Goal: Transaction & Acquisition: Subscribe to service/newsletter

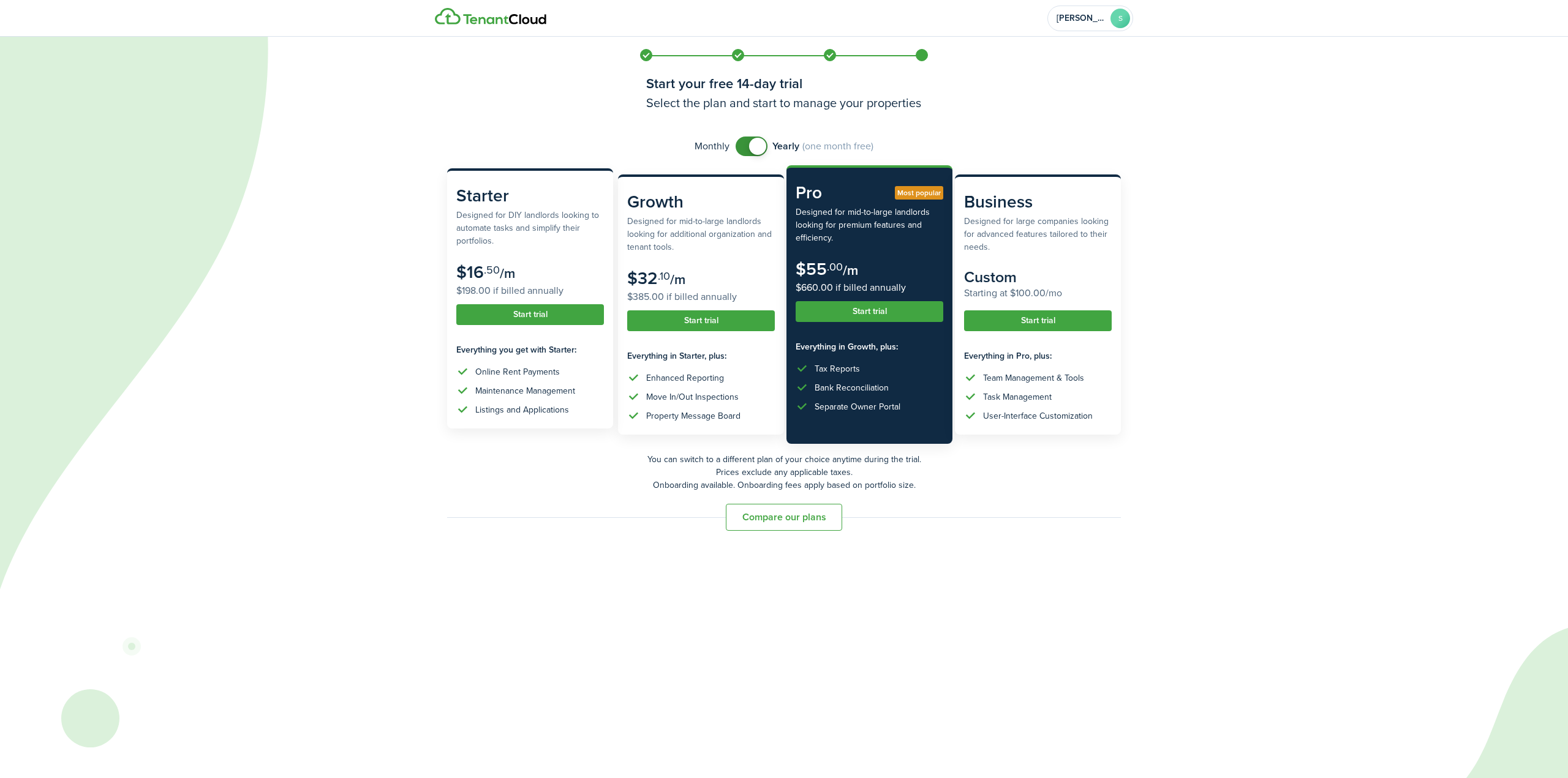
click at [538, 321] on button "Start trial" at bounding box center [529, 315] width 147 height 21
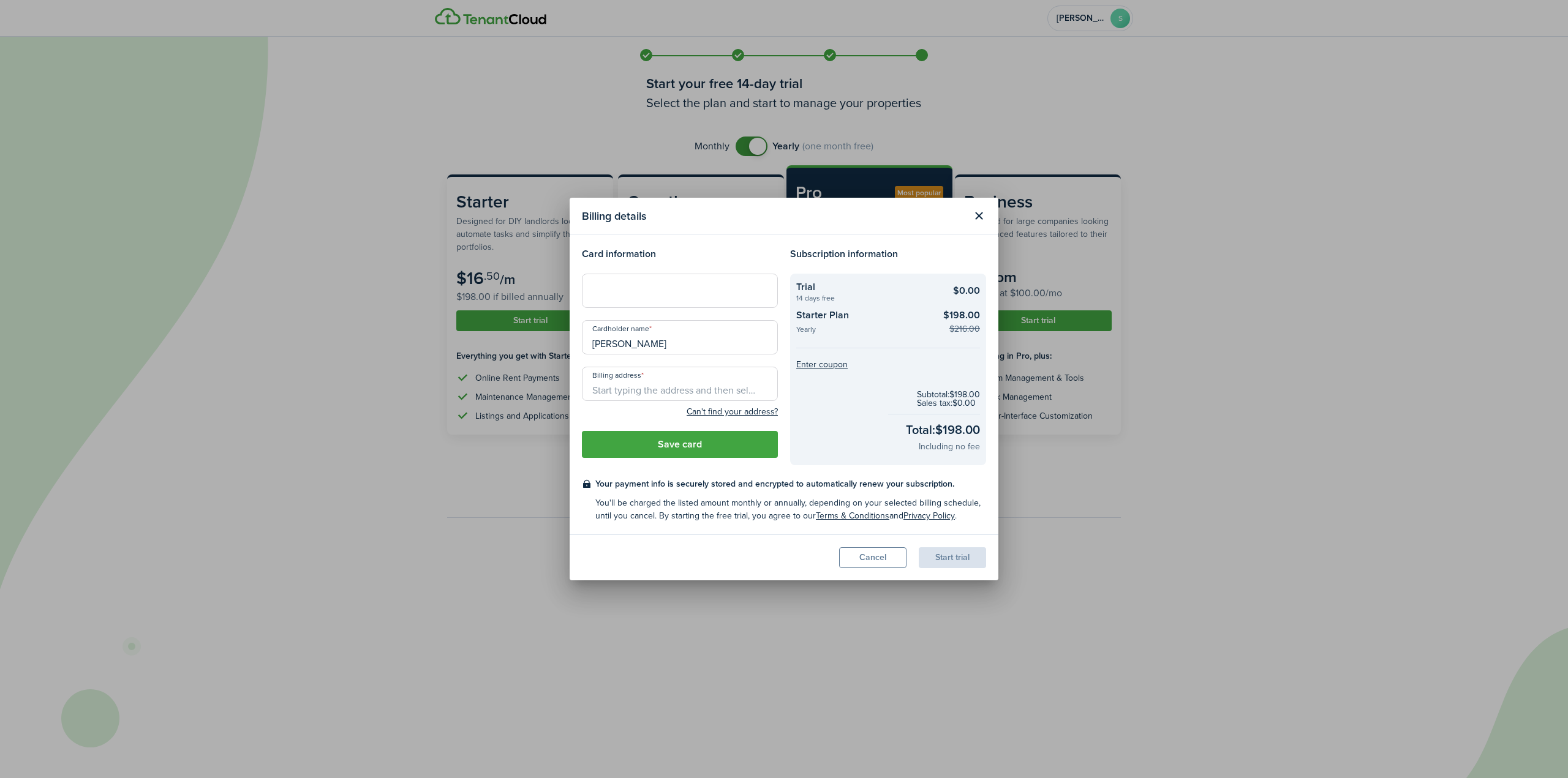
click at [972, 213] on button "Close modal" at bounding box center [978, 216] width 21 height 21
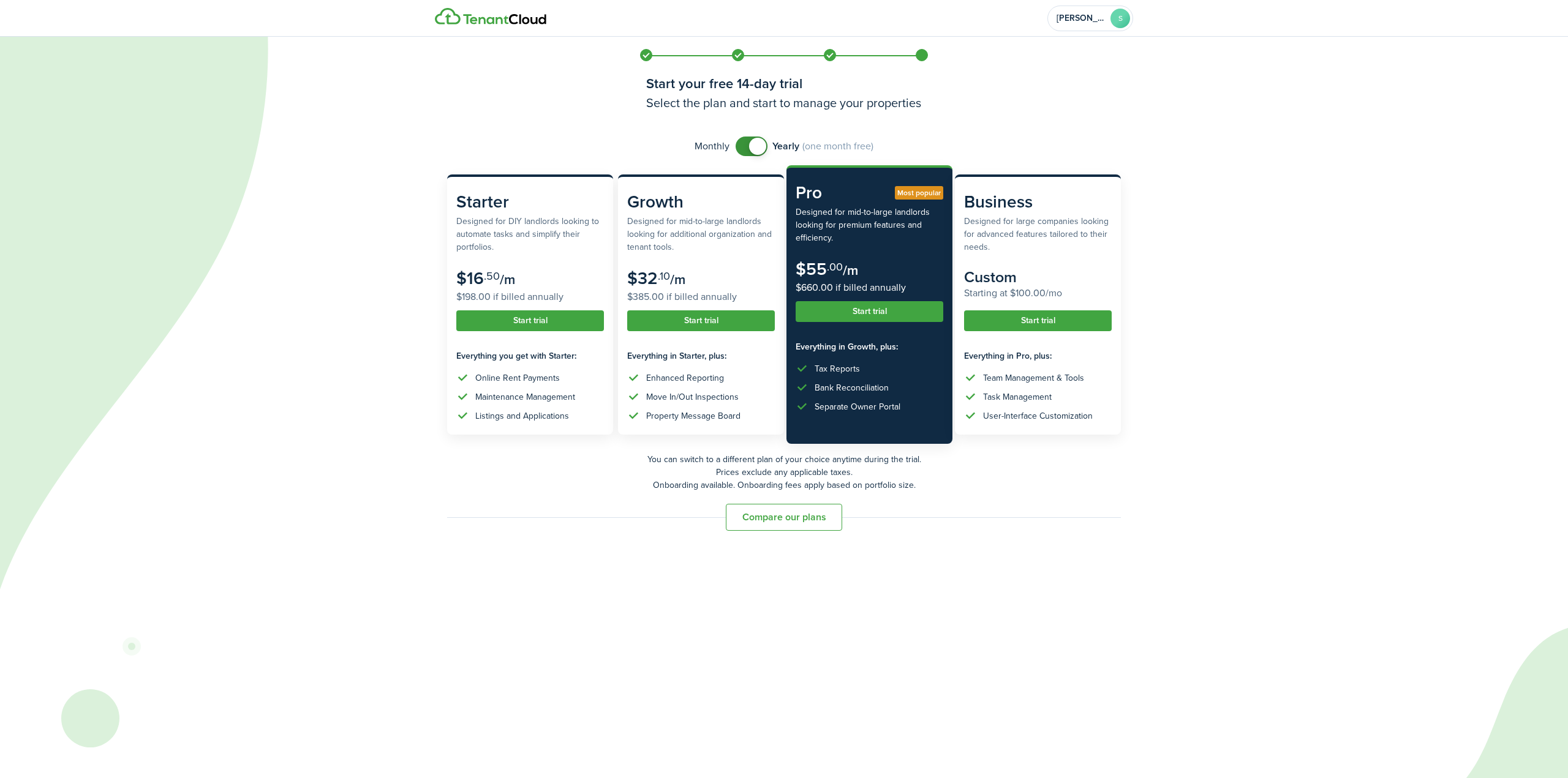
checkbox input "false"
click at [752, 145] on span at bounding box center [757, 146] width 17 height 17
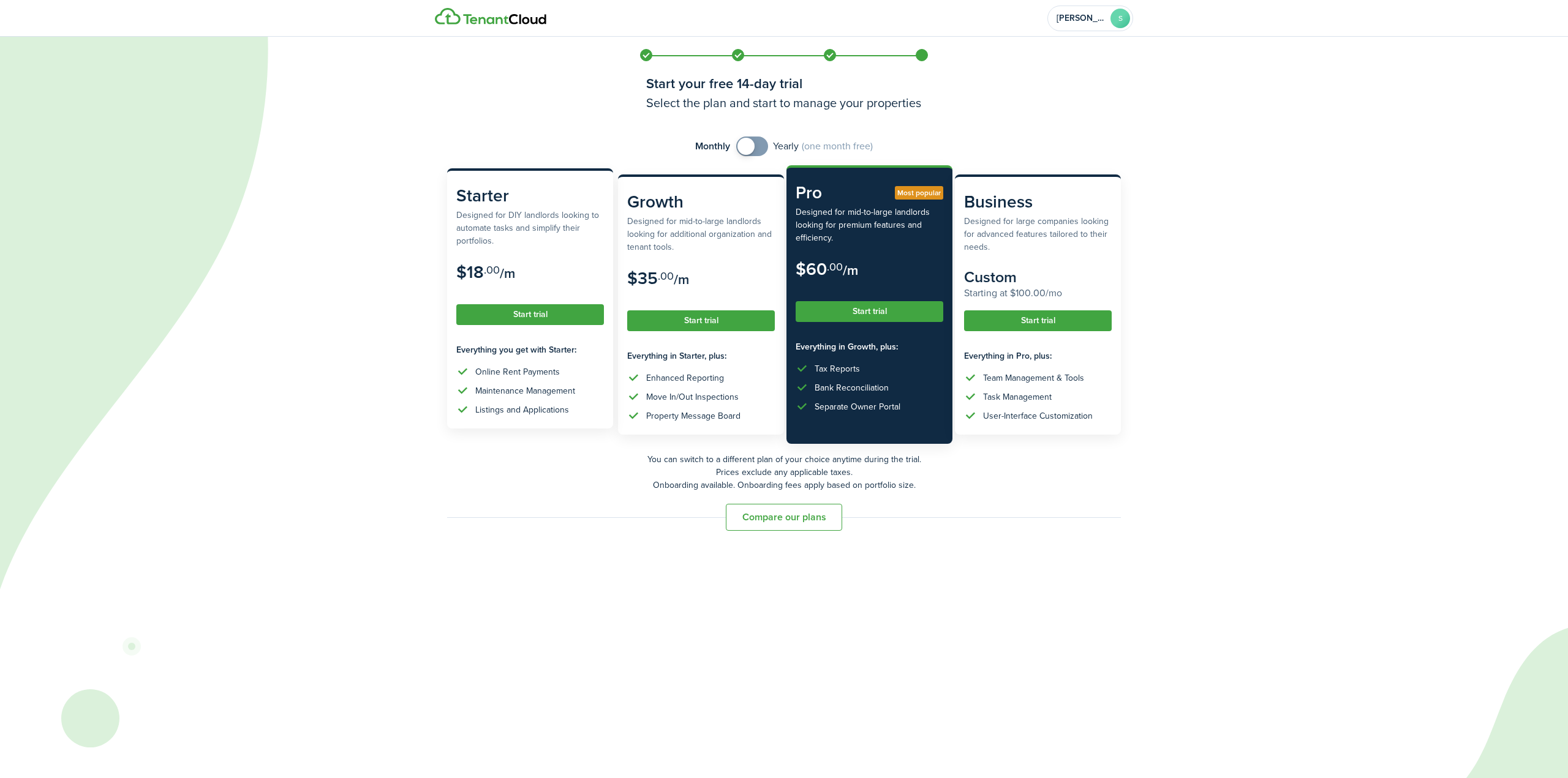
click at [512, 316] on button "Start trial" at bounding box center [529, 315] width 147 height 21
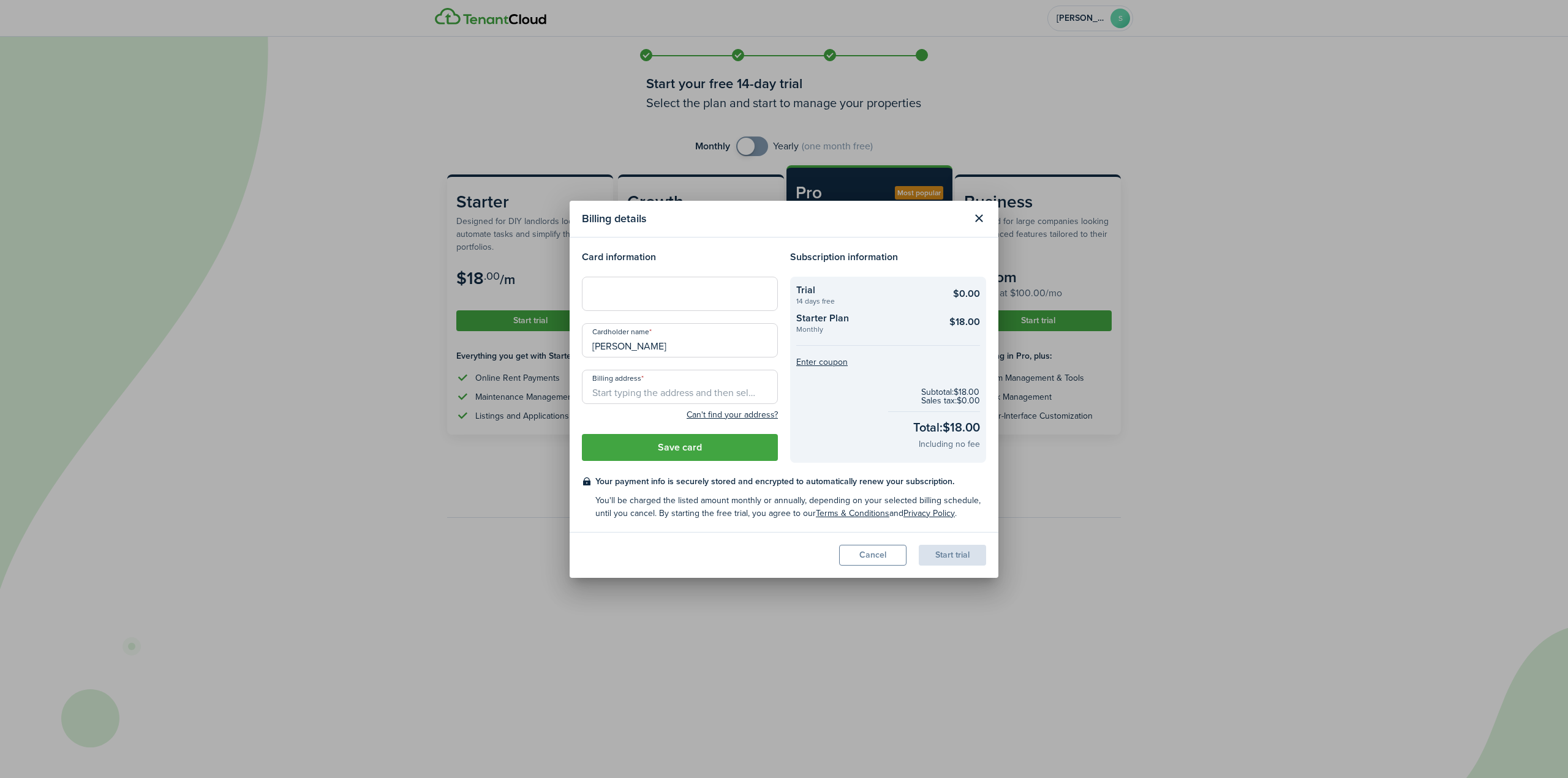
click at [652, 300] on div at bounding box center [680, 294] width 196 height 34
click at [641, 303] on div at bounding box center [680, 294] width 196 height 34
click at [966, 213] on header "Billing details" at bounding box center [784, 220] width 429 height 37
click at [974, 219] on button "Close modal" at bounding box center [978, 219] width 21 height 21
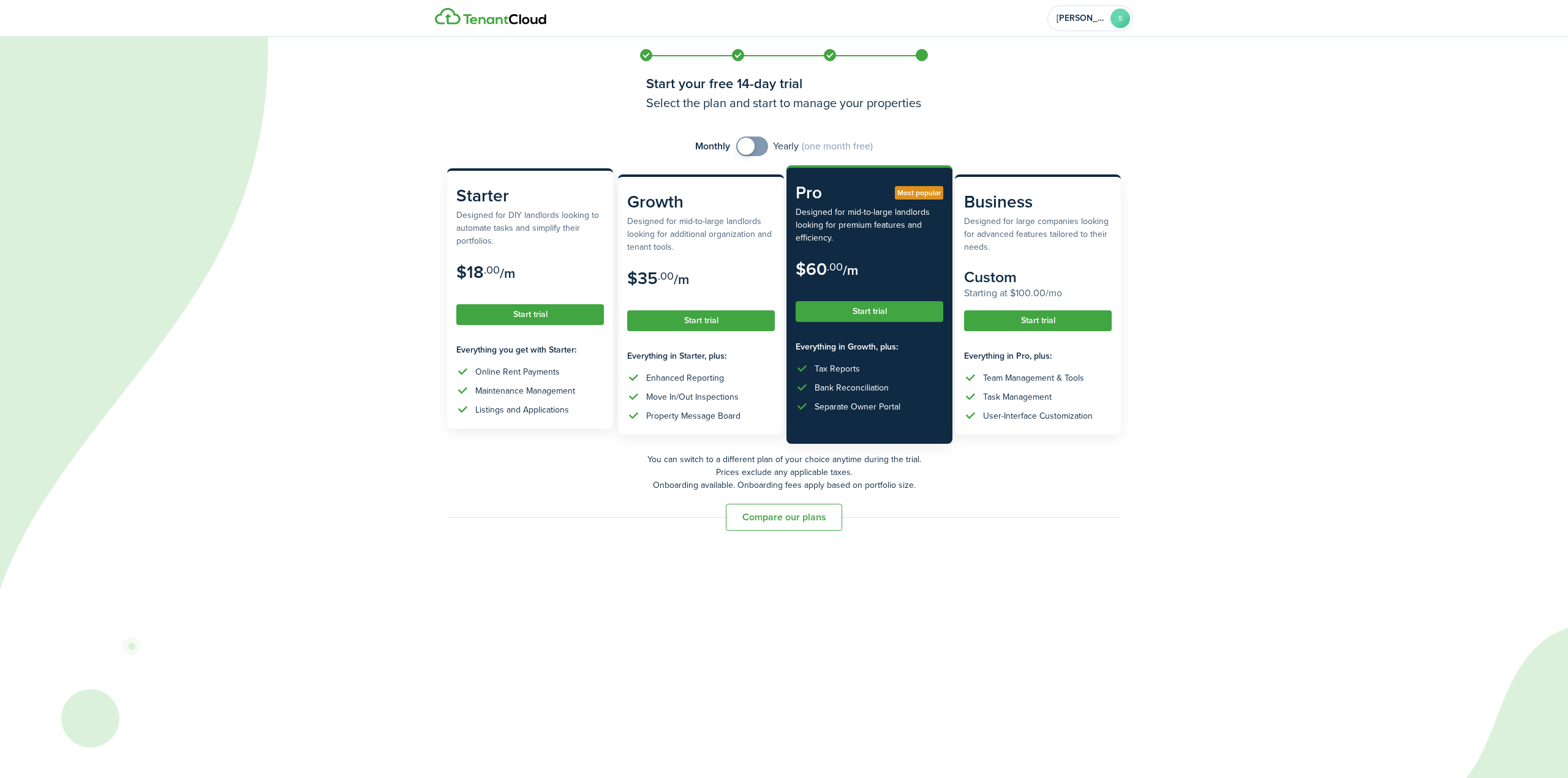
click at [548, 311] on button "Start trial" at bounding box center [529, 315] width 147 height 21
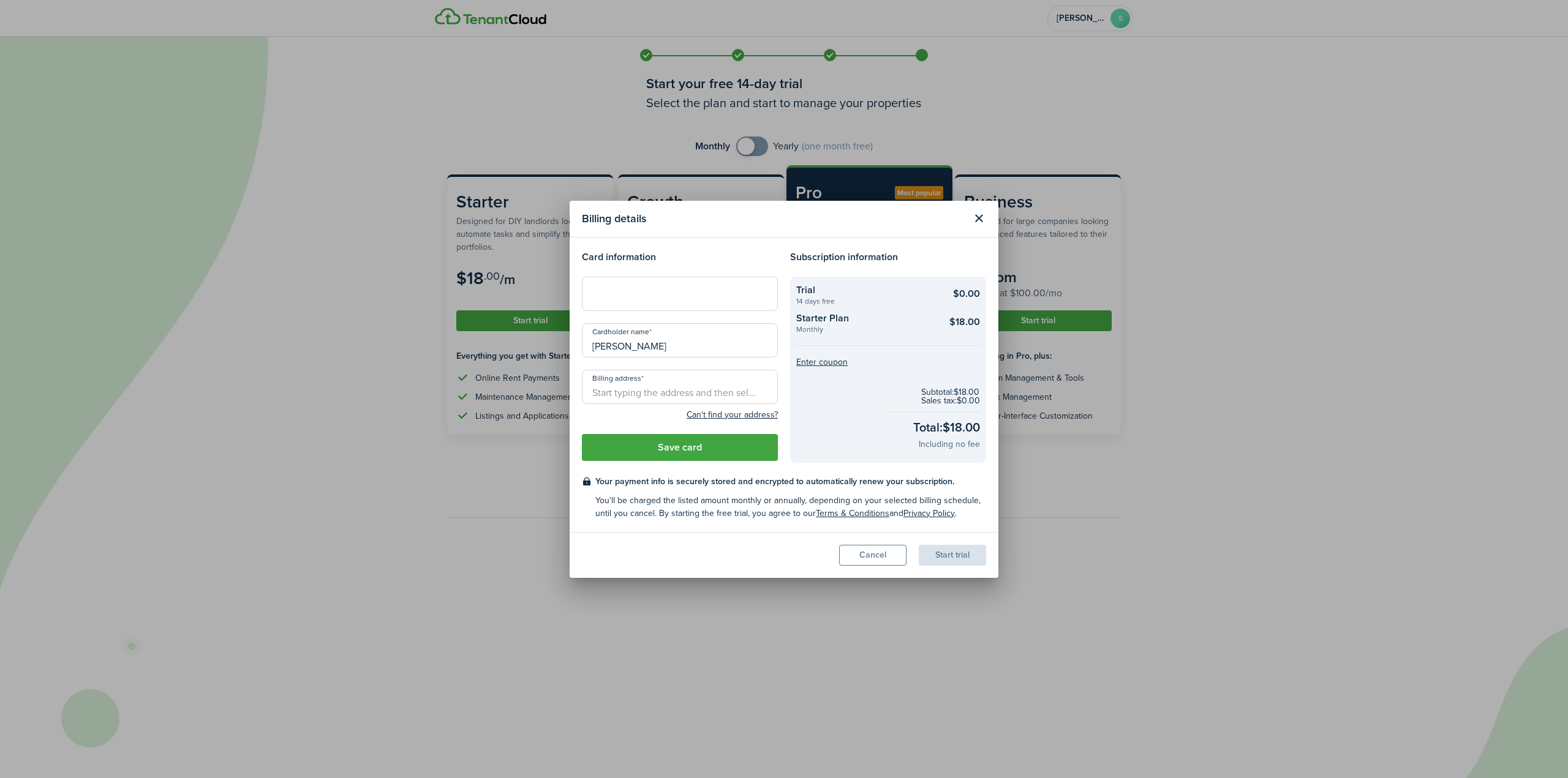
click at [643, 397] on input "Billing address" at bounding box center [680, 387] width 196 height 34
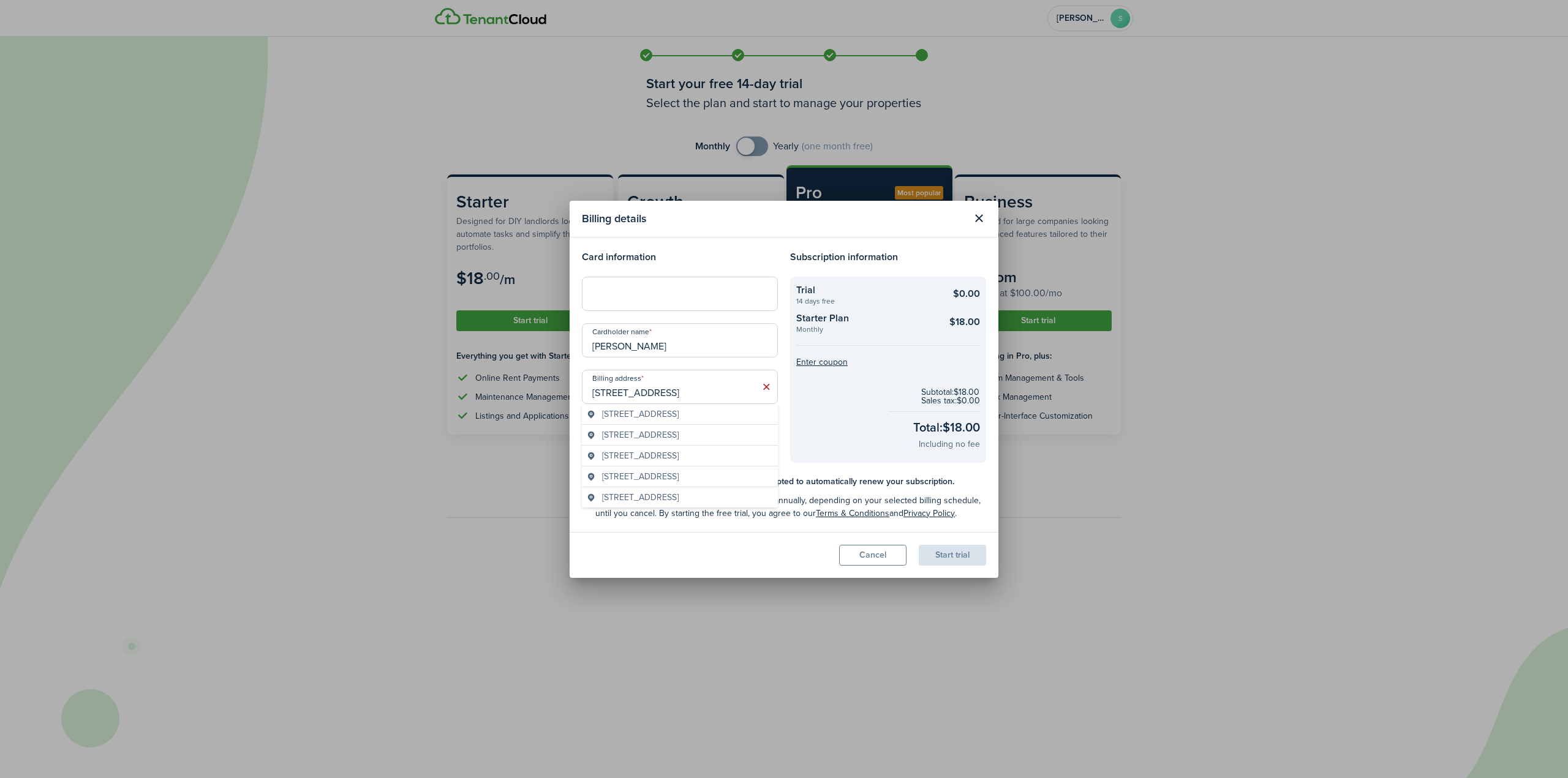
click at [677, 434] on span "[STREET_ADDRESS]" at bounding box center [640, 435] width 77 height 13
type input "[STREET_ADDRESS]"
click at [674, 449] on button "Save card" at bounding box center [680, 447] width 196 height 27
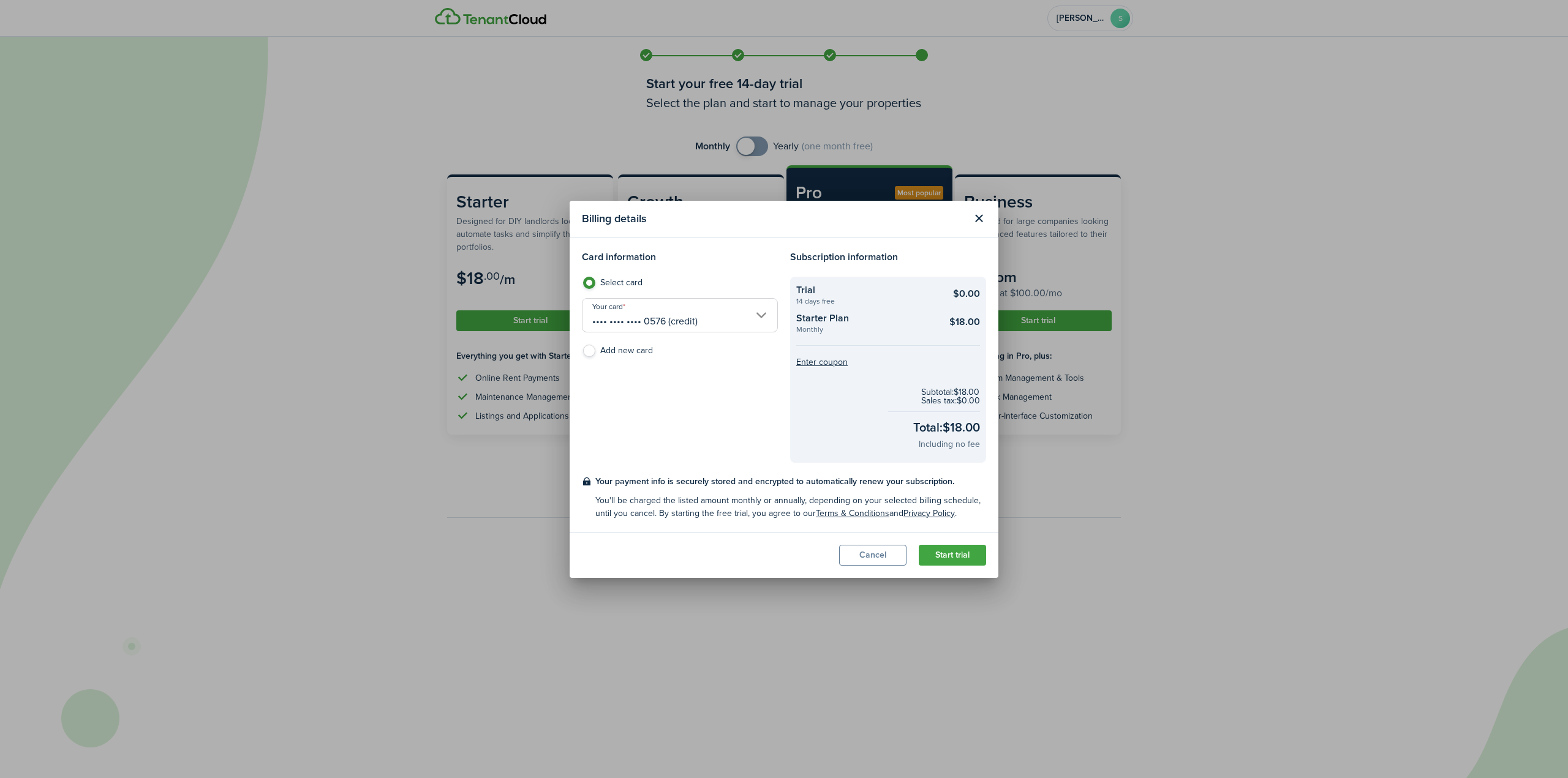
click at [949, 552] on button "Start trial" at bounding box center [952, 555] width 67 height 21
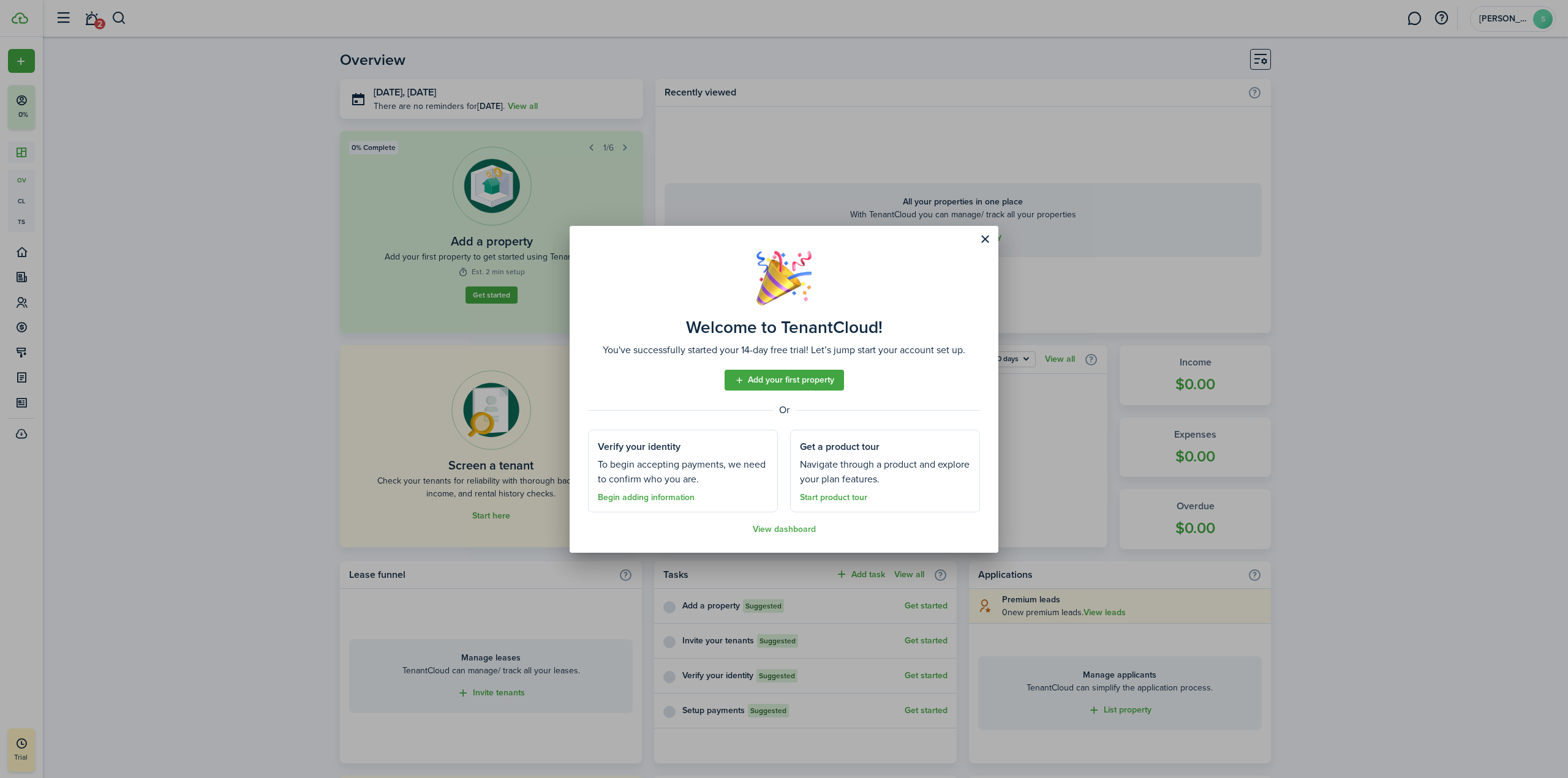
click at [693, 354] on well-done-description "You've successfully started your 14-day free trial! Let’s jump start your accou…" at bounding box center [783, 350] width 363 height 14
click at [989, 241] on button "Close modal" at bounding box center [984, 239] width 21 height 21
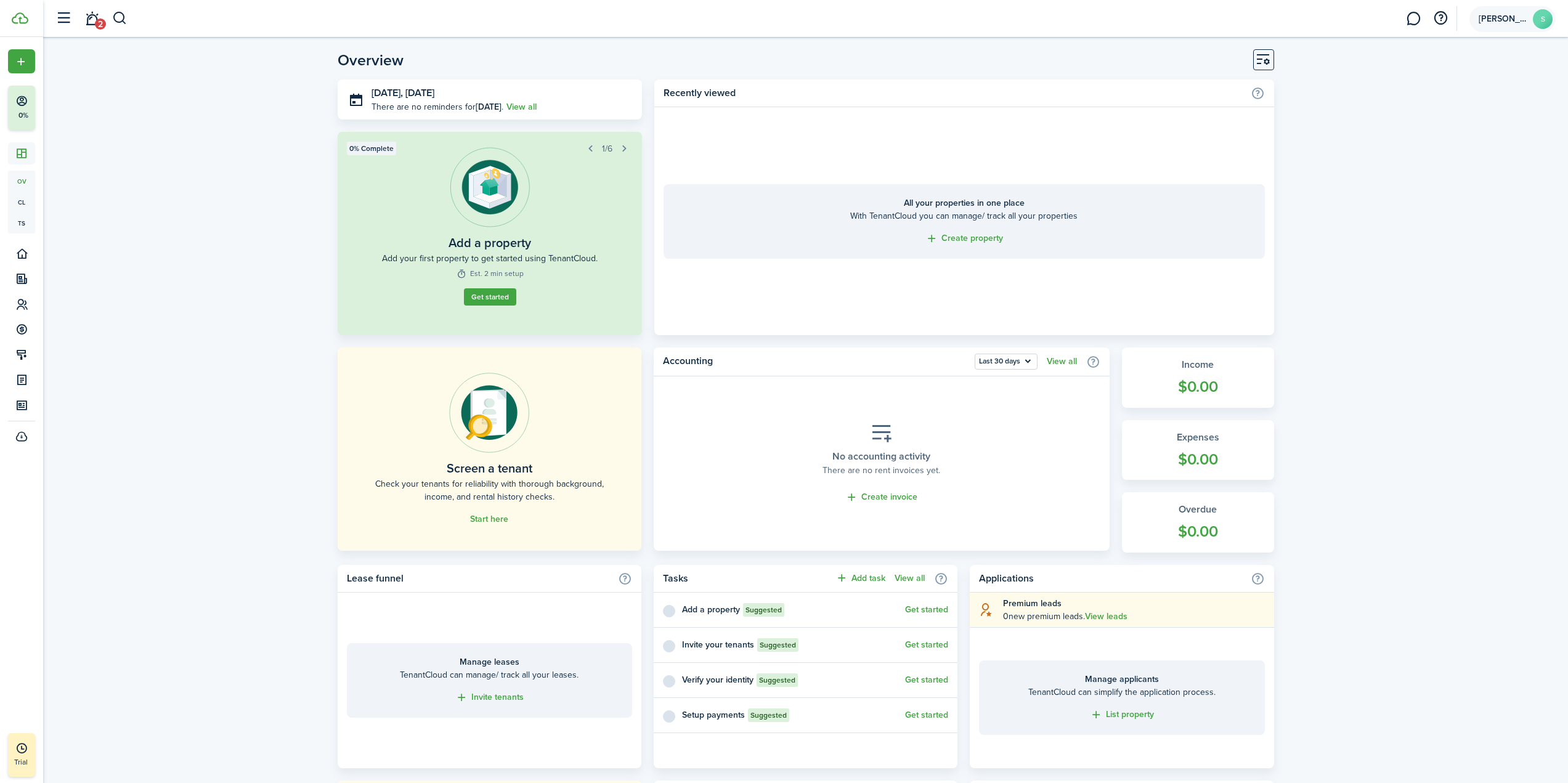
click at [1549, 23] on avatar-text "S" at bounding box center [1542, 19] width 19 height 19
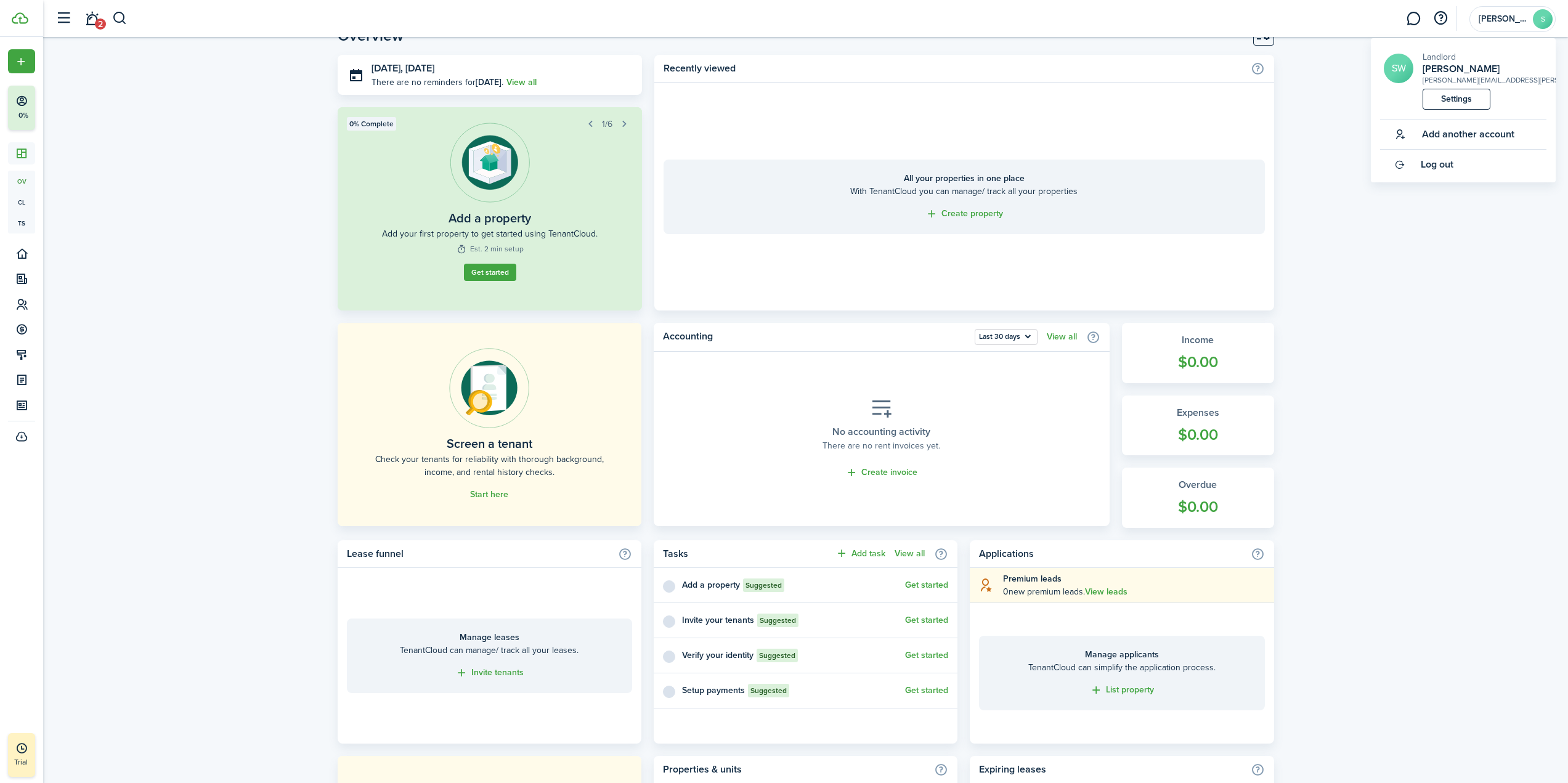
scroll to position [62, 0]
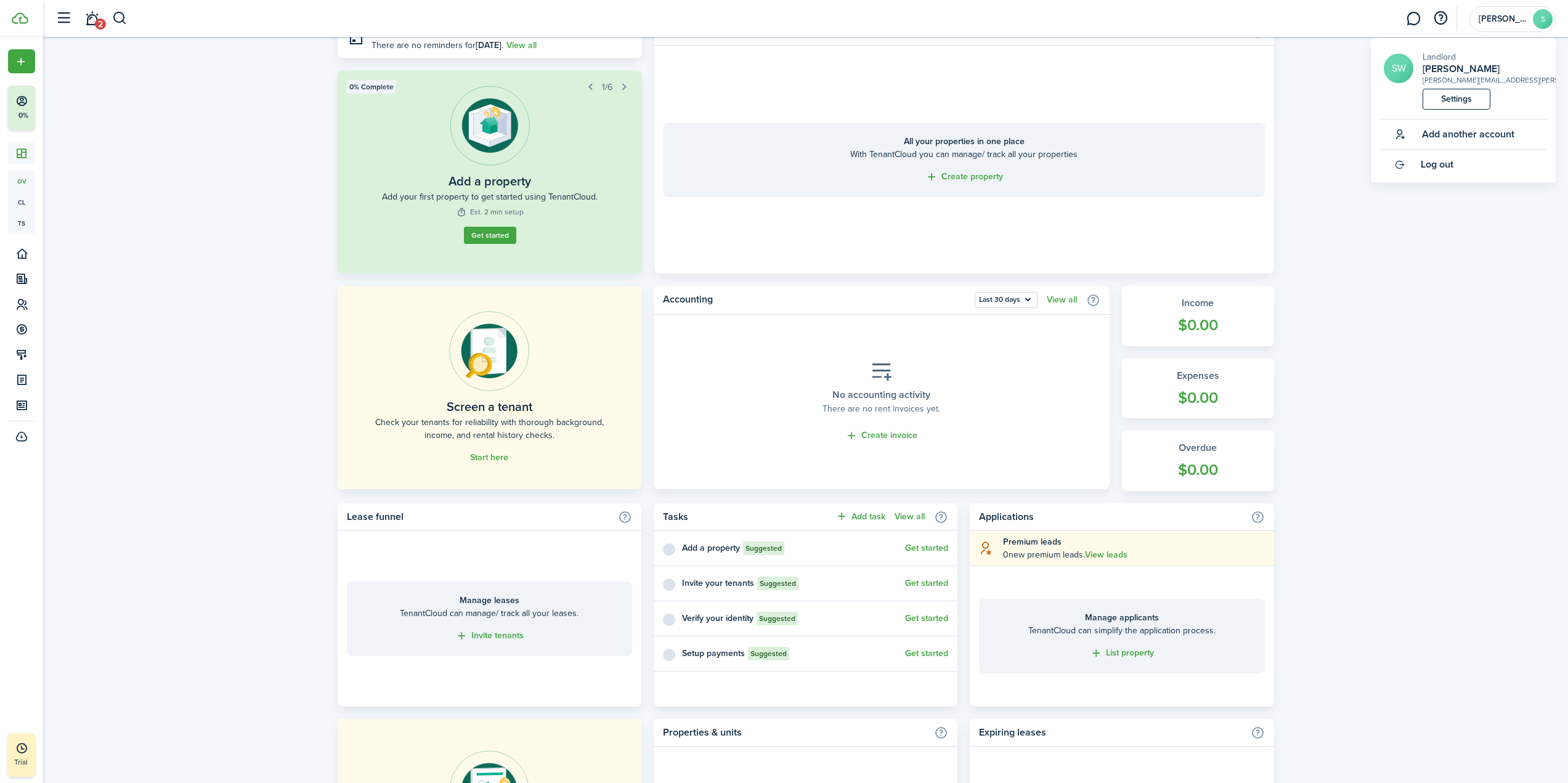
click at [66, 19] on button "button" at bounding box center [63, 19] width 24 height 24
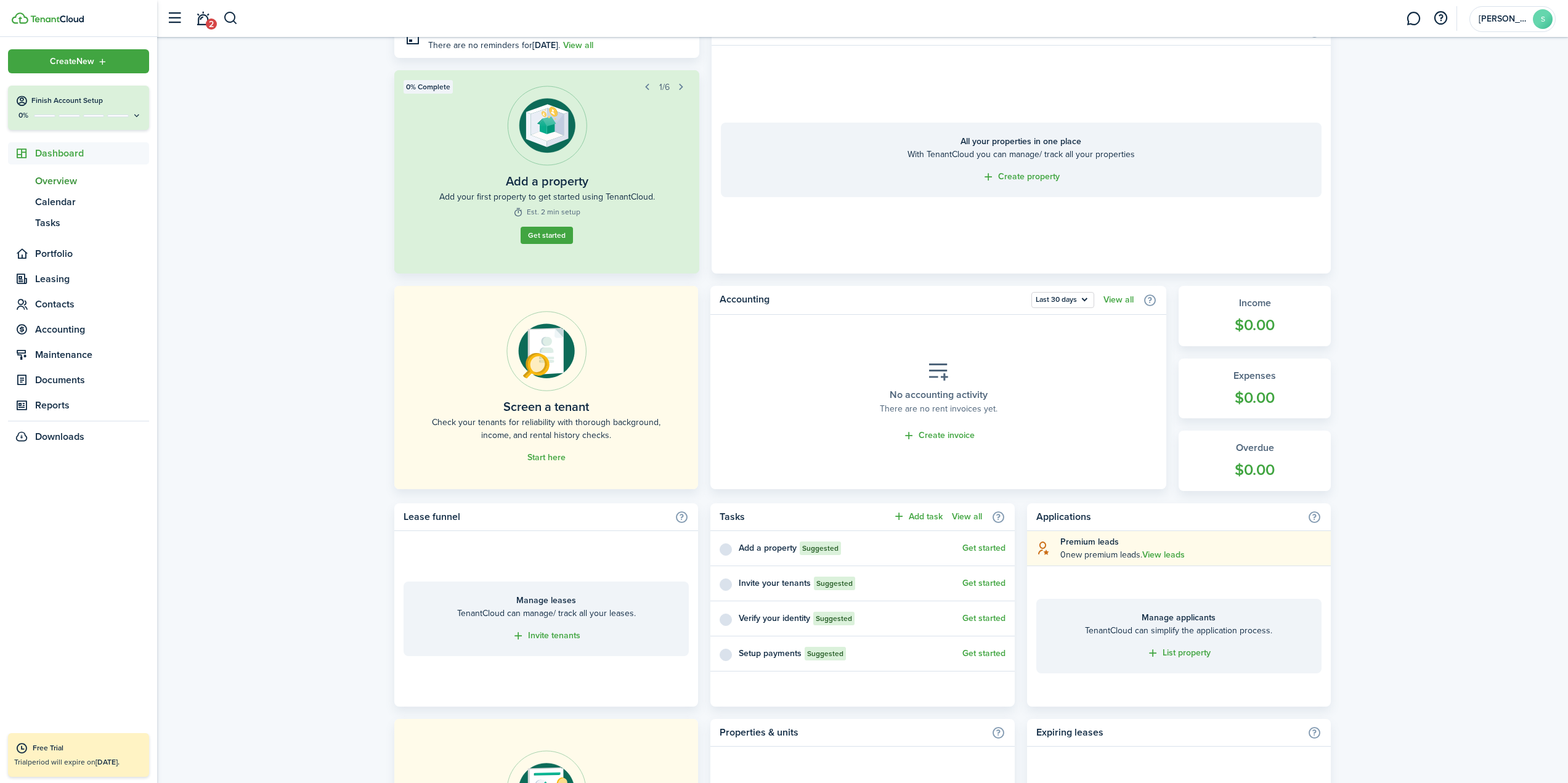
scroll to position [0, 0]
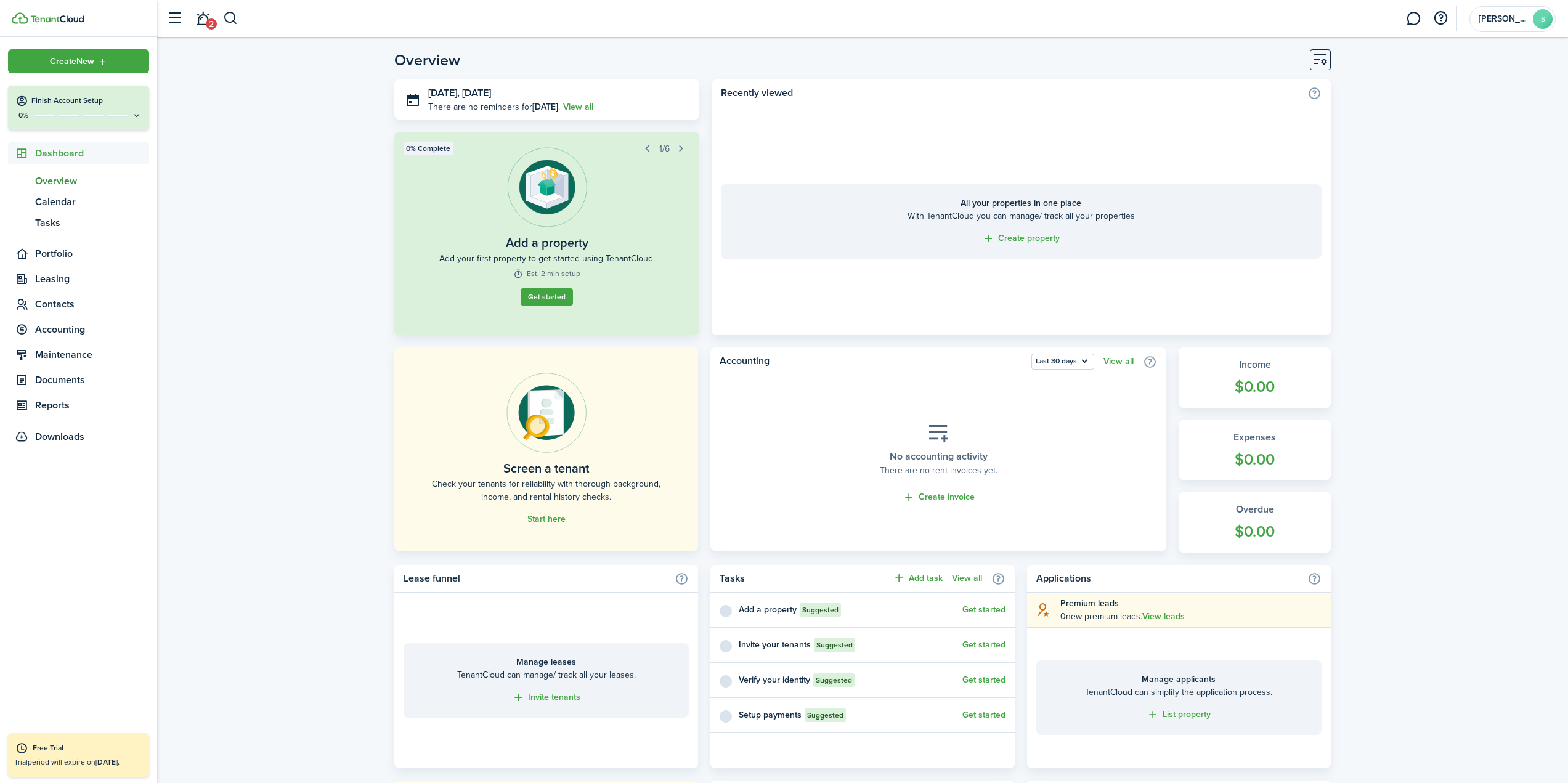
click at [68, 762] on span "period will expire on [DATE]." at bounding box center [74, 762] width 91 height 11
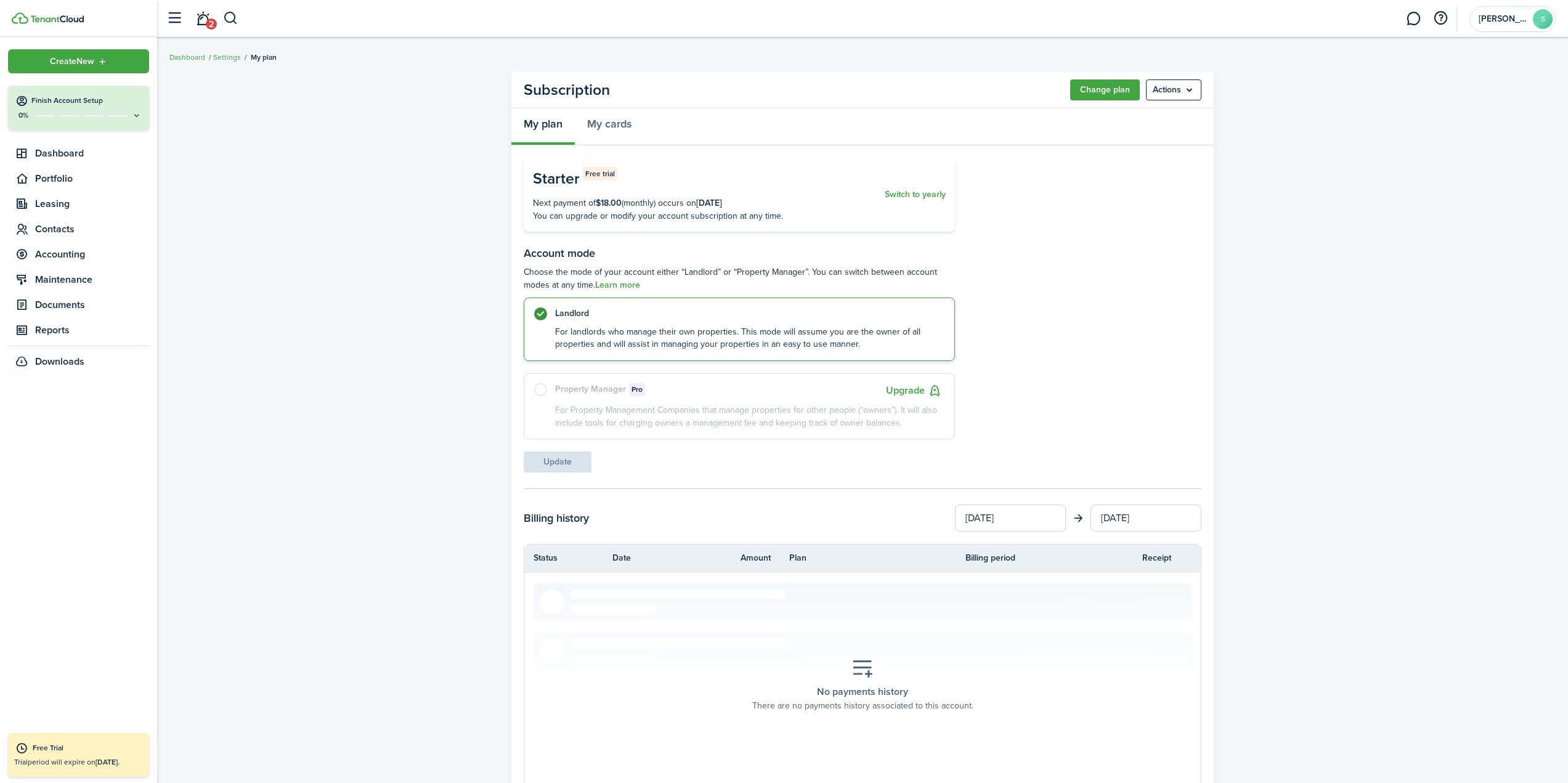
click at [1084, 86] on button "Change plan" at bounding box center [1105, 90] width 69 height 21
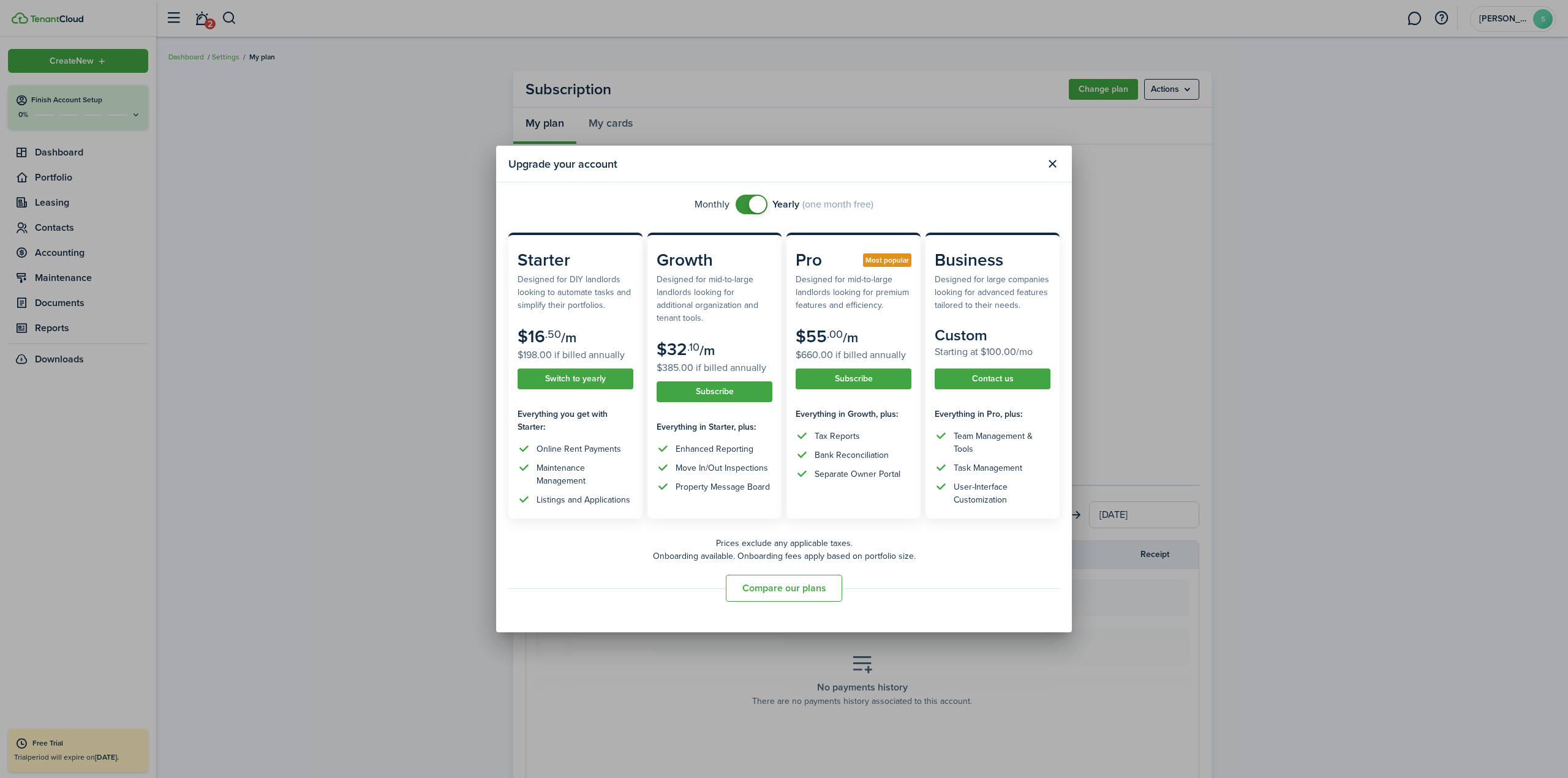
click at [1055, 165] on button "Close modal" at bounding box center [1052, 164] width 21 height 21
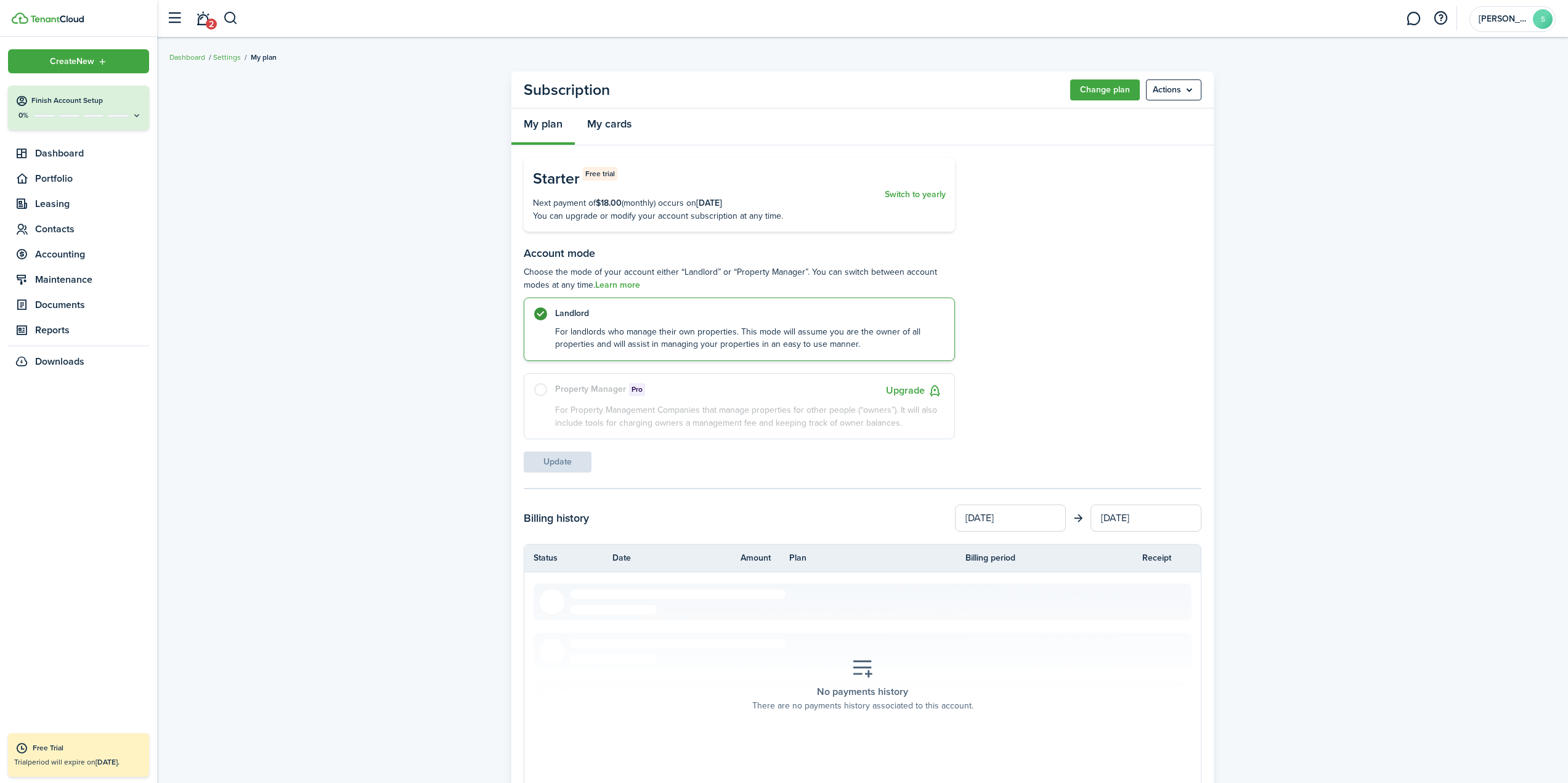
click at [608, 124] on link "My cards" at bounding box center [609, 127] width 69 height 37
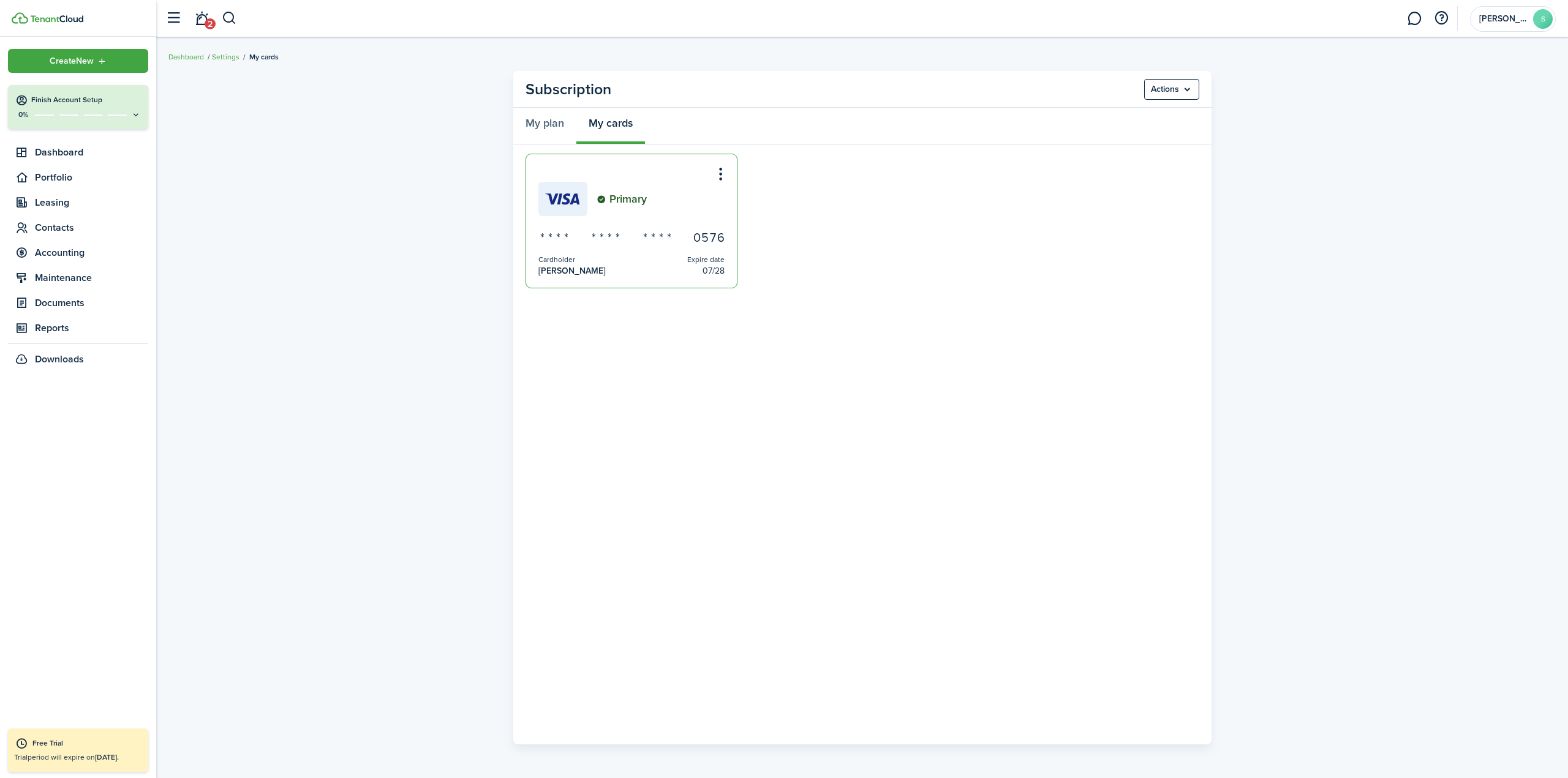
click at [718, 177] on menu-btn-icon "Open menu" at bounding box center [720, 173] width 21 height 21
click at [542, 129] on link "My plan" at bounding box center [544, 126] width 63 height 37
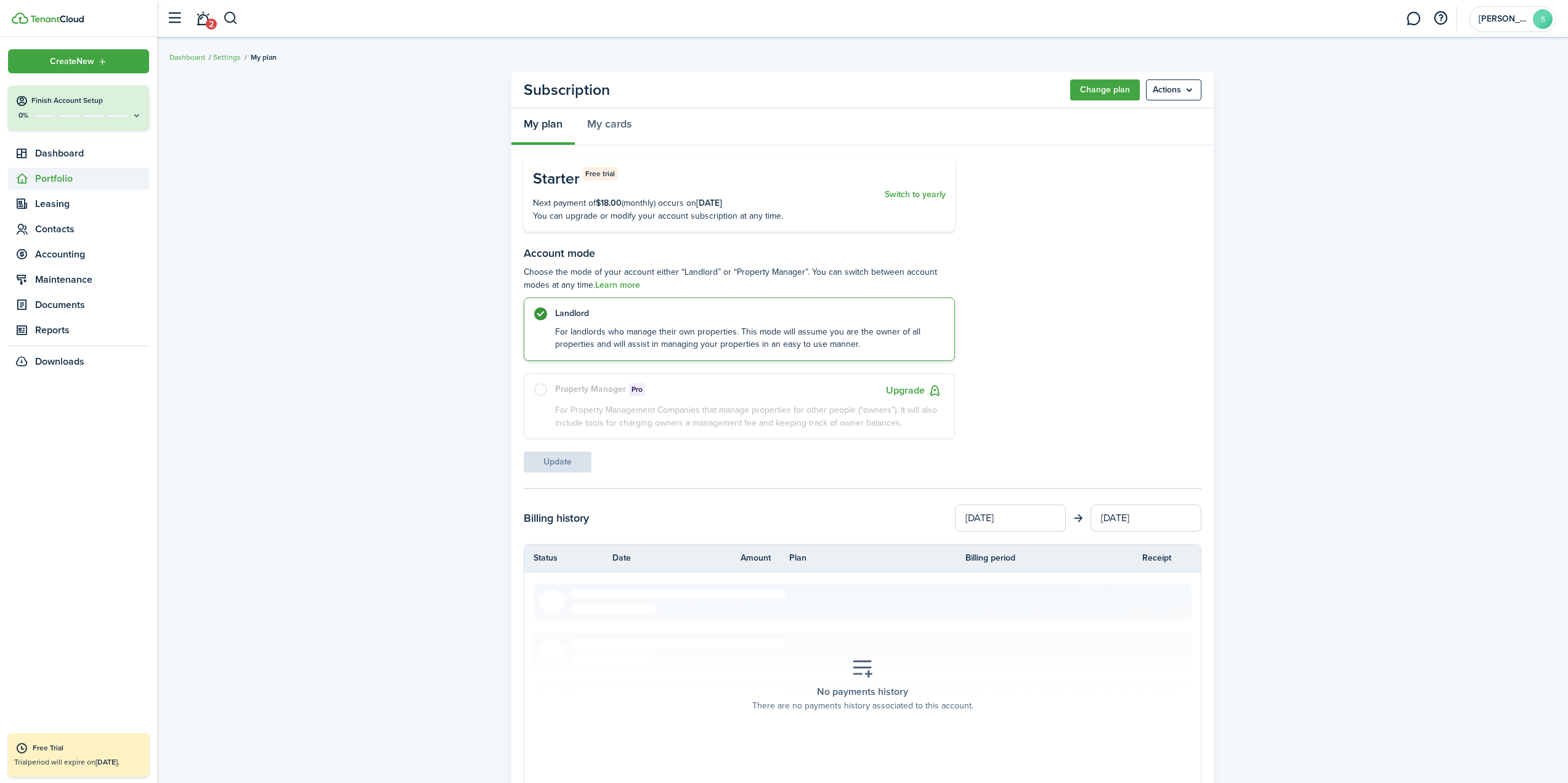
click at [63, 178] on span "Portfolio" at bounding box center [91, 178] width 114 height 14
click at [223, 60] on link "Settings" at bounding box center [227, 57] width 28 height 11
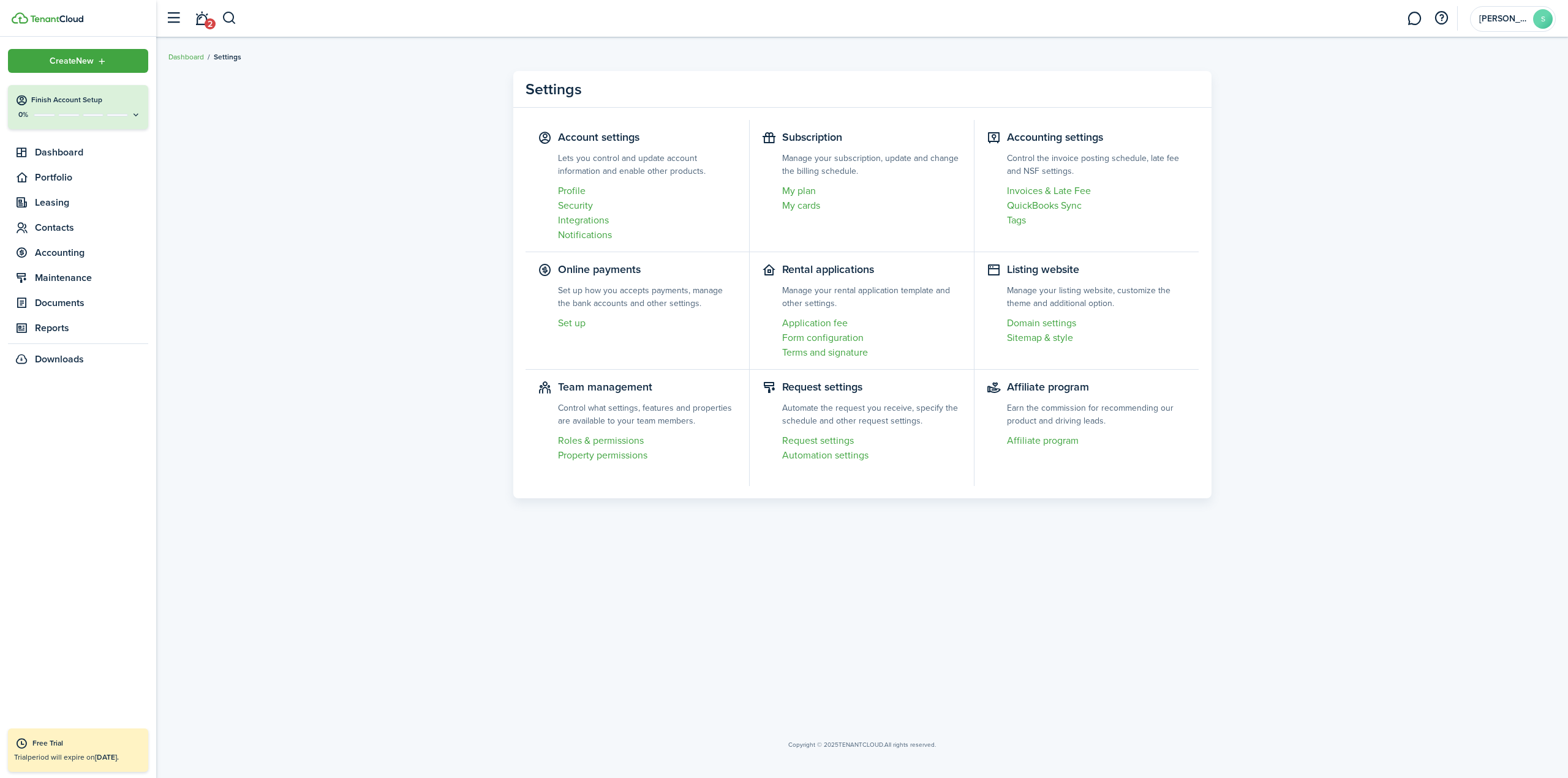
click at [795, 189] on link "My plan" at bounding box center [871, 190] width 179 height 14
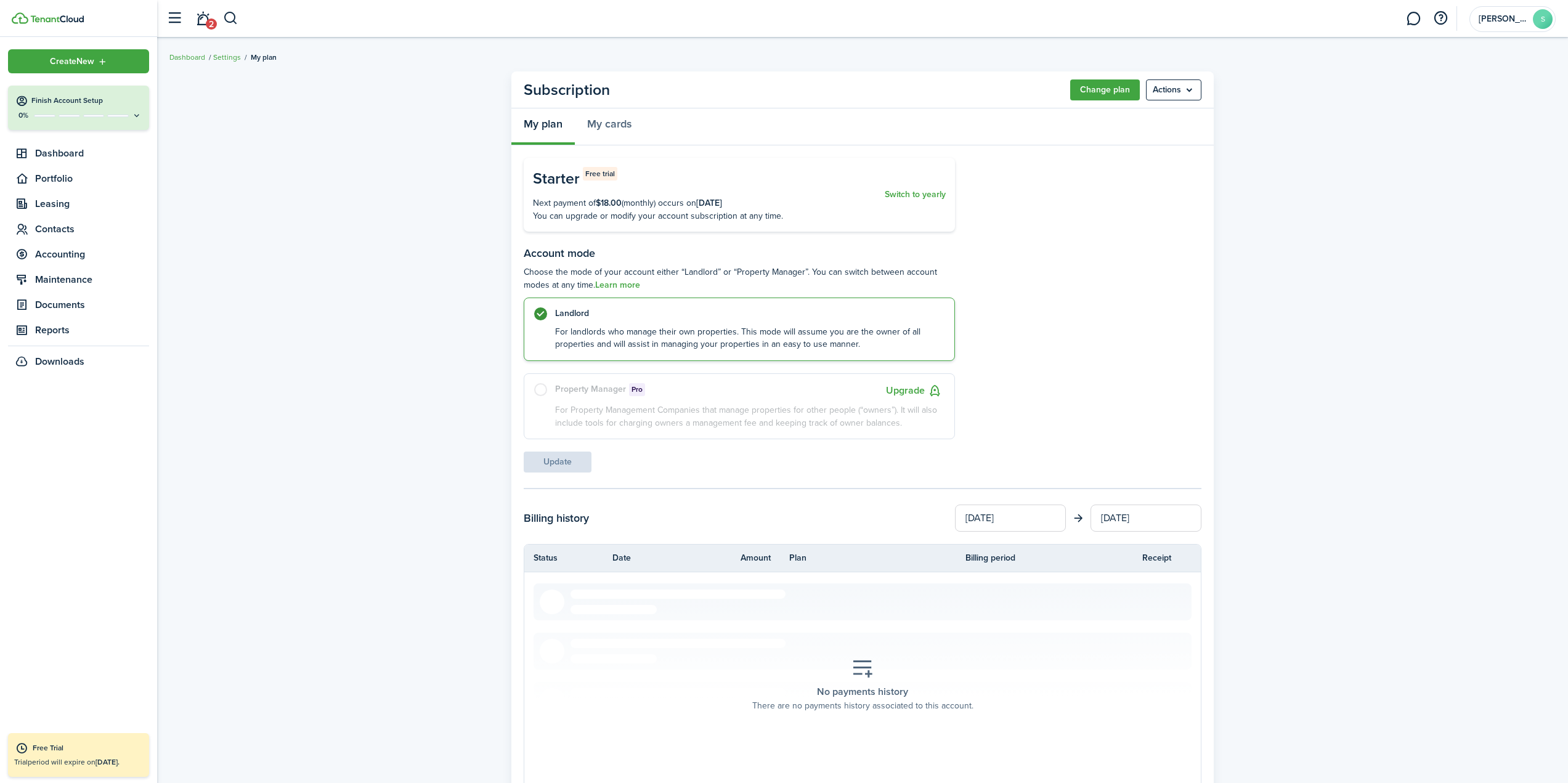
click at [1182, 88] on menu-btn "Actions" at bounding box center [1174, 90] width 56 height 21
click at [1153, 116] on button "Cancel subscription" at bounding box center [1147, 117] width 107 height 21
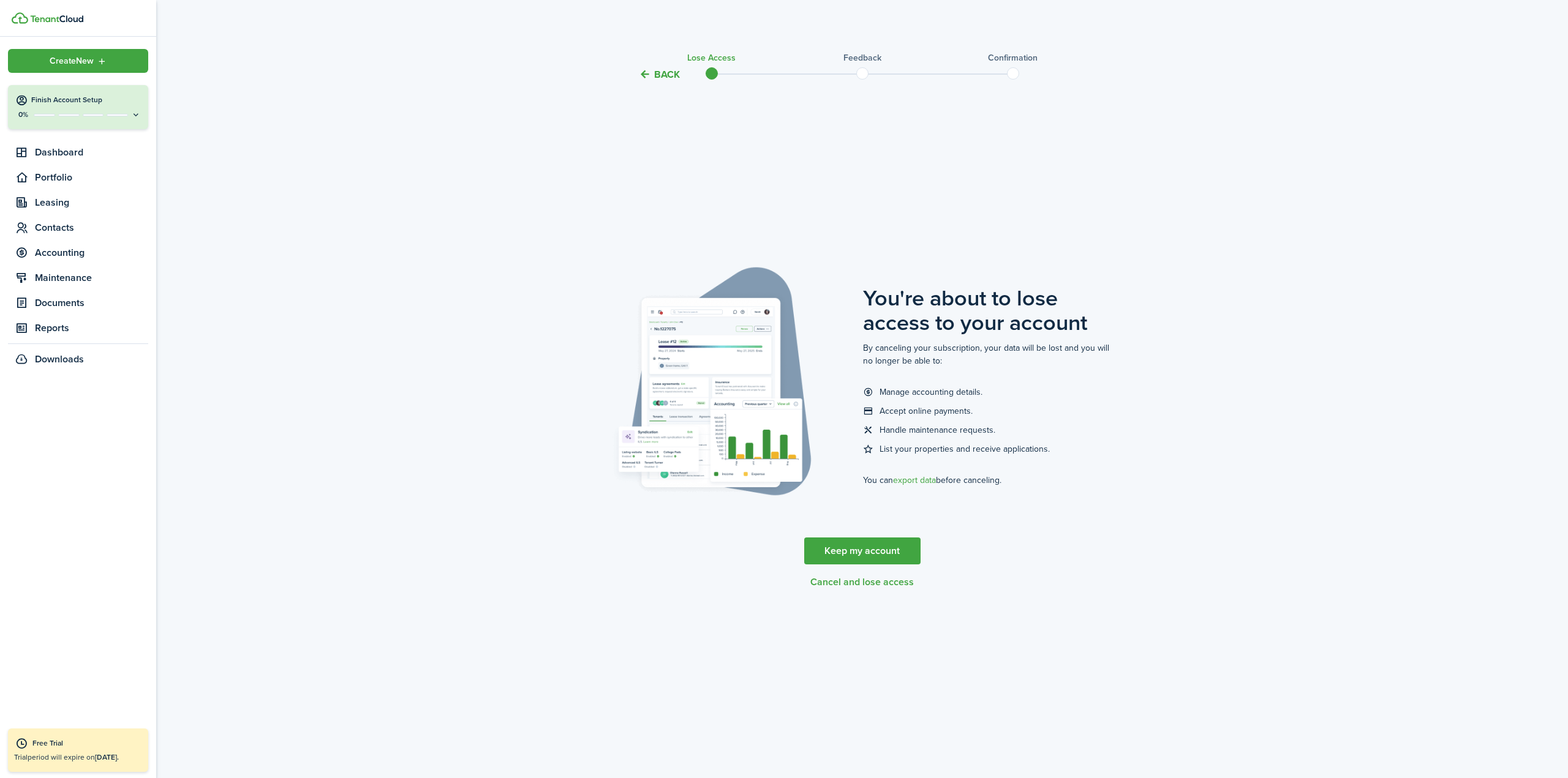
click at [844, 581] on button "Cancel and lose access" at bounding box center [861, 582] width 103 height 11
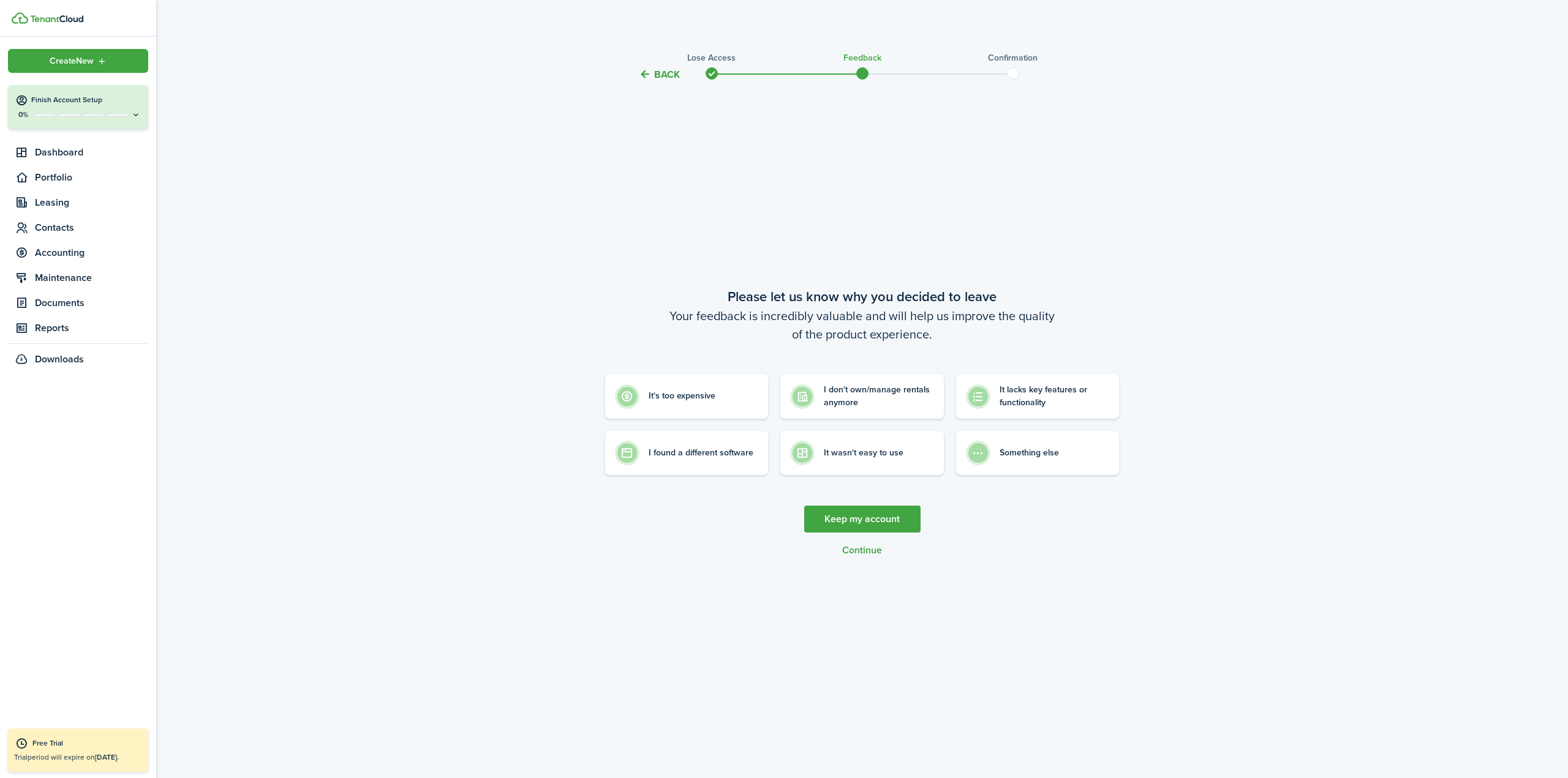
click at [859, 548] on button "Continue" at bounding box center [861, 550] width 40 height 11
click at [843, 405] on control-radio-card-description "I don't own/manage rentals anymore" at bounding box center [878, 394] width 110 height 25
radio input "true"
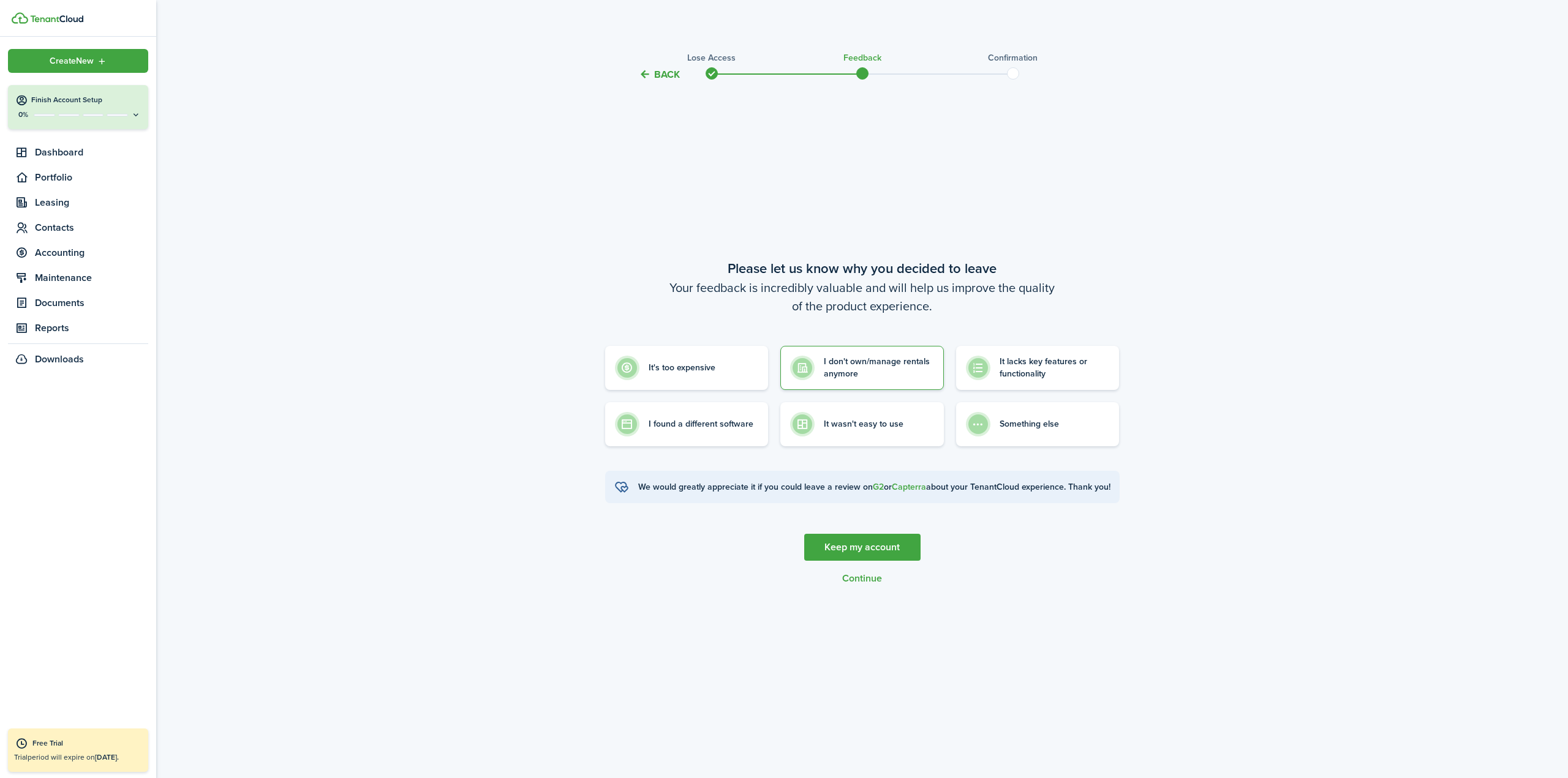
drag, startPoint x: 857, startPoint y: 588, endPoint x: 728, endPoint y: 638, distance: 138.4
click at [728, 638] on tc-wizard-step "Please let us know why you decided to leave Your feedback is incredibly valuabl…" at bounding box center [862, 421] width 515 height 647
click at [847, 582] on button "Continue" at bounding box center [861, 578] width 40 height 11
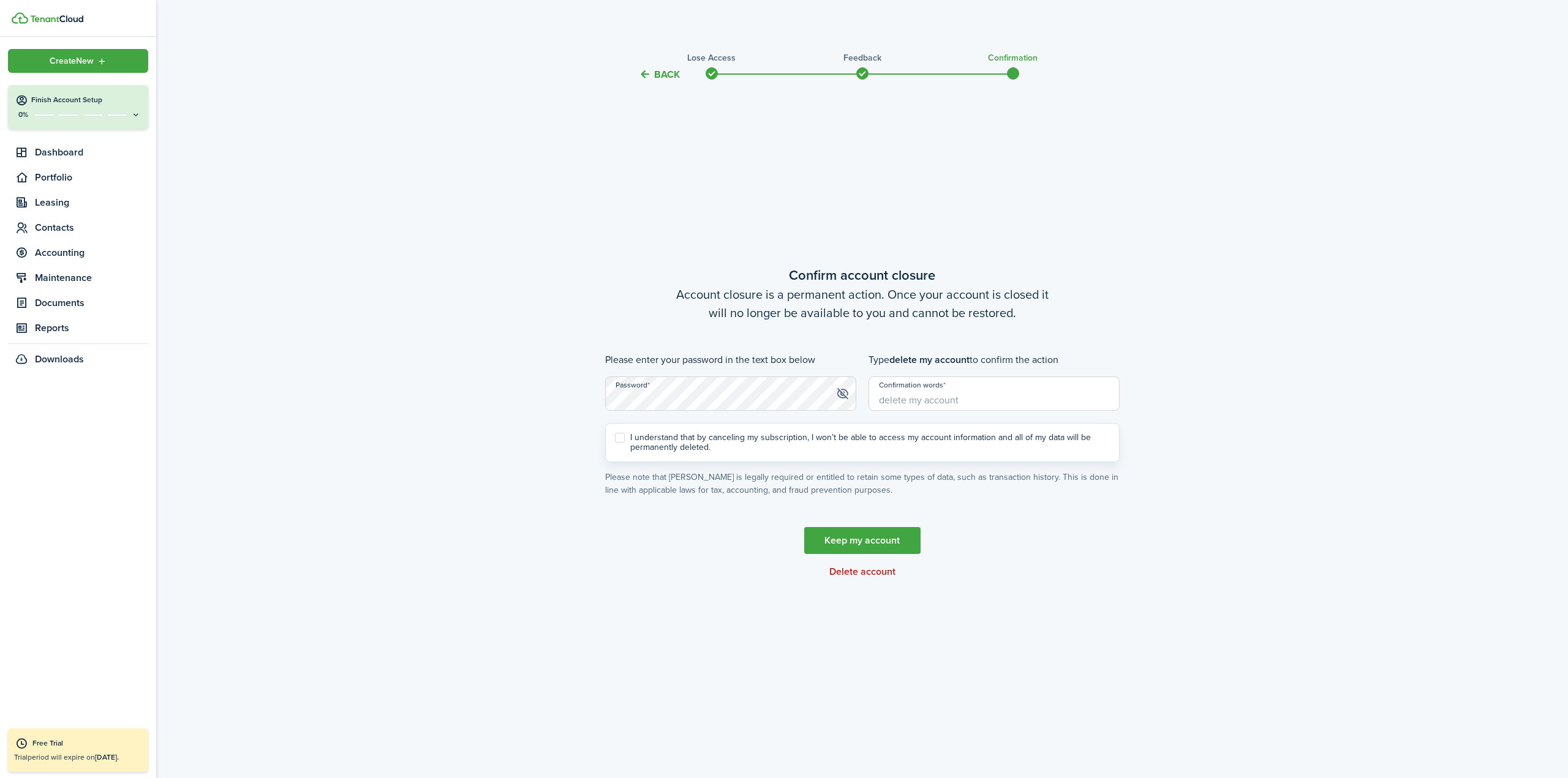
click at [944, 404] on input "Confirmation words" at bounding box center [993, 394] width 252 height 34
type input "delete my account"
click at [702, 426] on div "I understand that by canceling my subscription, I won’t be able to access my ac…" at bounding box center [862, 442] width 515 height 40
click at [699, 442] on label "I understand that by canceling my subscription, I won’t be able to access my ac…" at bounding box center [862, 442] width 495 height 19
click at [615, 442] on input "I understand that by canceling my subscription, I won’t be able to access my ac…" at bounding box center [614, 442] width 1 height 1
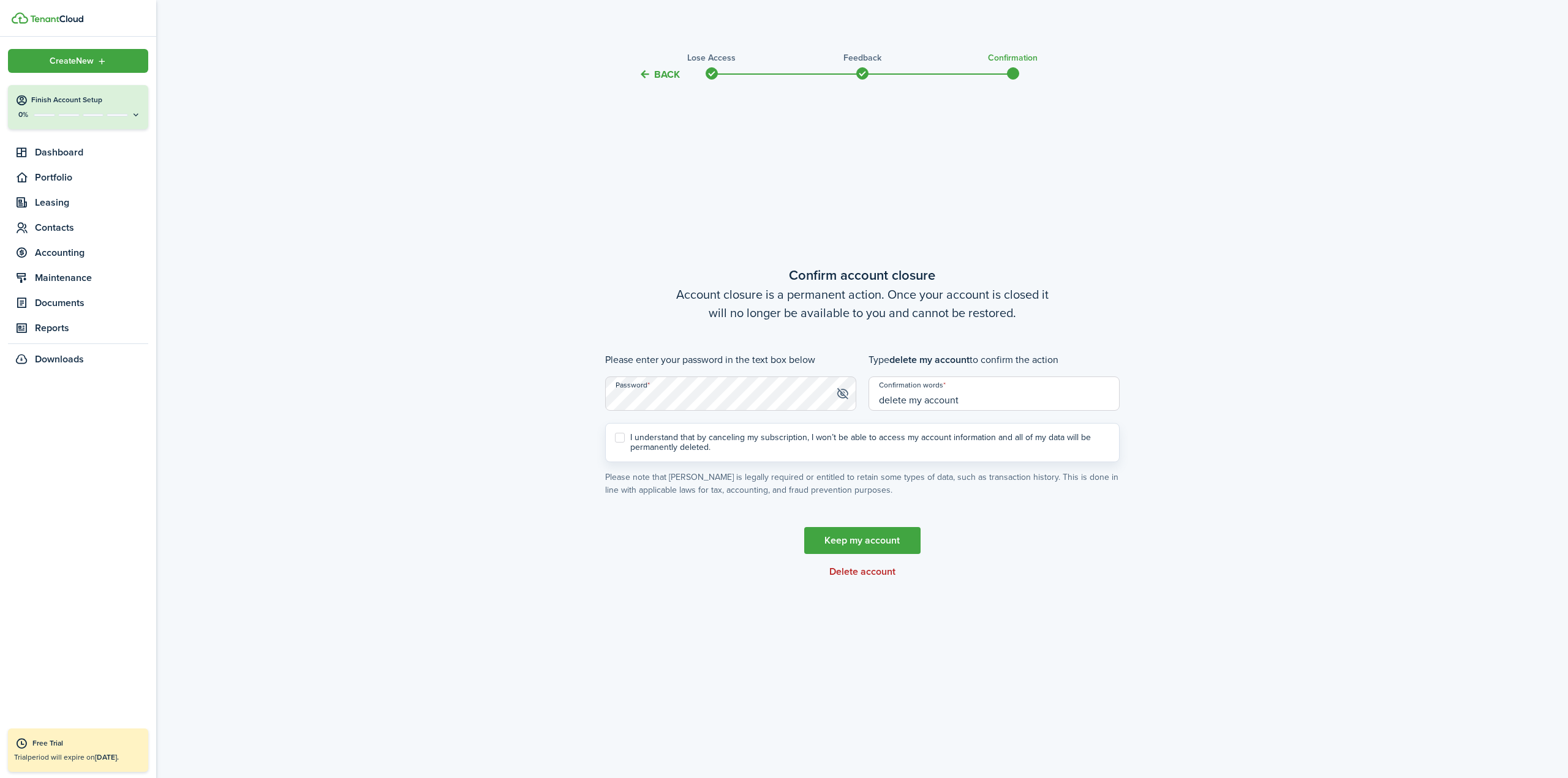
checkbox input "true"
click at [838, 537] on link "Keep my account" at bounding box center [862, 541] width 116 height 27
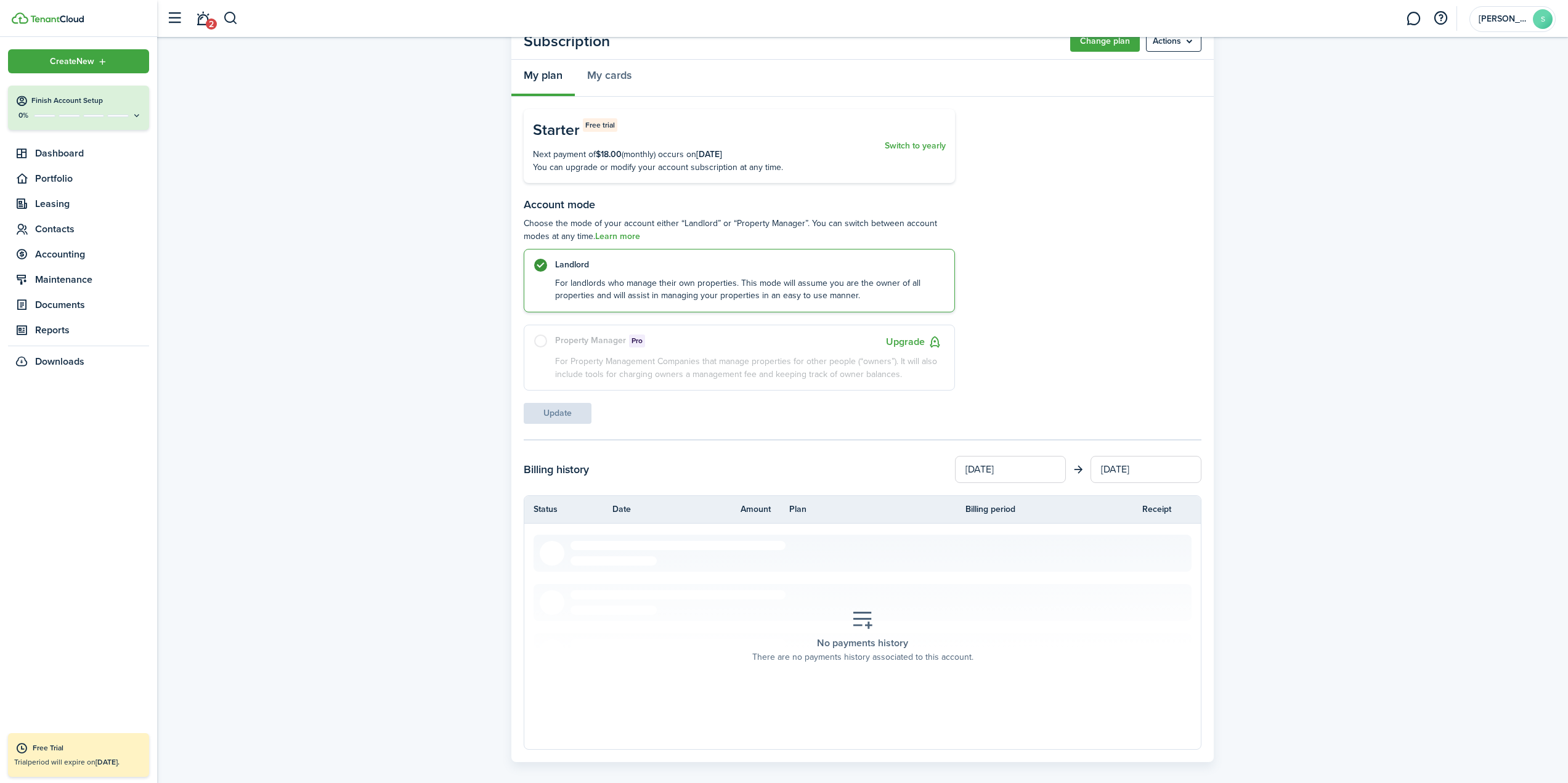
scroll to position [62, 0]
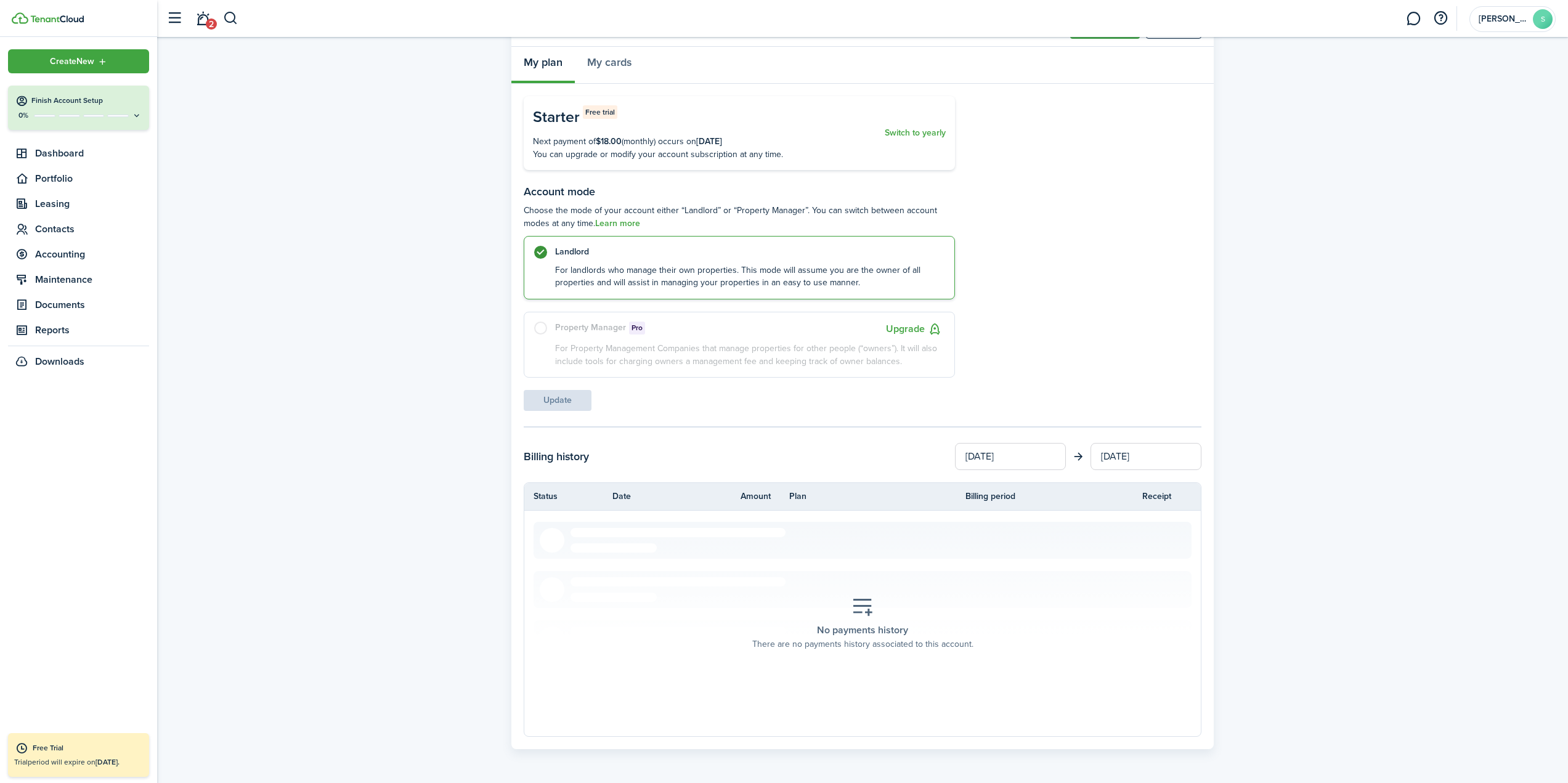
click at [78, 764] on span "period will expire on [DATE]." at bounding box center [74, 762] width 91 height 11
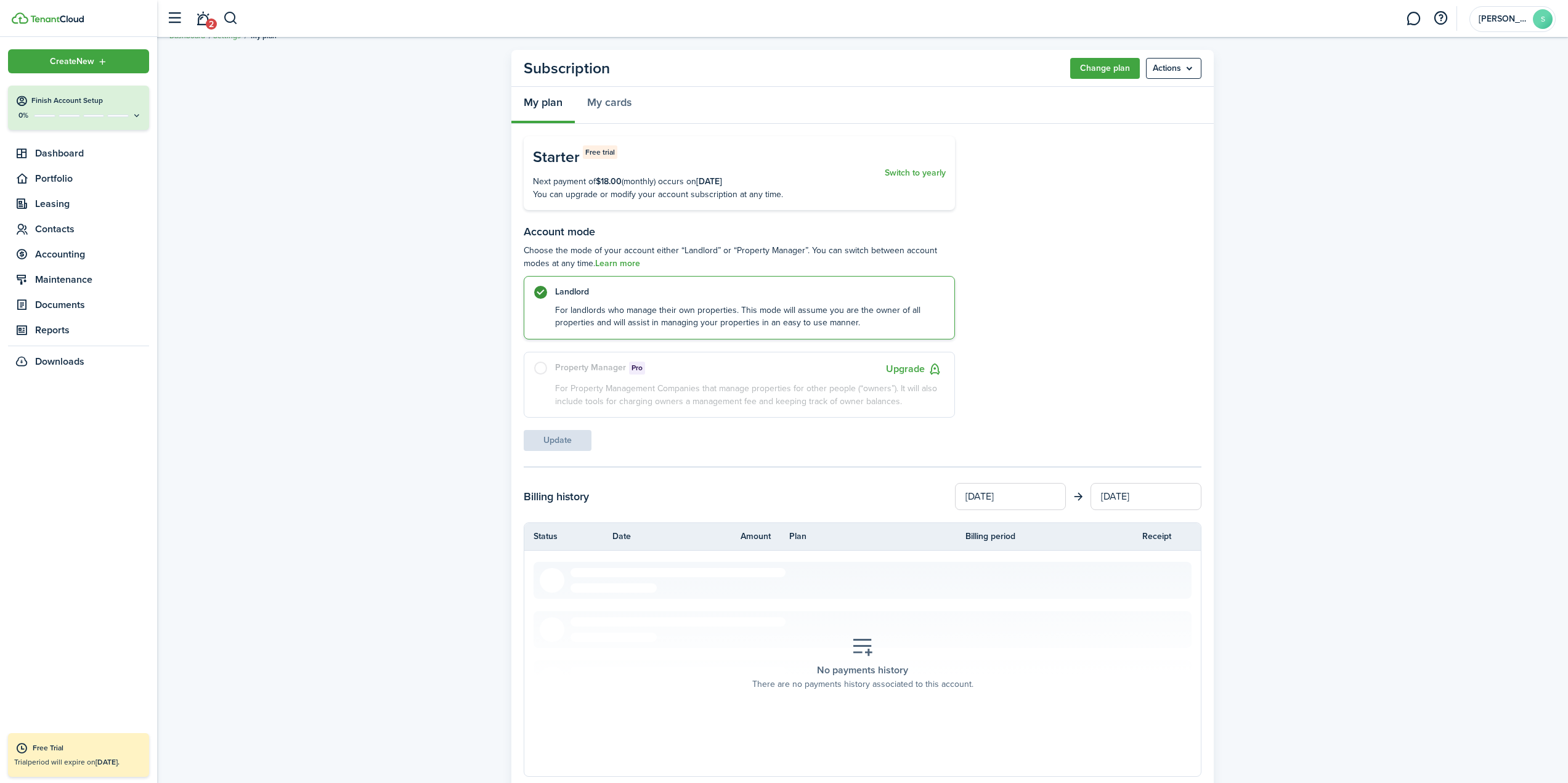
scroll to position [0, 0]
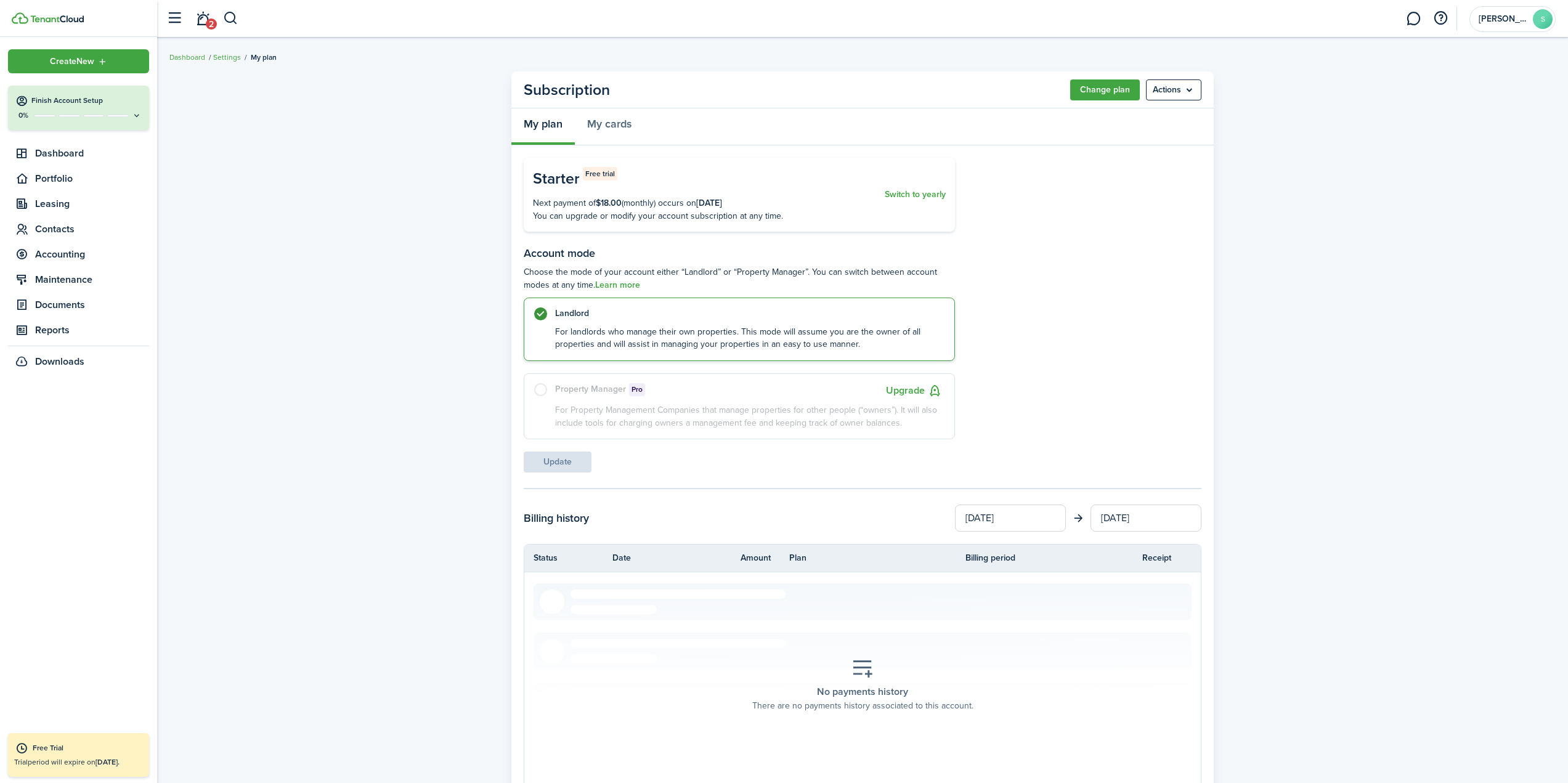
click at [1173, 91] on menu-btn "Actions" at bounding box center [1174, 90] width 56 height 21
click at [1156, 114] on button "Cancel subscription" at bounding box center [1147, 117] width 107 height 21
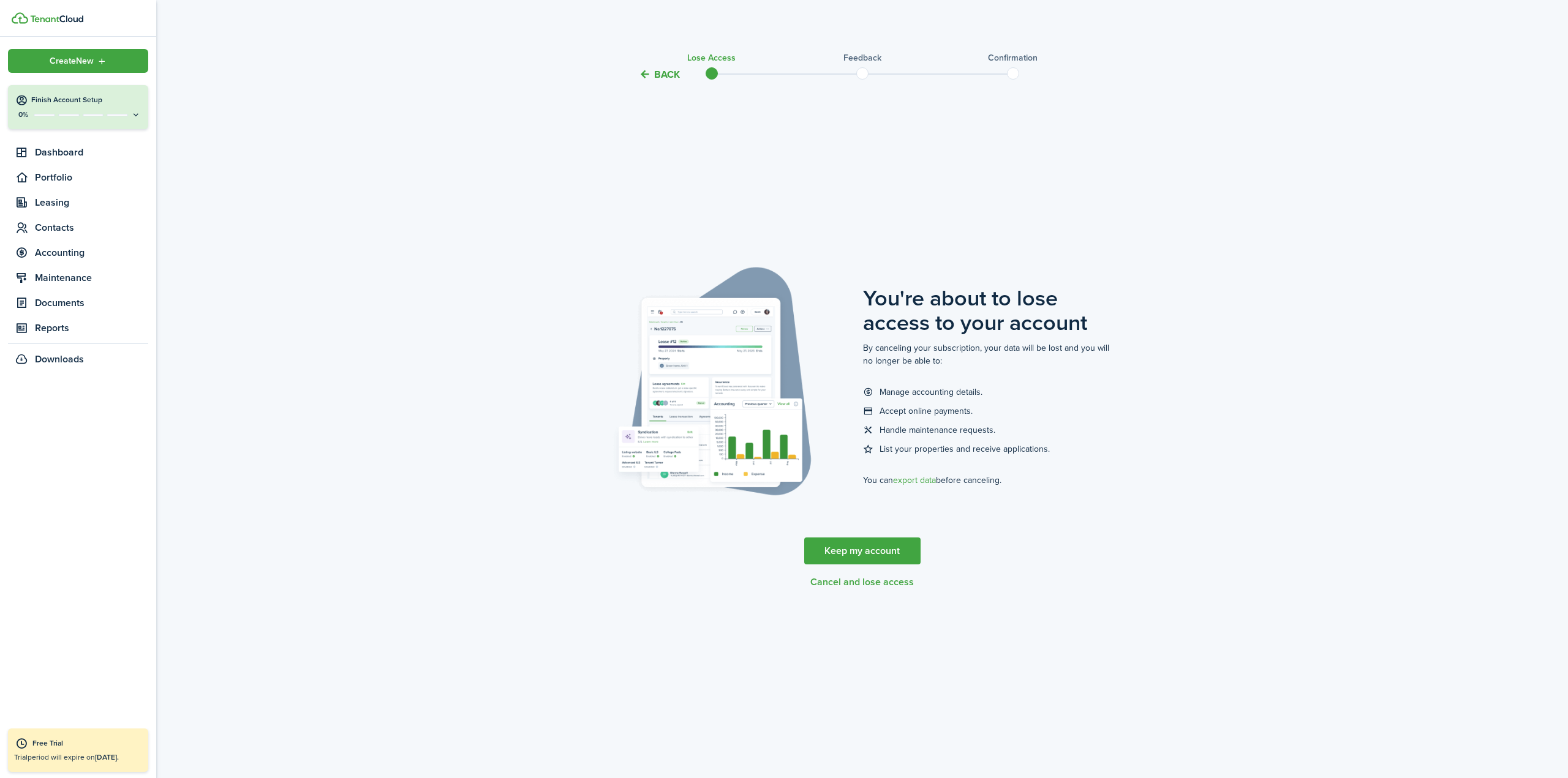
click at [852, 586] on button "Cancel and lose access" at bounding box center [861, 582] width 103 height 11
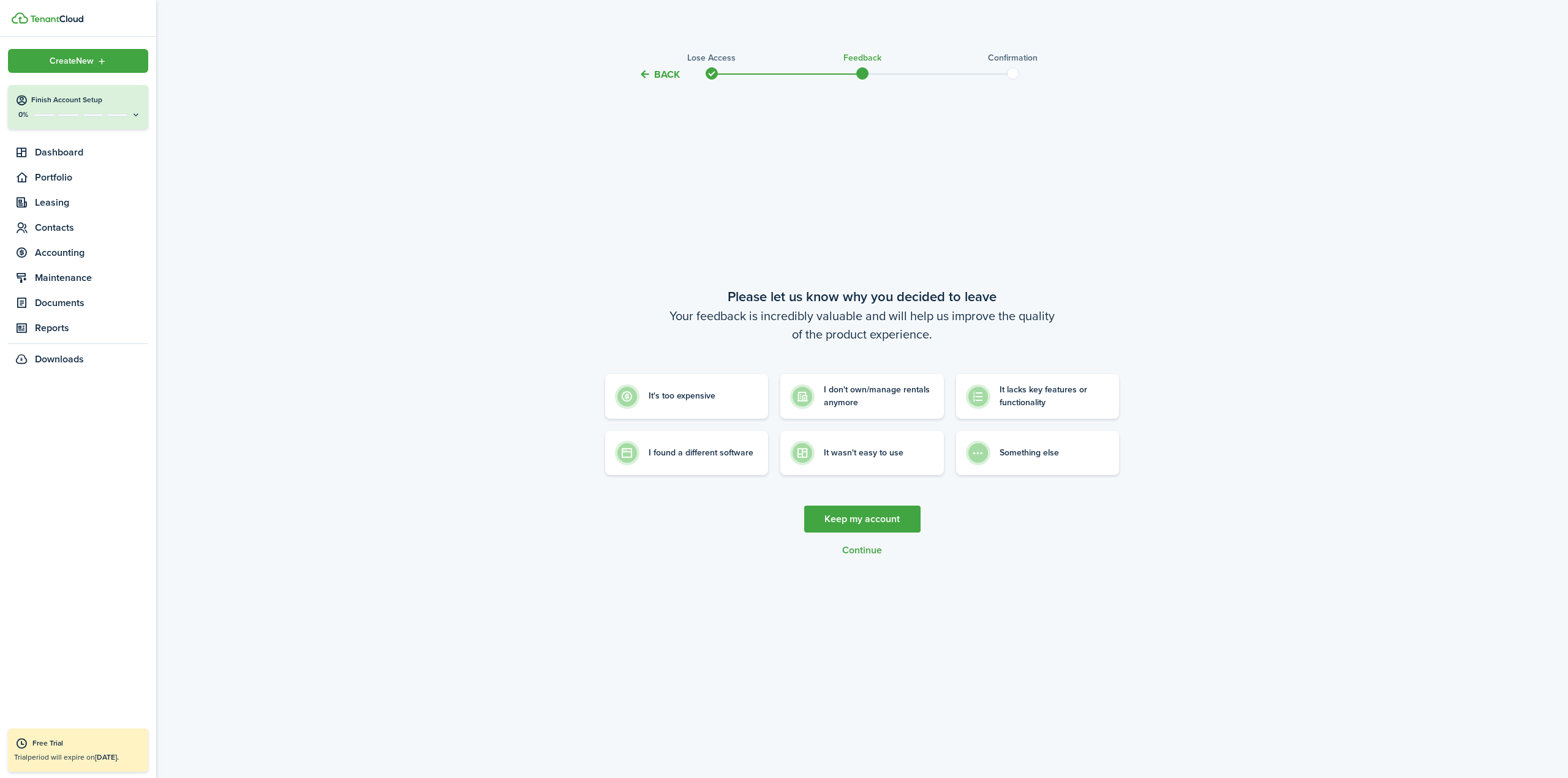
click at [857, 548] on button "Continue" at bounding box center [861, 550] width 40 height 11
click at [864, 453] on control-radio-card-description "It wasn't easy to use" at bounding box center [863, 450] width 80 height 13
radio input "true"
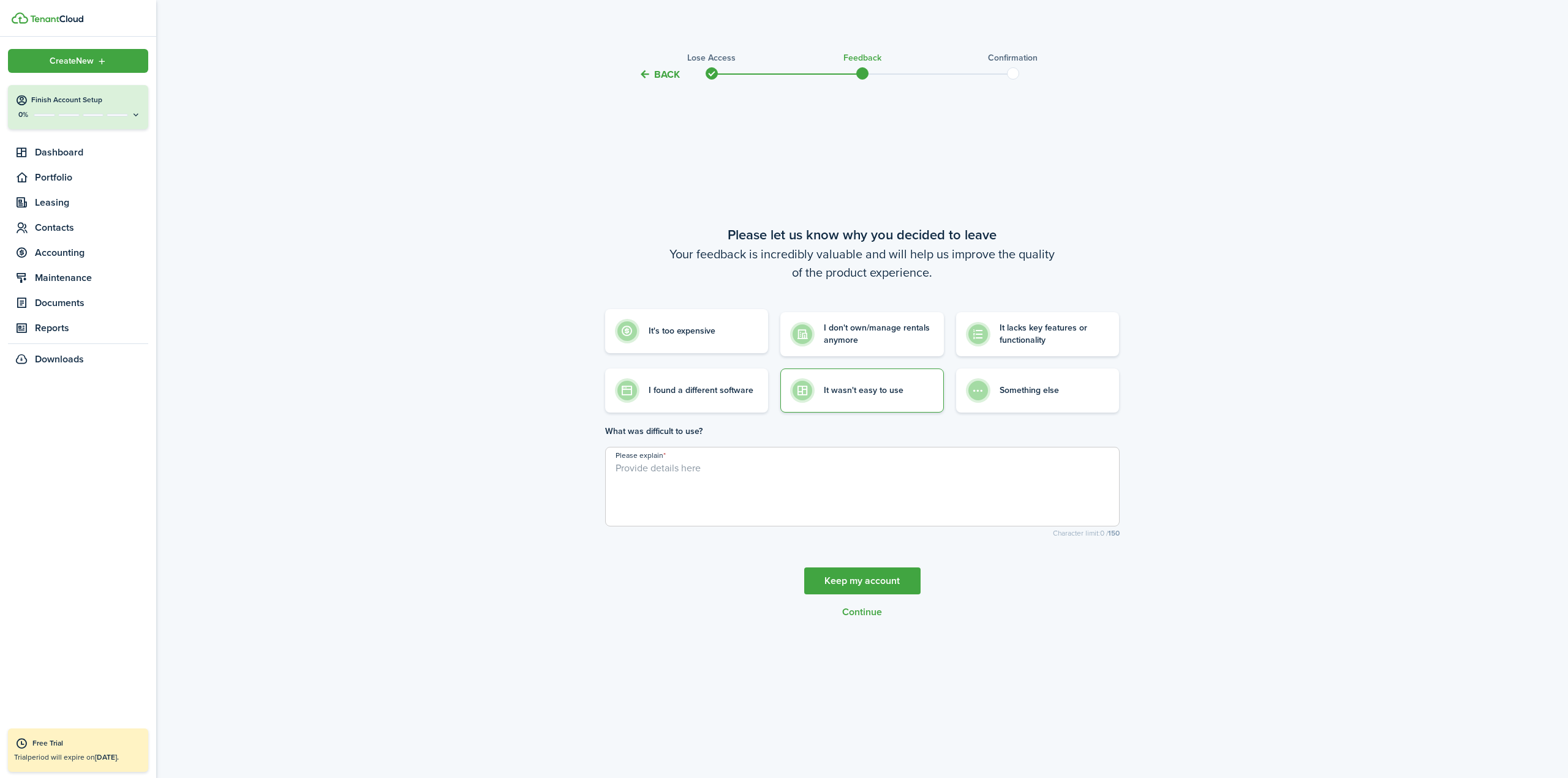
click at [681, 334] on control-radio-card-description "It's too expensive" at bounding box center [681, 331] width 66 height 13
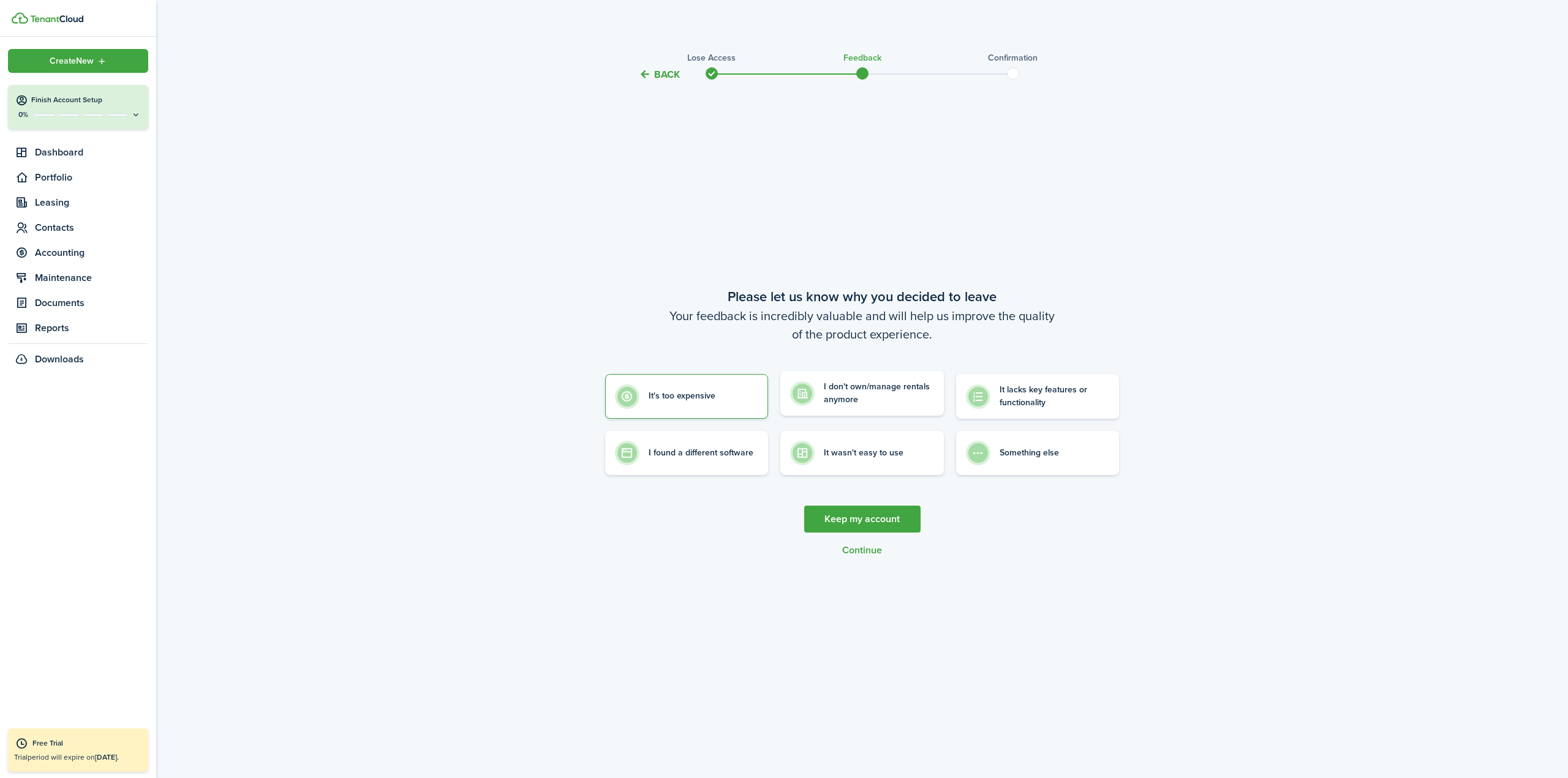
click at [848, 389] on control-radio-card-description "I don't own/manage rentals anymore" at bounding box center [878, 394] width 110 height 25
radio input "false"
radio input "true"
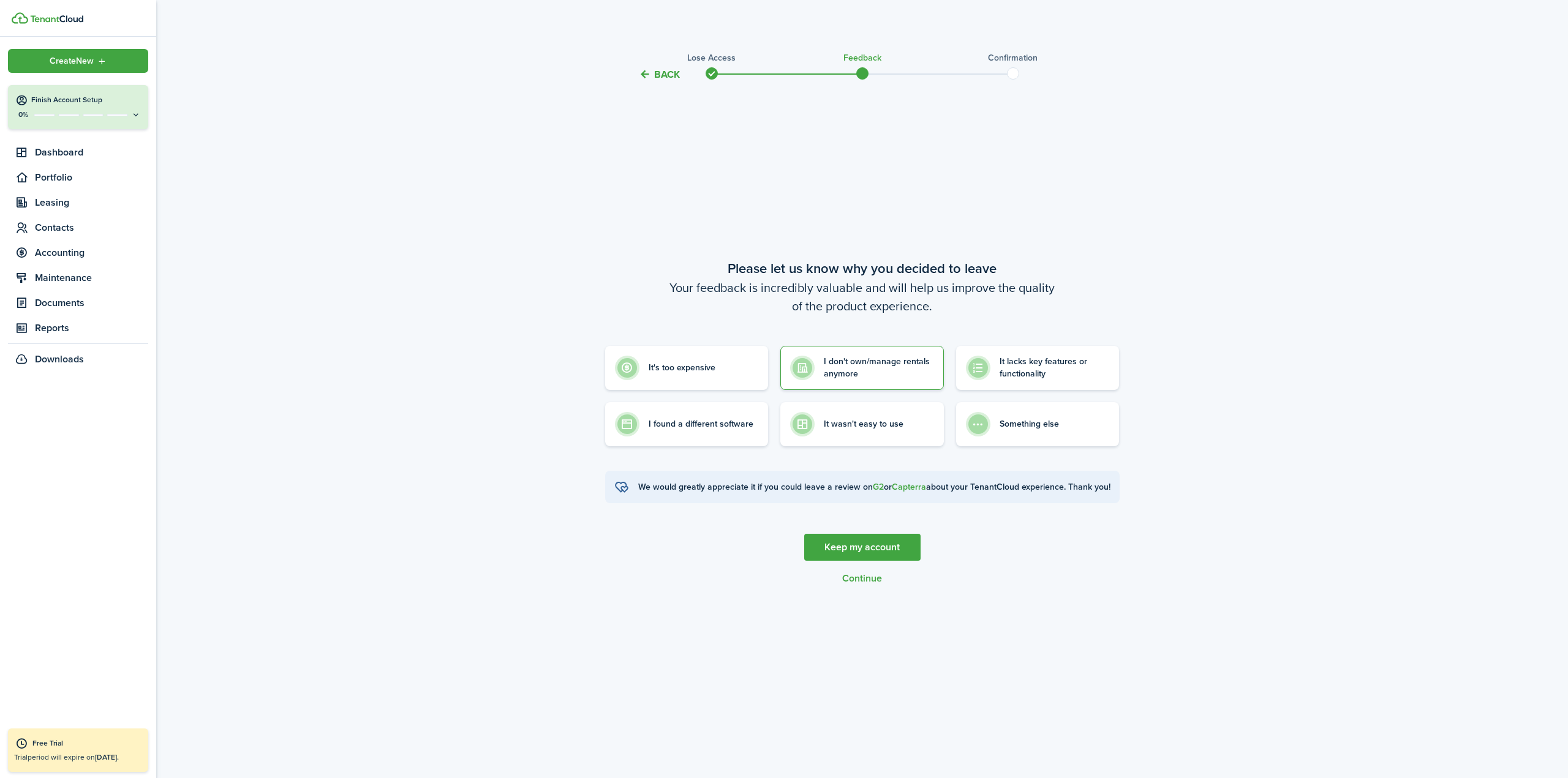
click at [866, 585] on button "Continue" at bounding box center [861, 578] width 40 height 11
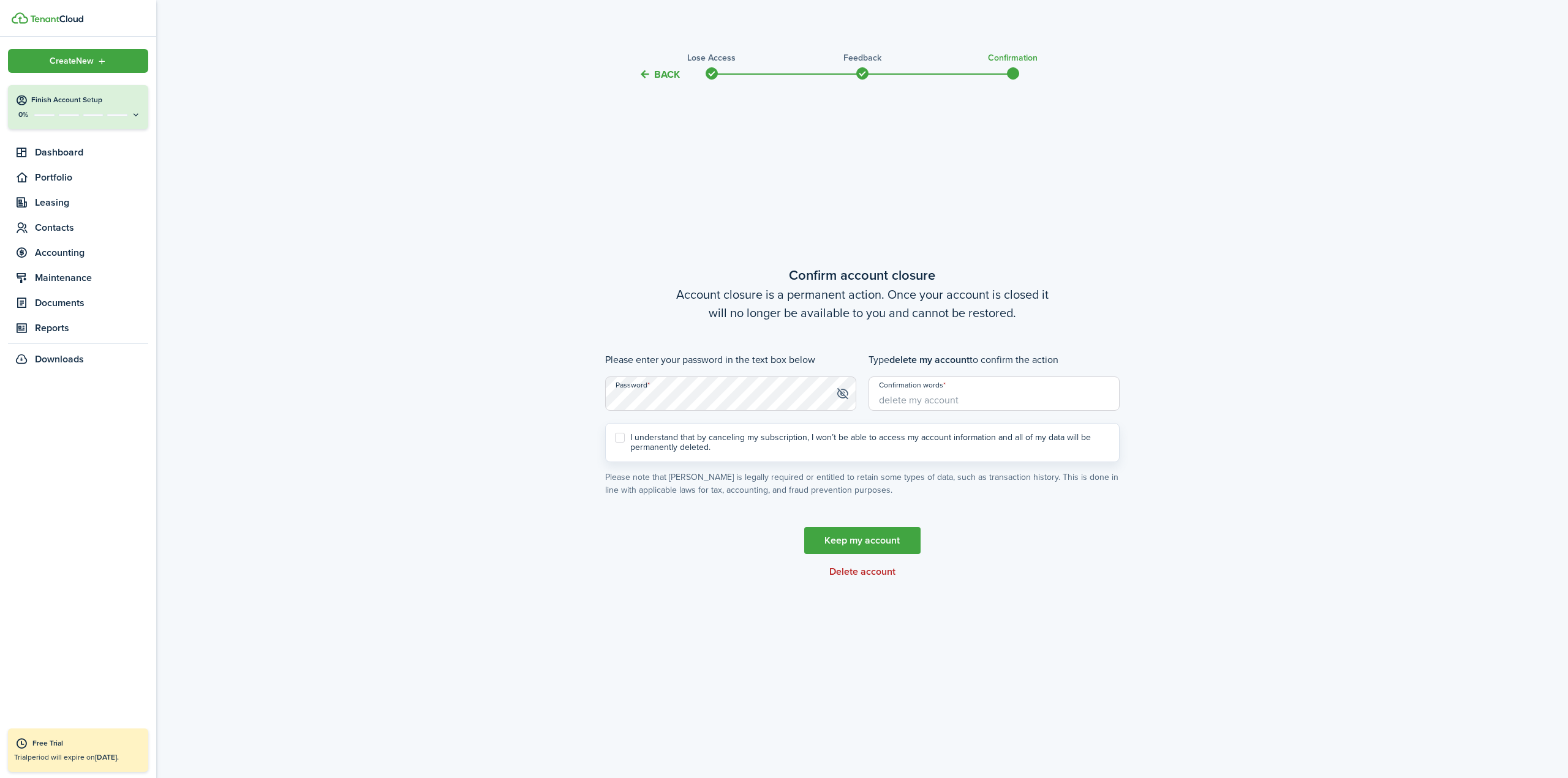
click at [755, 422] on div "Please enter your password in the text box below Password" at bounding box center [730, 388] width 263 height 71
click at [967, 389] on input "Confirmation words" at bounding box center [993, 394] width 252 height 34
type input "delete my account"
click at [662, 468] on form "Please enter your password in the text box below Password Type delete my accoun…" at bounding box center [862, 424] width 515 height 144
click at [655, 442] on label "I understand that by canceling my subscription, I won’t be able to access my ac…" at bounding box center [862, 442] width 495 height 19
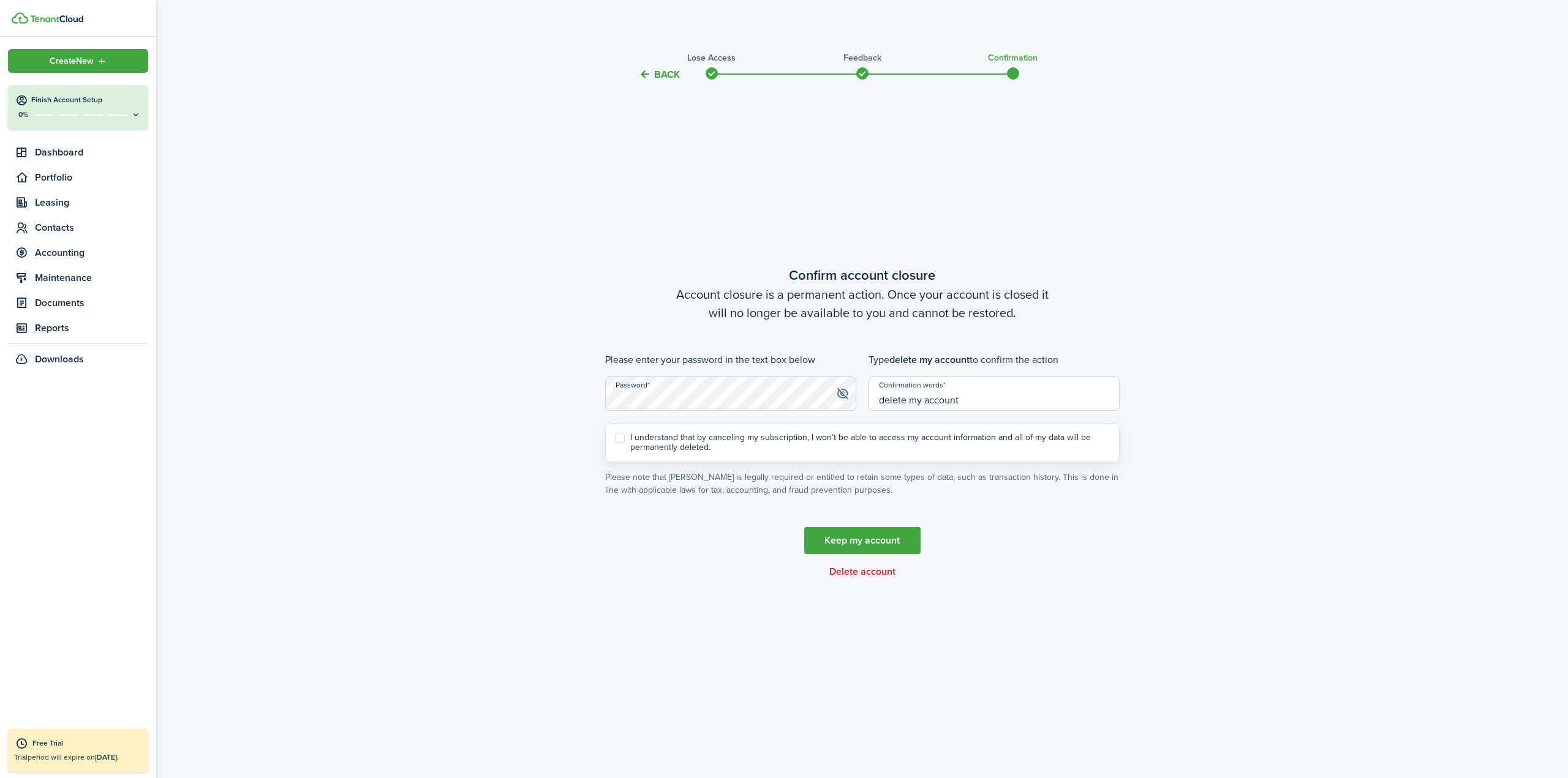
click at [615, 442] on input "I understand that by canceling my subscription, I won’t be able to access my ac…" at bounding box center [614, 442] width 1 height 1
checkbox input "true"
click at [872, 571] on button "Delete account" at bounding box center [862, 571] width 66 height 11
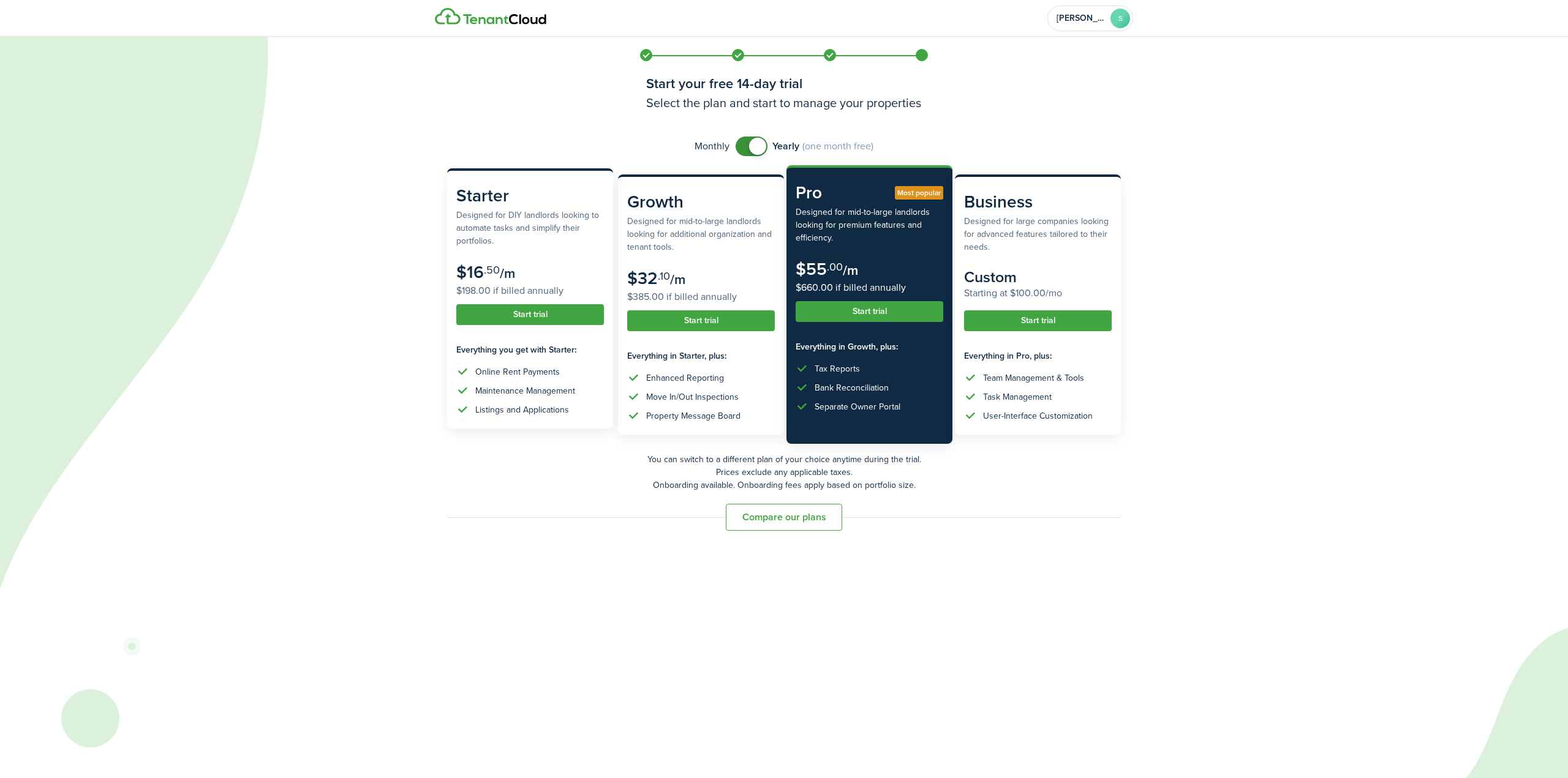
click at [513, 313] on button "Start trial" at bounding box center [529, 315] width 147 height 21
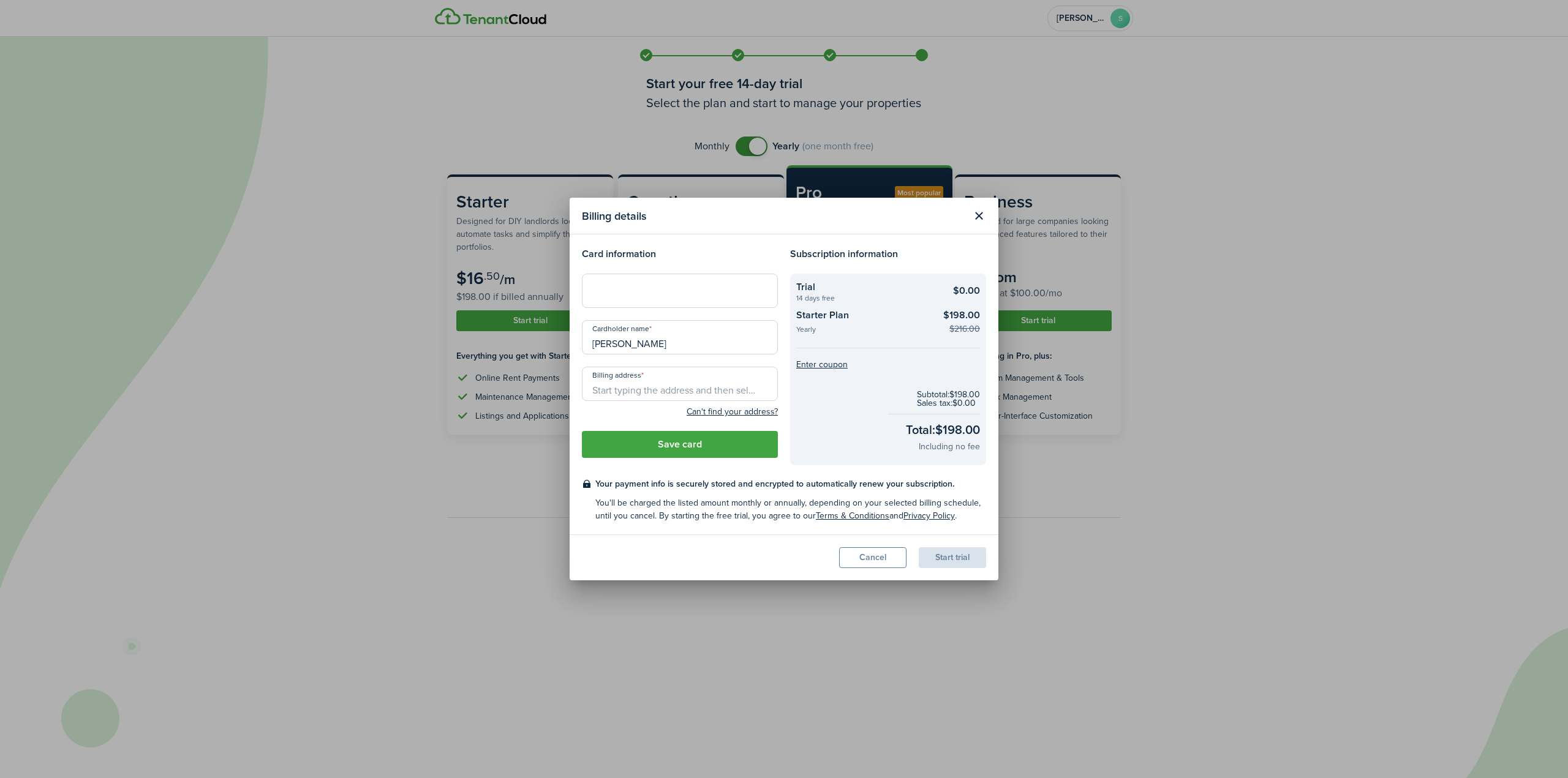
click at [970, 217] on button "Close modal" at bounding box center [978, 216] width 21 height 21
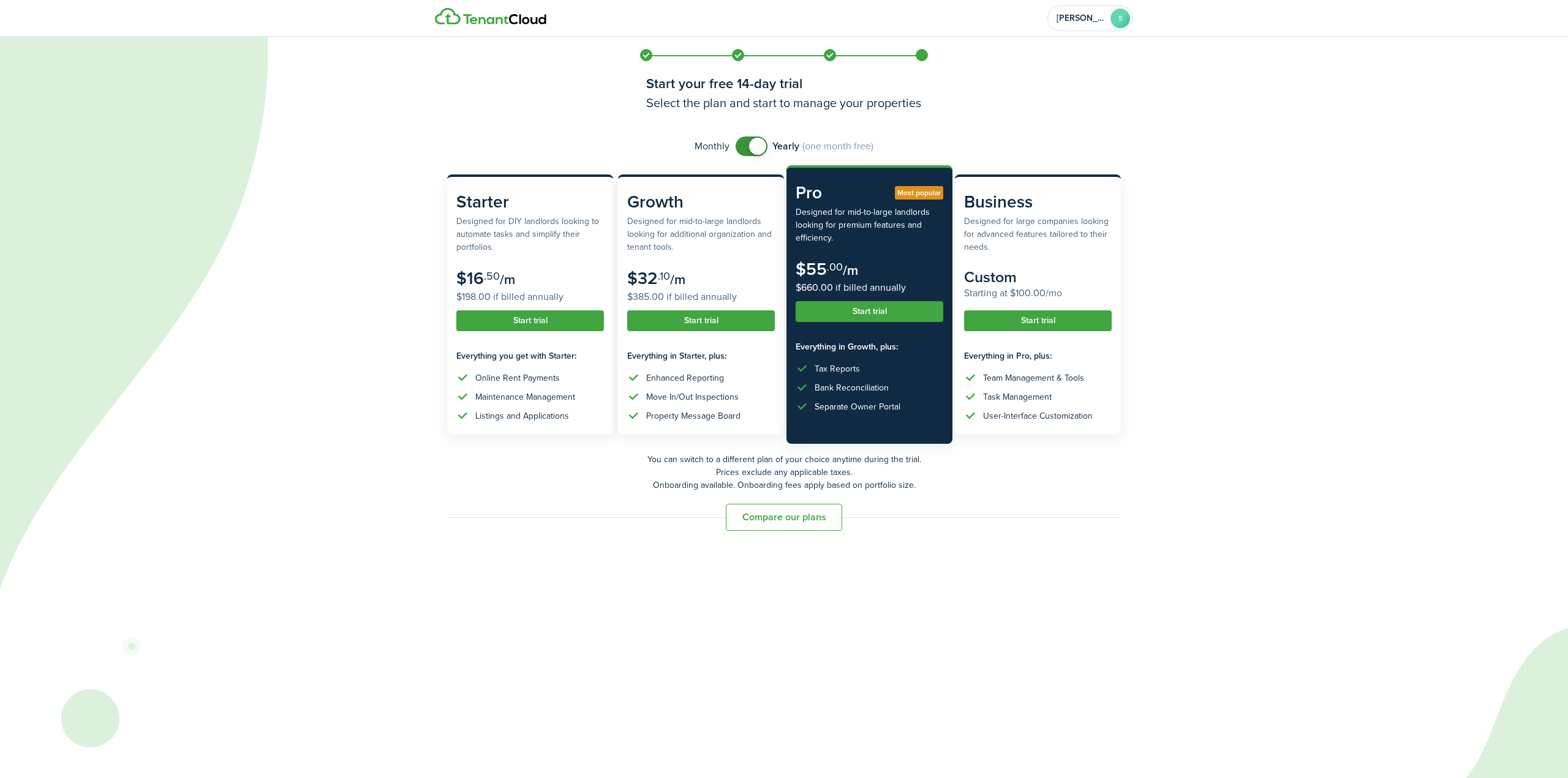
checkbox input "false"
click at [755, 146] on span at bounding box center [757, 146] width 17 height 17
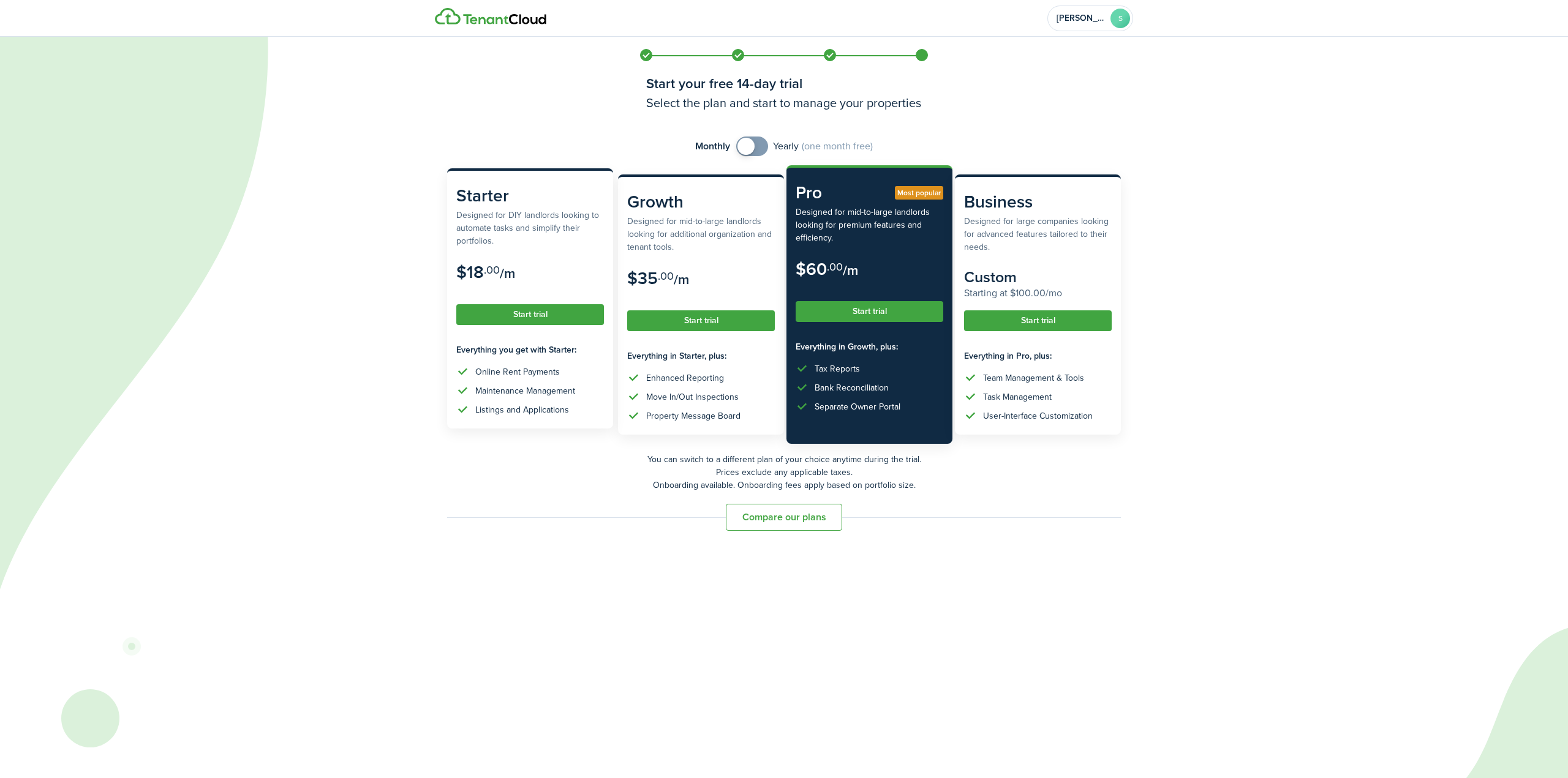
click at [536, 323] on button "Start trial" at bounding box center [529, 315] width 147 height 21
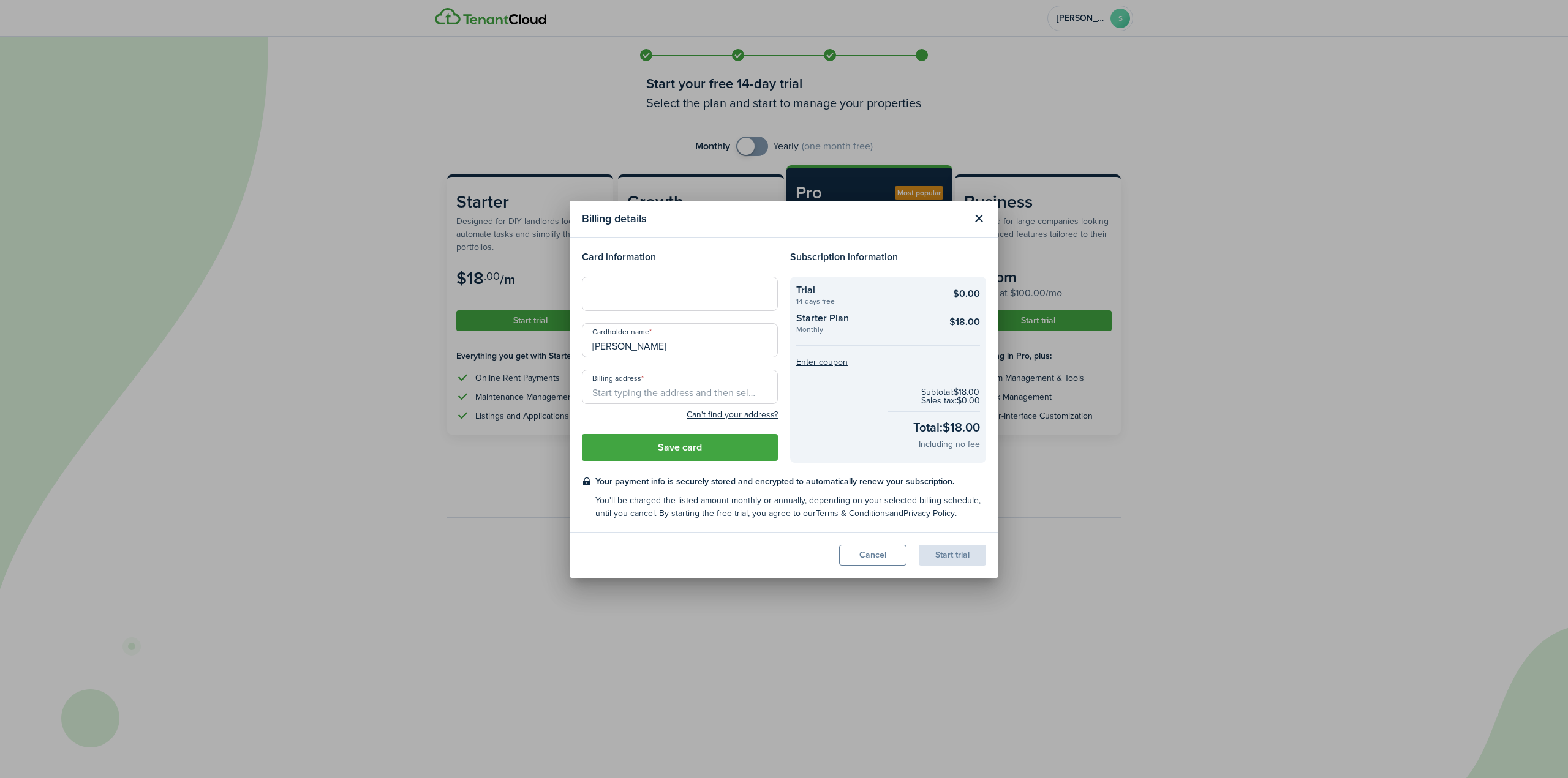
click at [690, 306] on div at bounding box center [680, 294] width 196 height 34
click at [656, 395] on input "Billing address" at bounding box center [680, 387] width 196 height 34
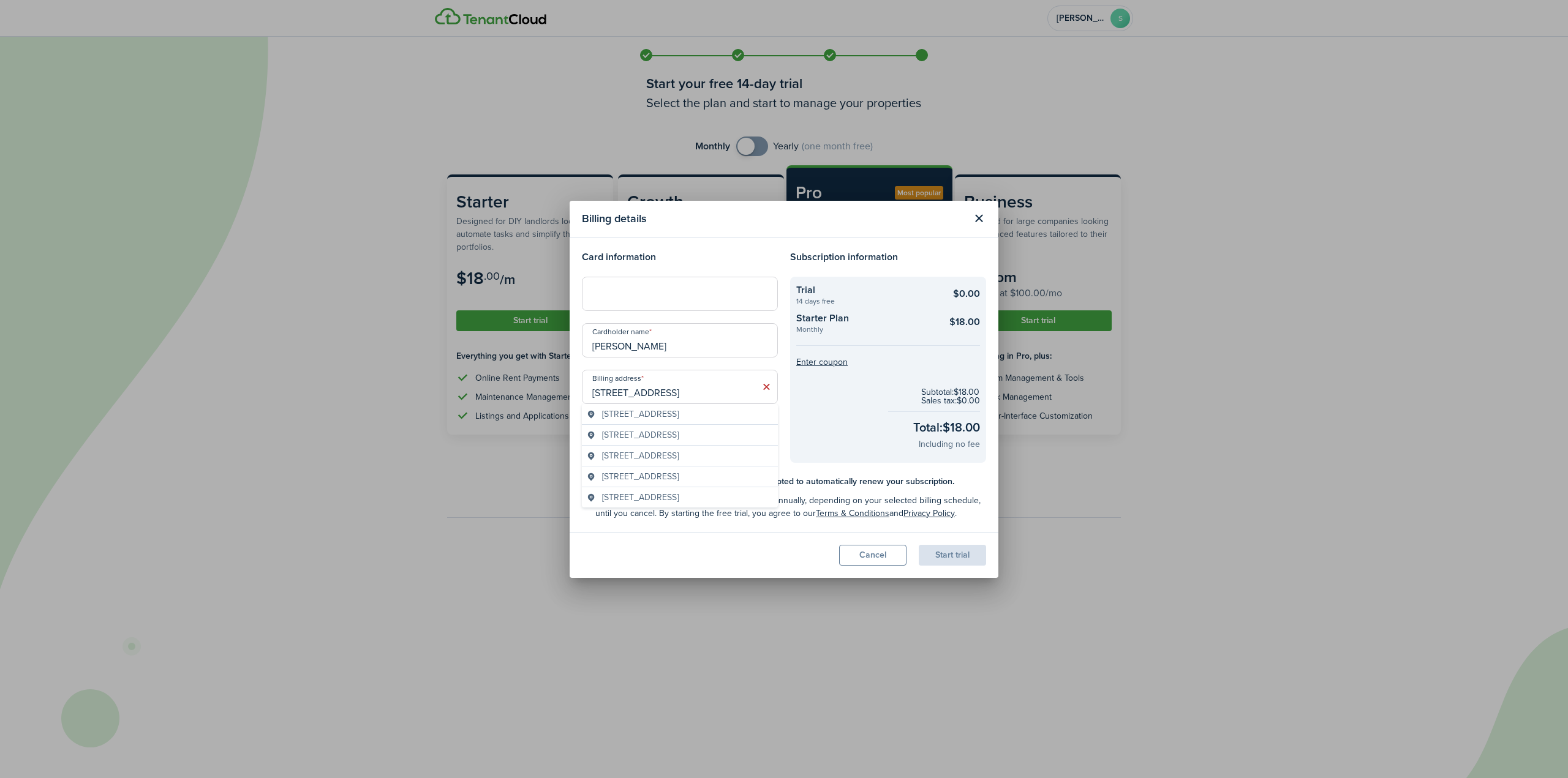
click at [679, 439] on span "[STREET_ADDRESS]" at bounding box center [640, 435] width 77 height 13
type input "[STREET_ADDRESS]"
click at [714, 392] on input "[STREET_ADDRESS]" at bounding box center [680, 387] width 196 height 34
click at [742, 502] on checkout-terms-secondary "You'll be charged the listed amount monthly or annually, depending on your sele…" at bounding box center [791, 507] width 391 height 26
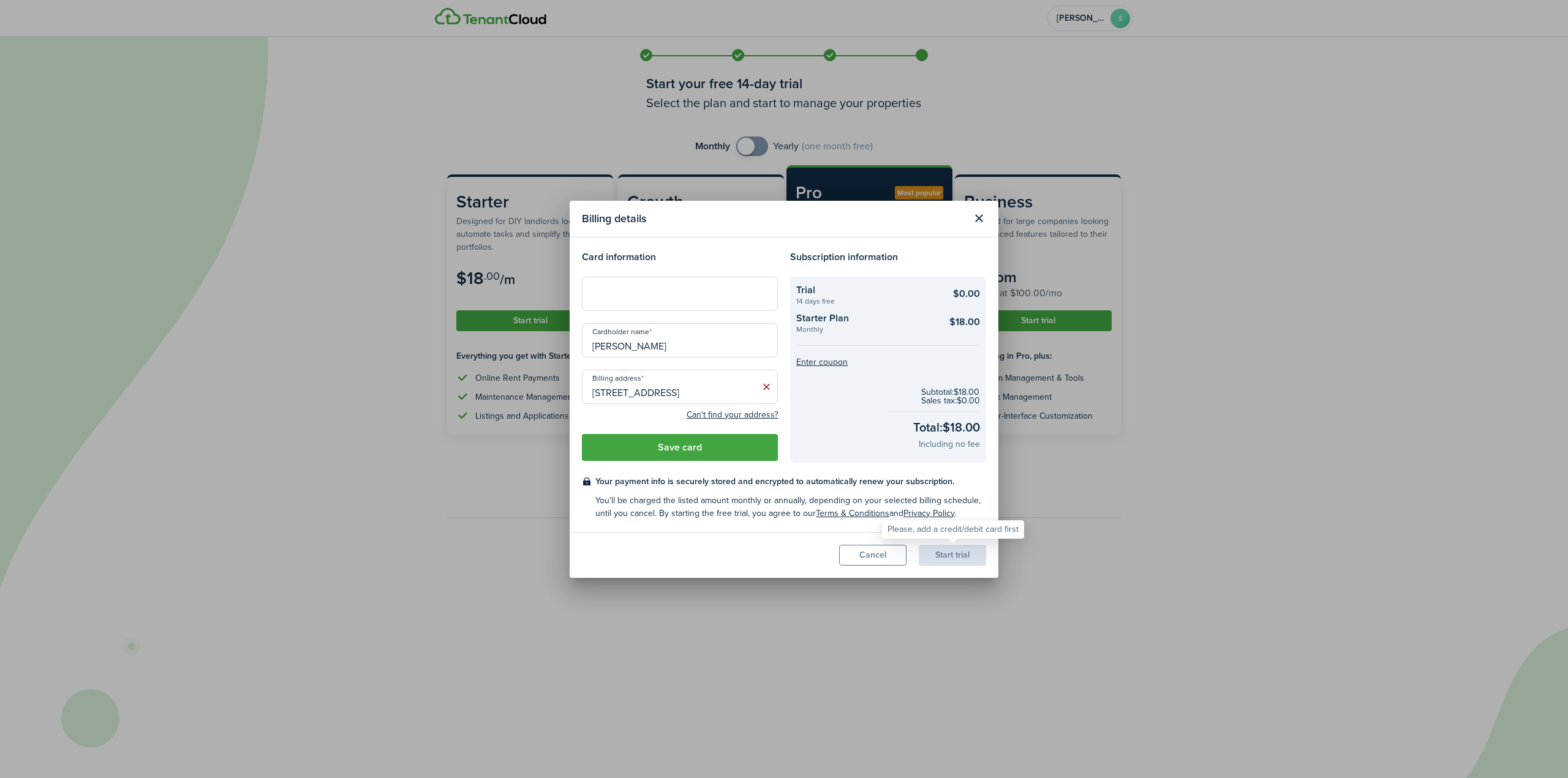
click at [929, 550] on div "Start trial" at bounding box center [952, 555] width 67 height 21
click at [702, 330] on input "[PERSON_NAME]" at bounding box center [680, 340] width 196 height 34
click at [674, 391] on input "[STREET_ADDRESS]" at bounding box center [680, 387] width 196 height 34
click at [958, 549] on div "Start trial" at bounding box center [952, 555] width 67 height 21
click at [593, 465] on modal-body "Card information Cardholder name Scott Wanamaker Billing address 4684 Dover St,…" at bounding box center [784, 384] width 429 height 294
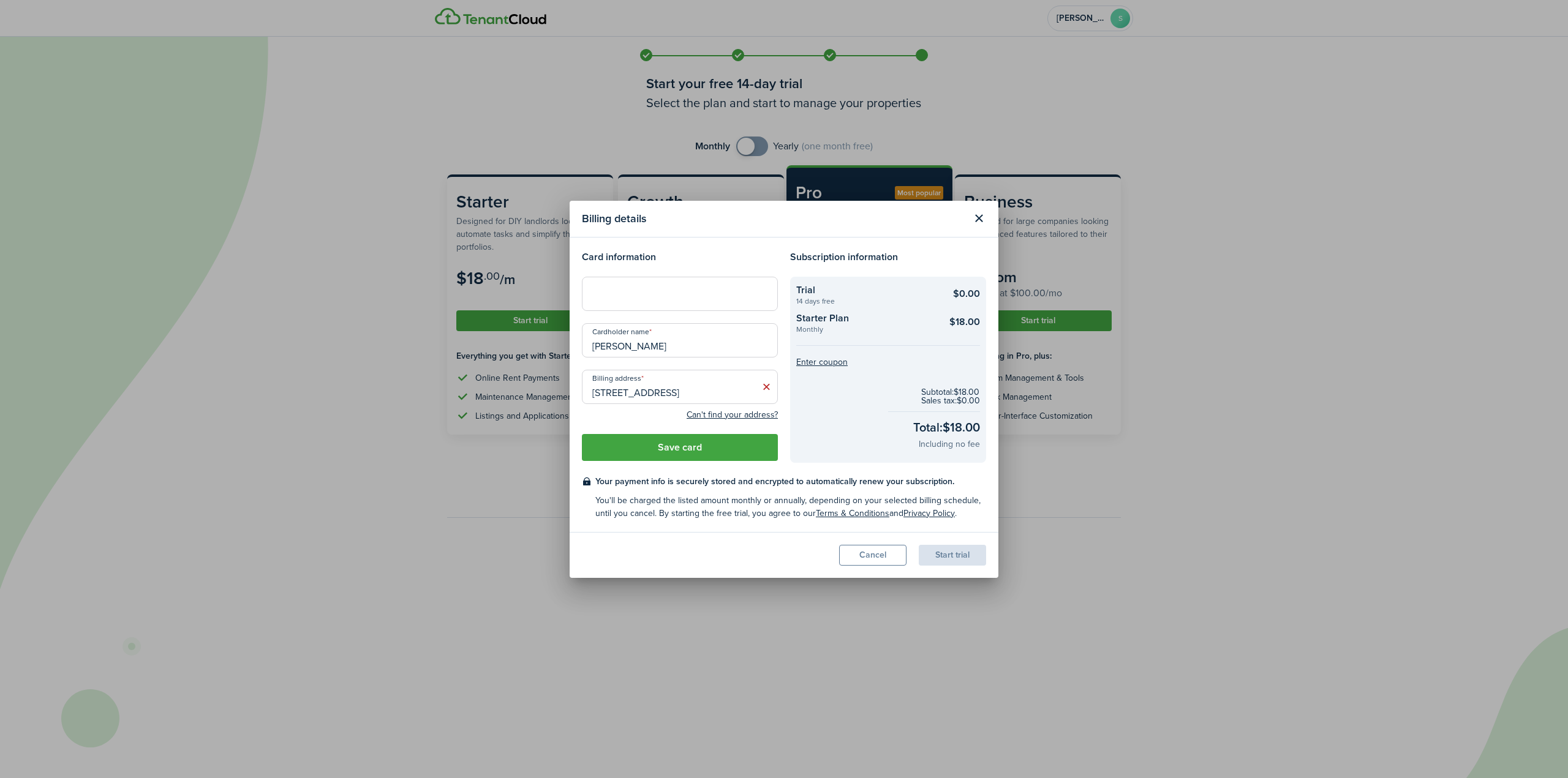
click at [637, 397] on input "[STREET_ADDRESS]" at bounding box center [680, 387] width 196 height 34
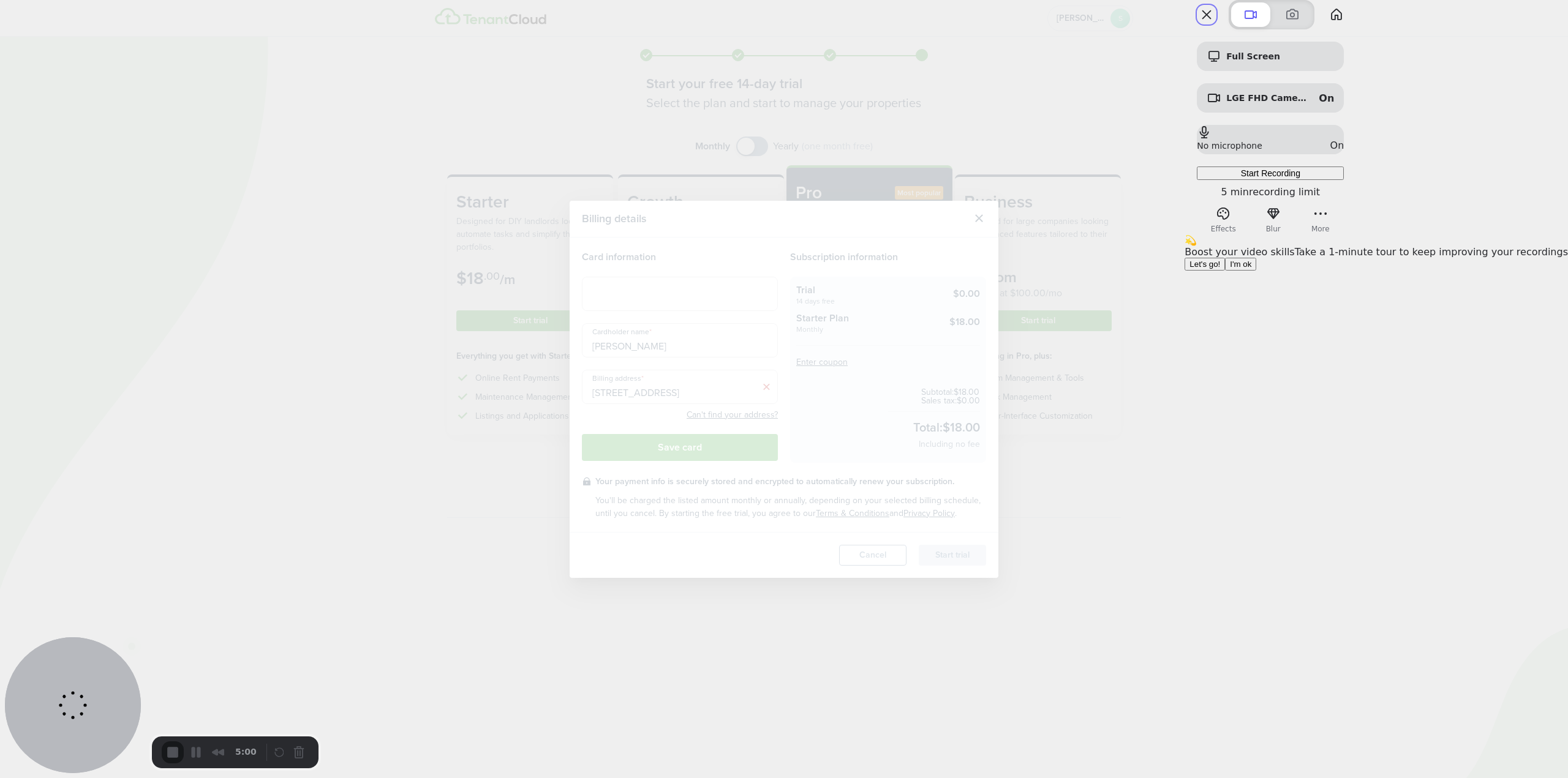
drag, startPoint x: 1433, startPoint y: 359, endPoint x: 1435, endPoint y: 347, distance: 12.2
click at [1220, 269] on span "Let's go!" at bounding box center [1205, 264] width 30 height 9
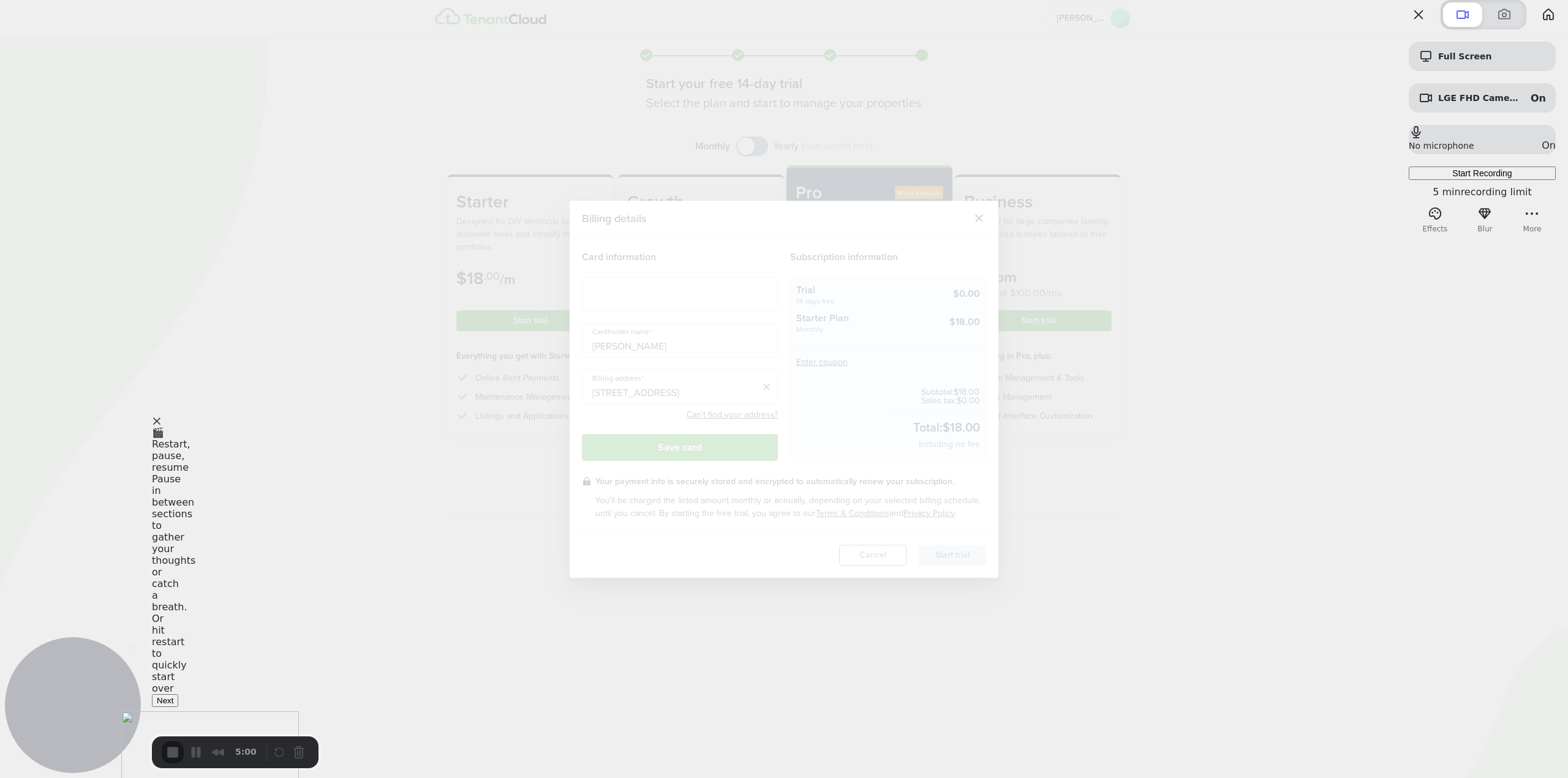
click at [178, 707] on button "Next" at bounding box center [165, 701] width 26 height 13
click at [178, 706] on button "Next" at bounding box center [165, 710] width 26 height 13
click at [178, 714] on button "Next" at bounding box center [165, 720] width 26 height 13
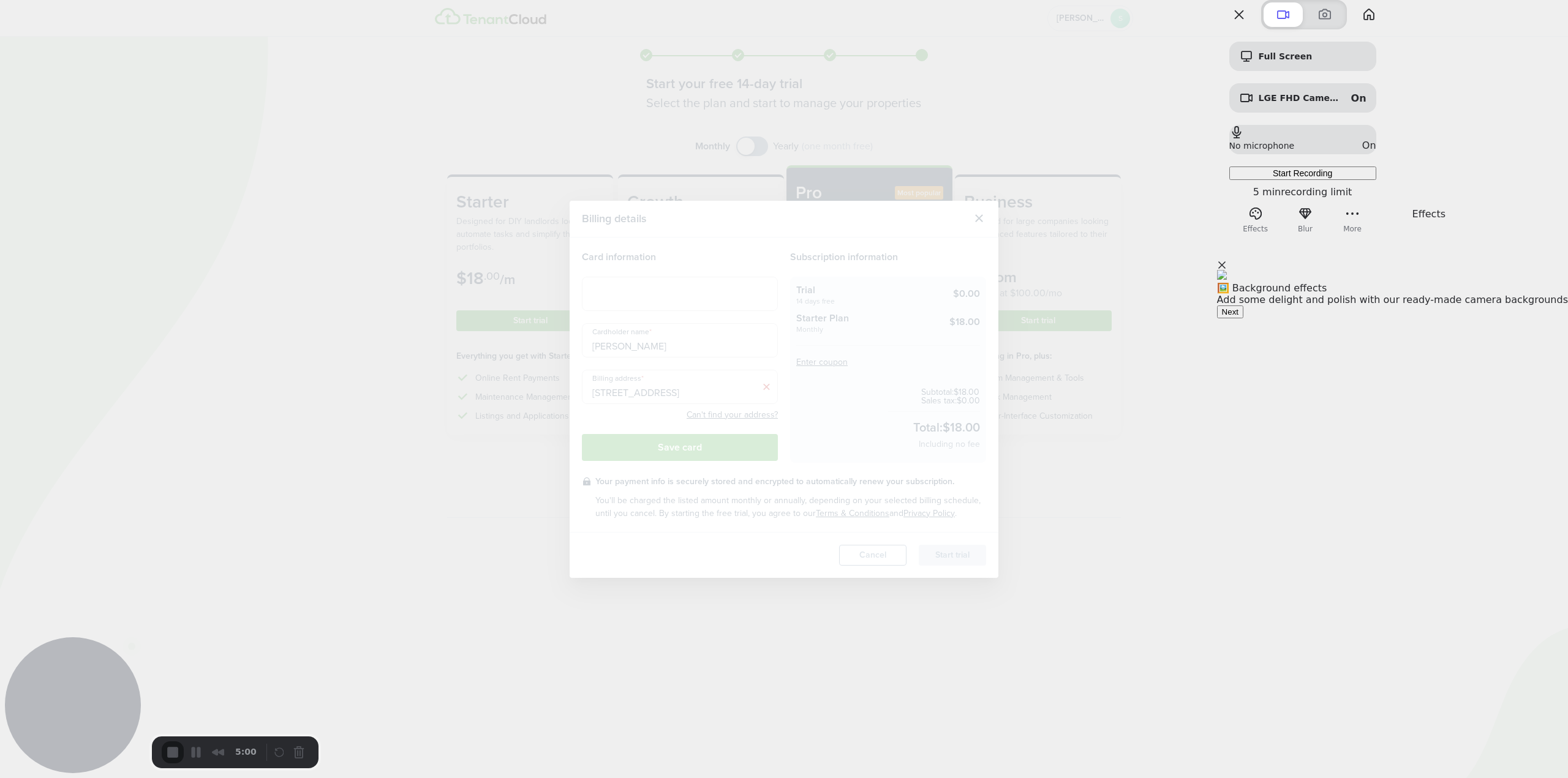
click at [1496, 294] on div "🖼️ Background effects" at bounding box center [1392, 288] width 351 height 12
click at [1243, 319] on button "Next" at bounding box center [1230, 311] width 26 height 13
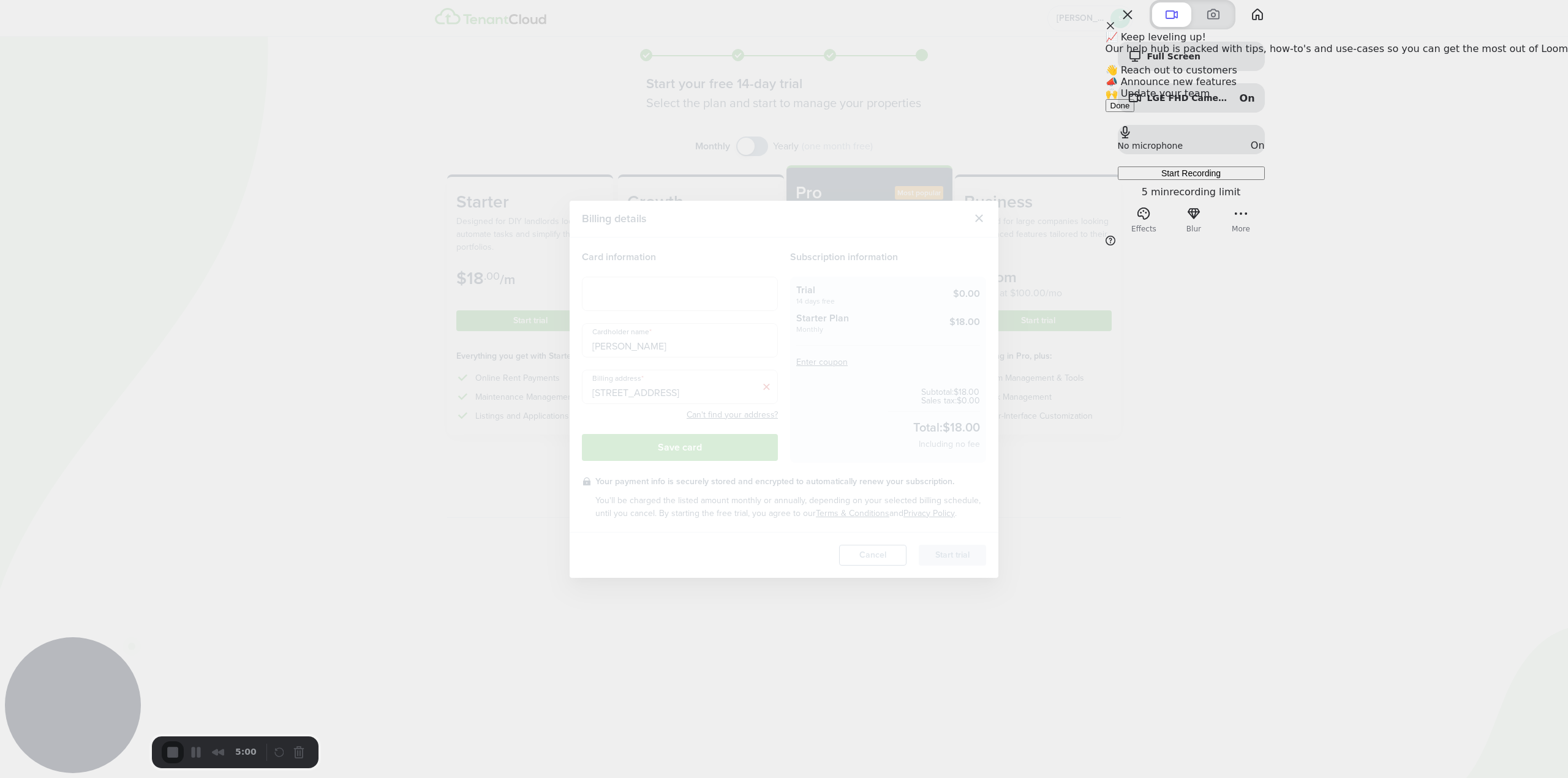
click at [1475, 112] on div "📈 Keep leveling up! Our help hub is packed with tips, how-to's and use-cases so…" at bounding box center [1337, 66] width 463 height 93
click at [1135, 112] on button "Done" at bounding box center [1120, 105] width 29 height 13
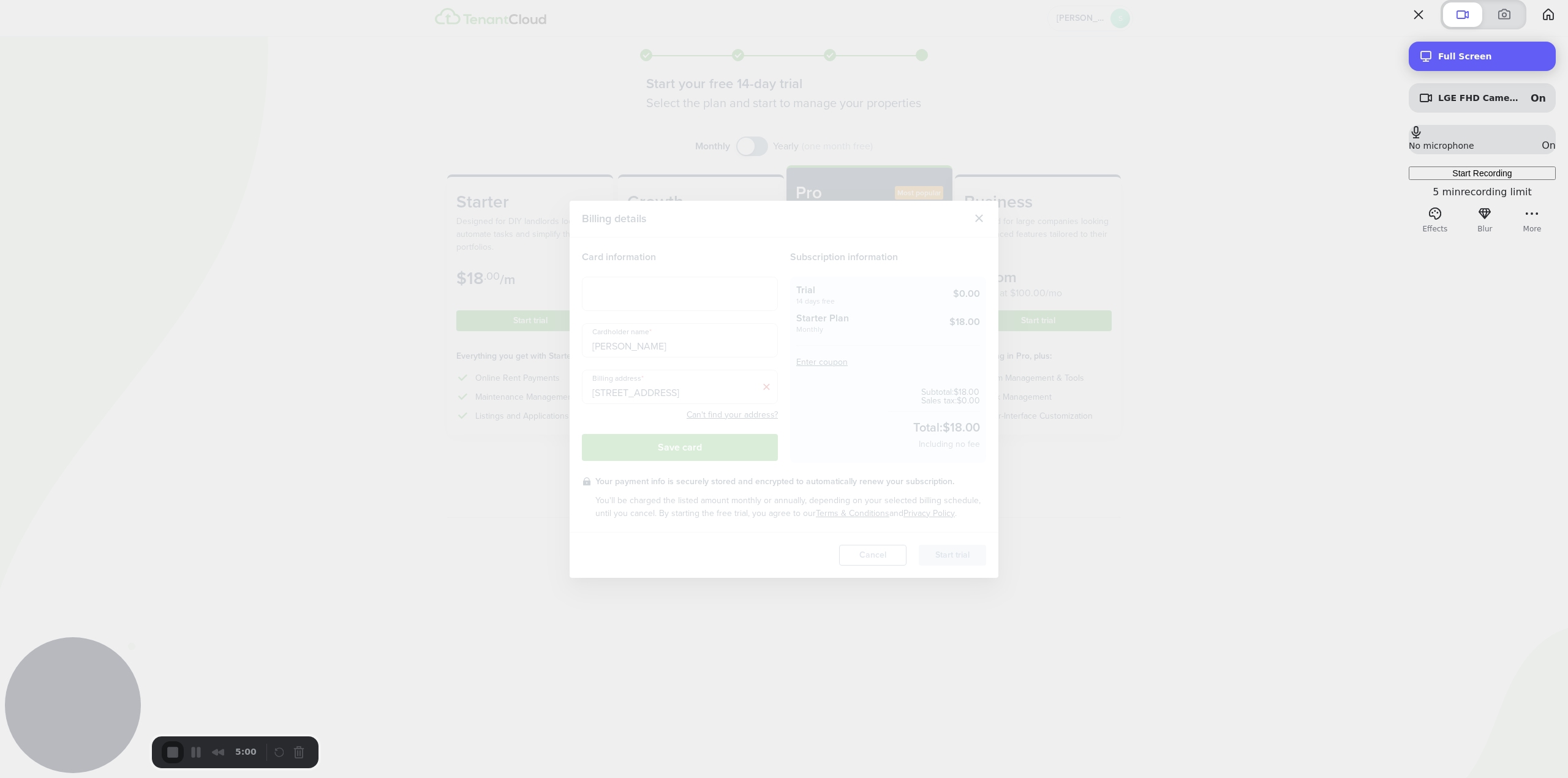
click at [1470, 61] on span "Full Screen" at bounding box center [1491, 56] width 108 height 10
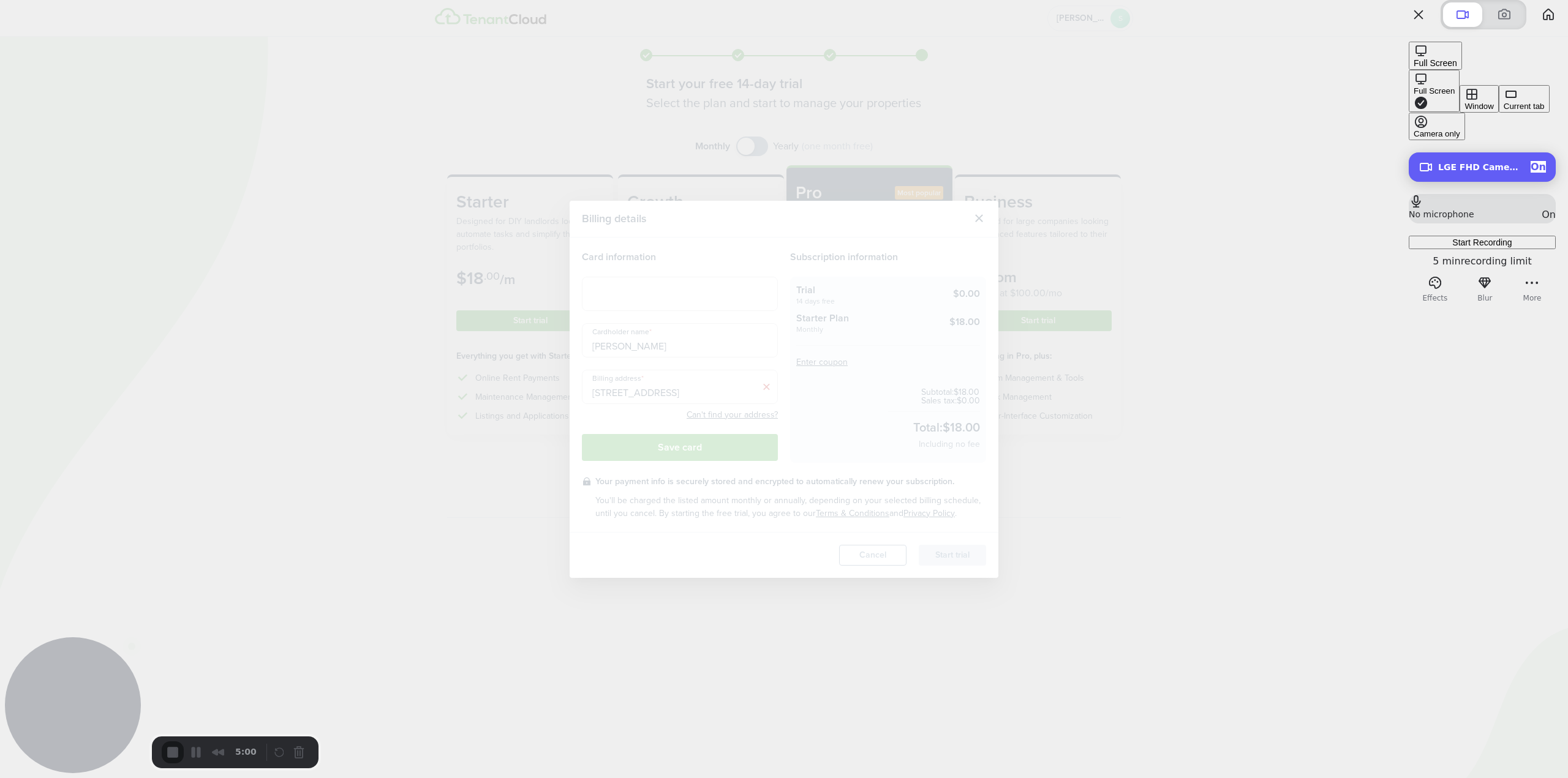
click at [1464, 162] on span "LGE FHD Camera (04f2:b84c)" at bounding box center [1479, 167] width 82 height 10
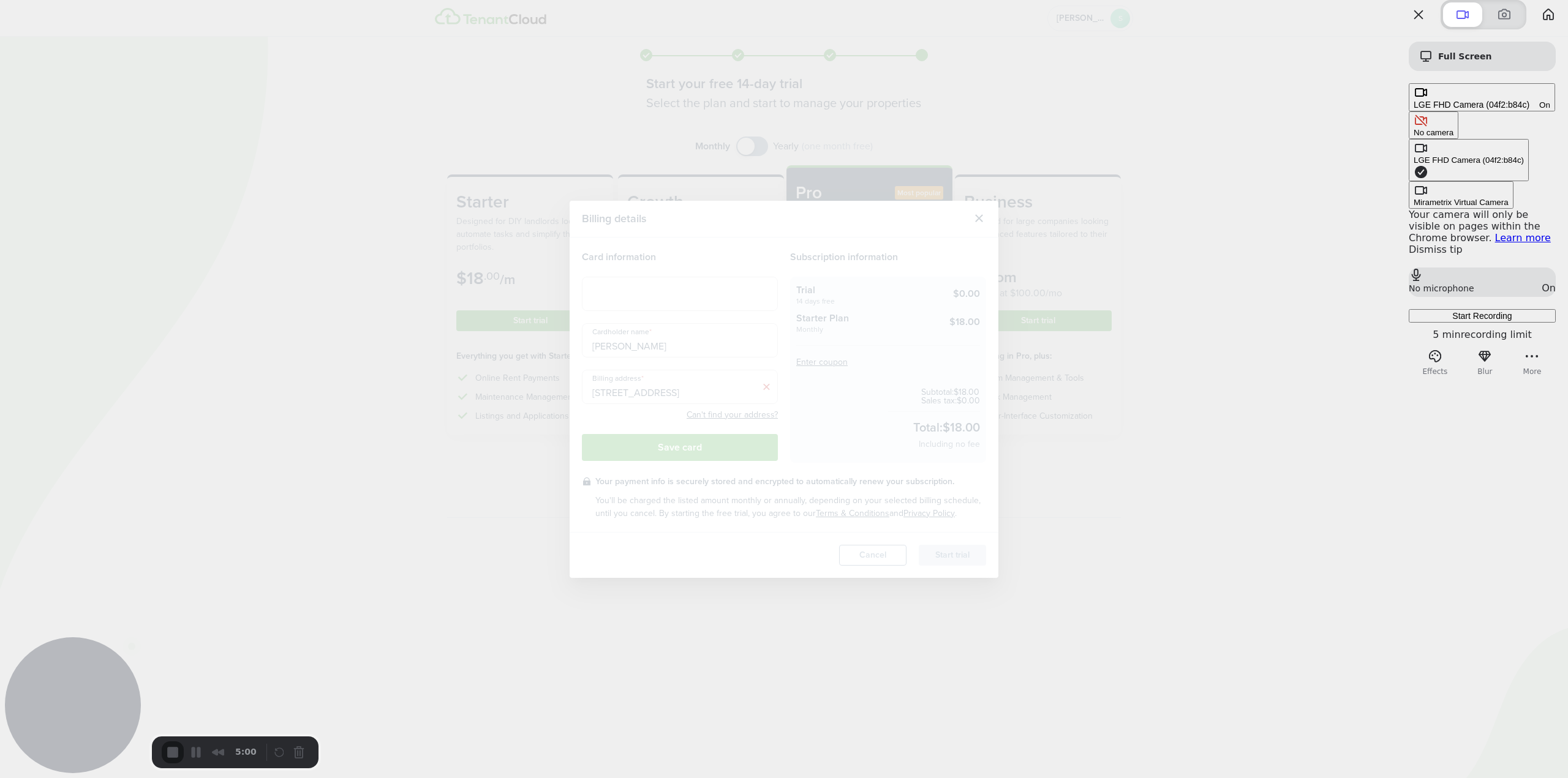
click at [1413, 198] on div "Mirametrix Virtual Camera" at bounding box center [1460, 202] width 95 height 9
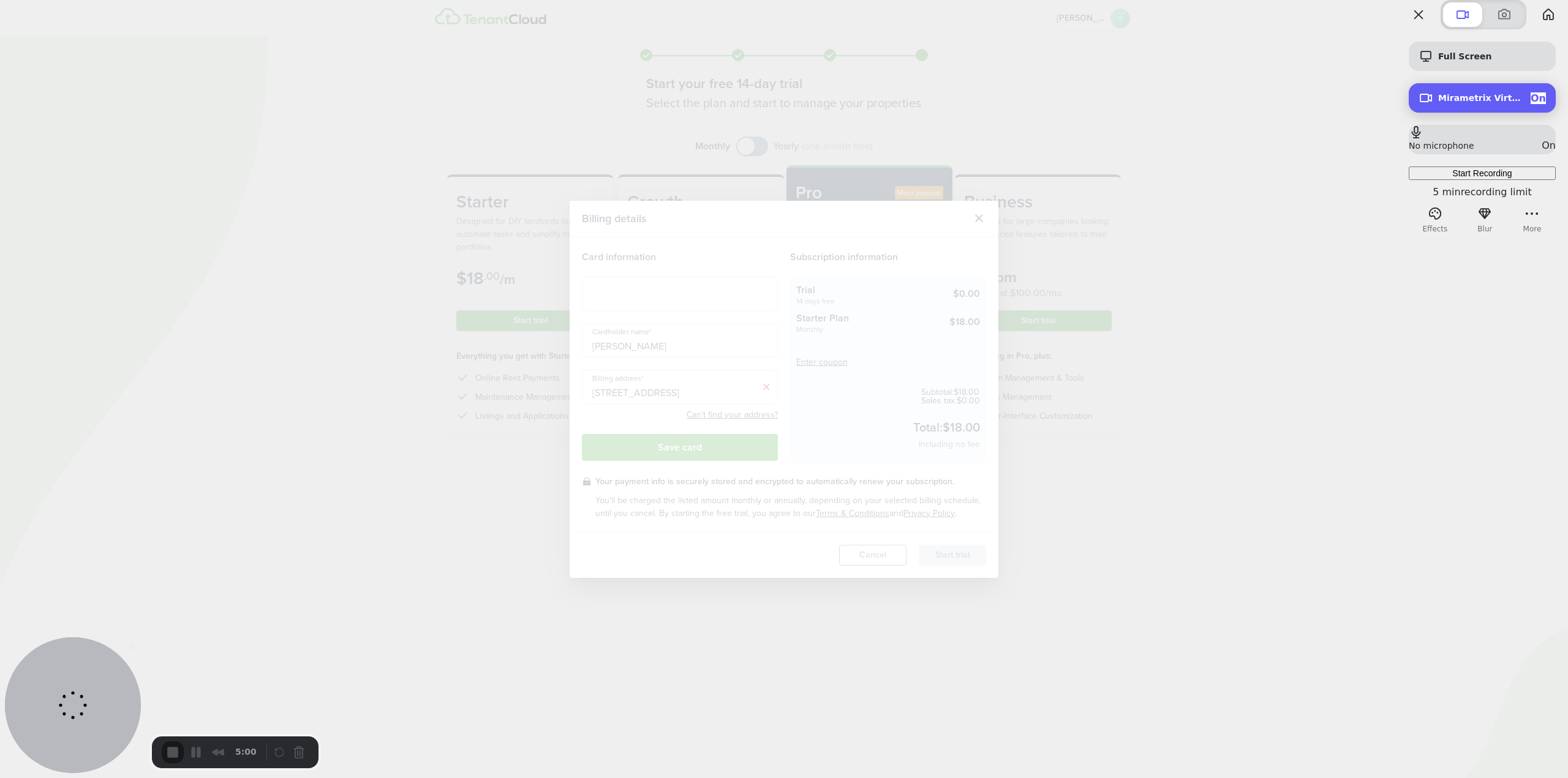
click at [1454, 103] on span "Mirametrix Virtual Camera" at bounding box center [1479, 98] width 82 height 10
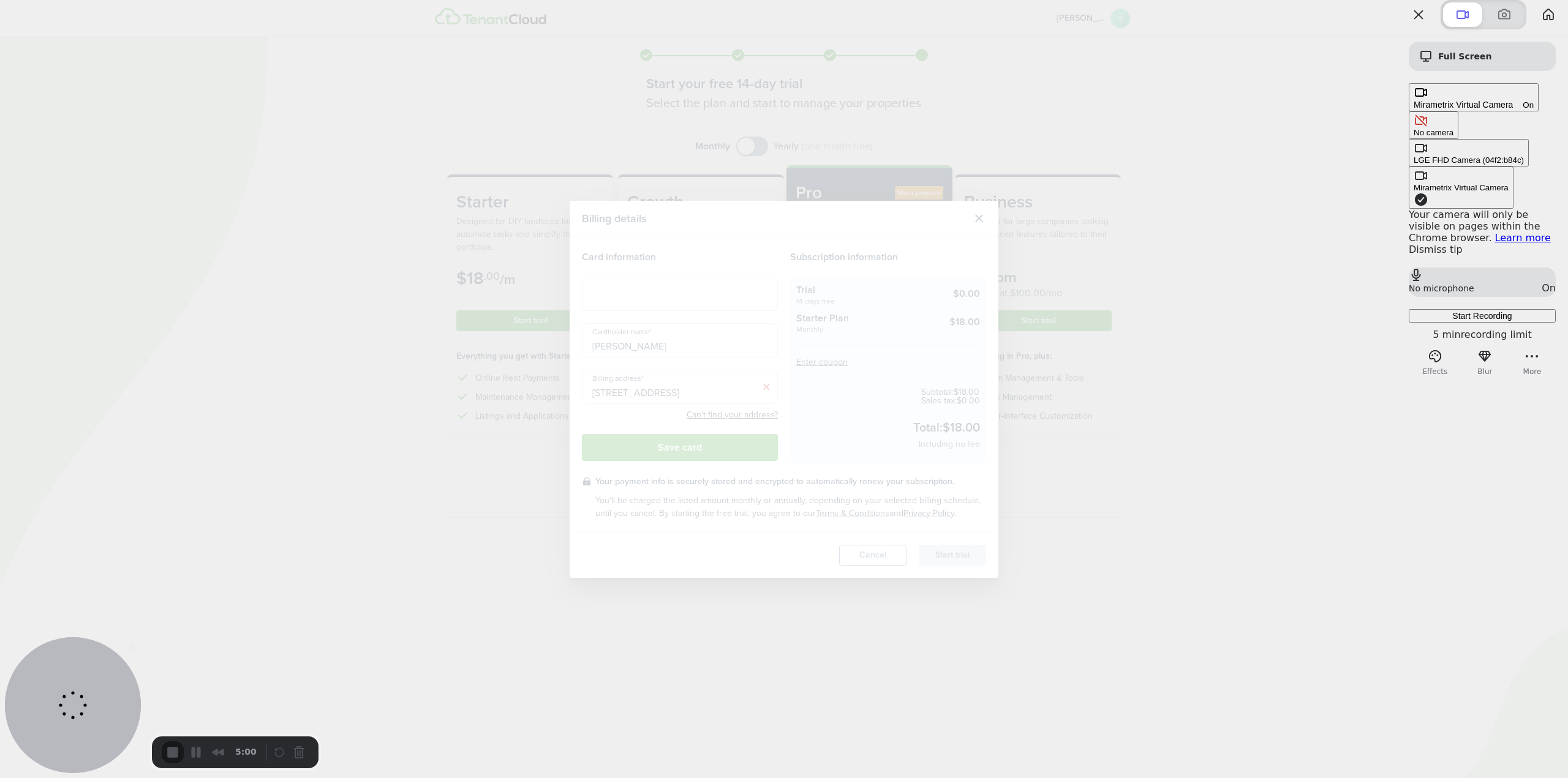
click at [1413, 128] on div "No camera" at bounding box center [1433, 132] width 40 height 9
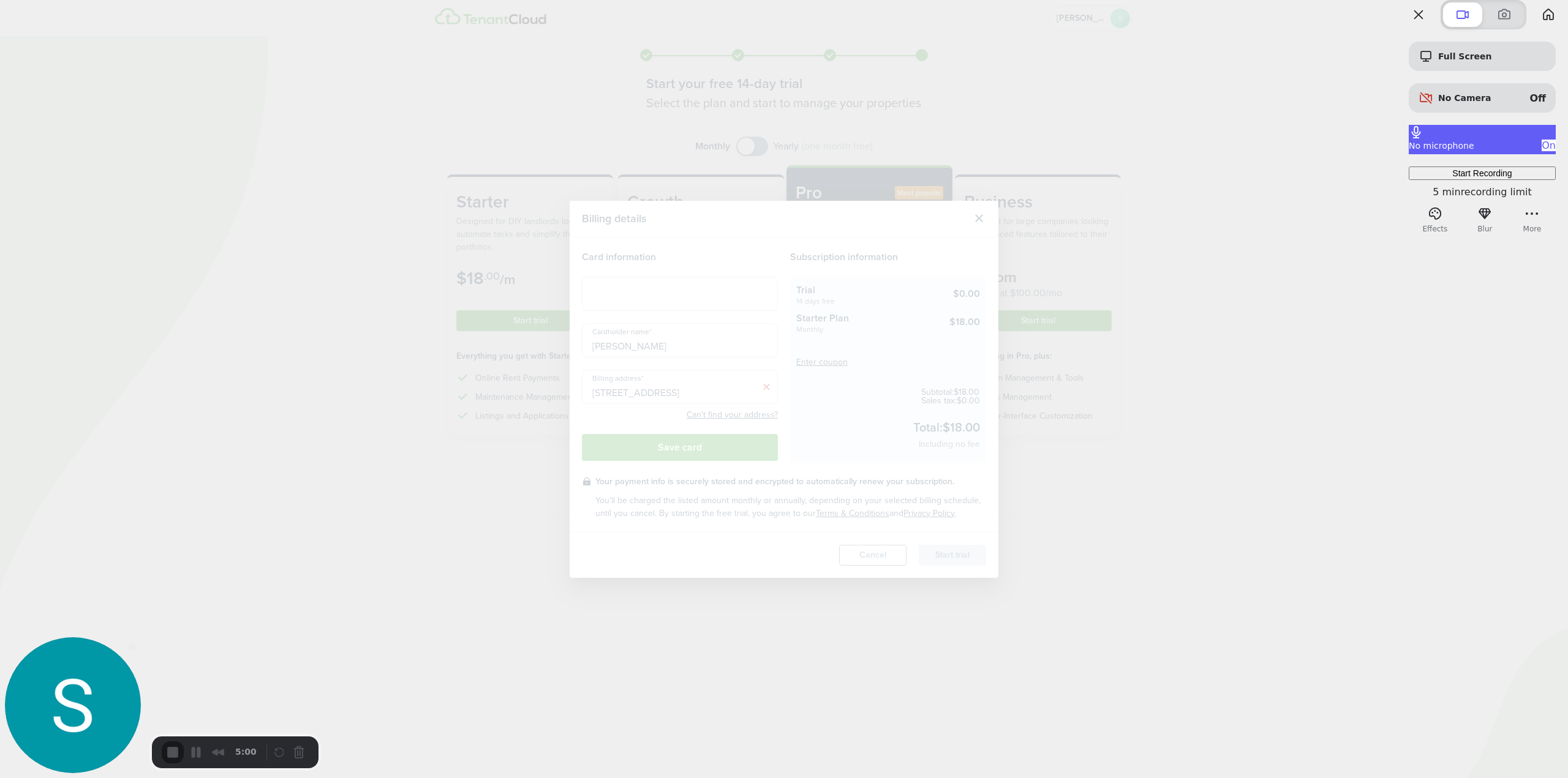
click at [1460, 151] on div "No microphone On" at bounding box center [1482, 146] width 147 height 12
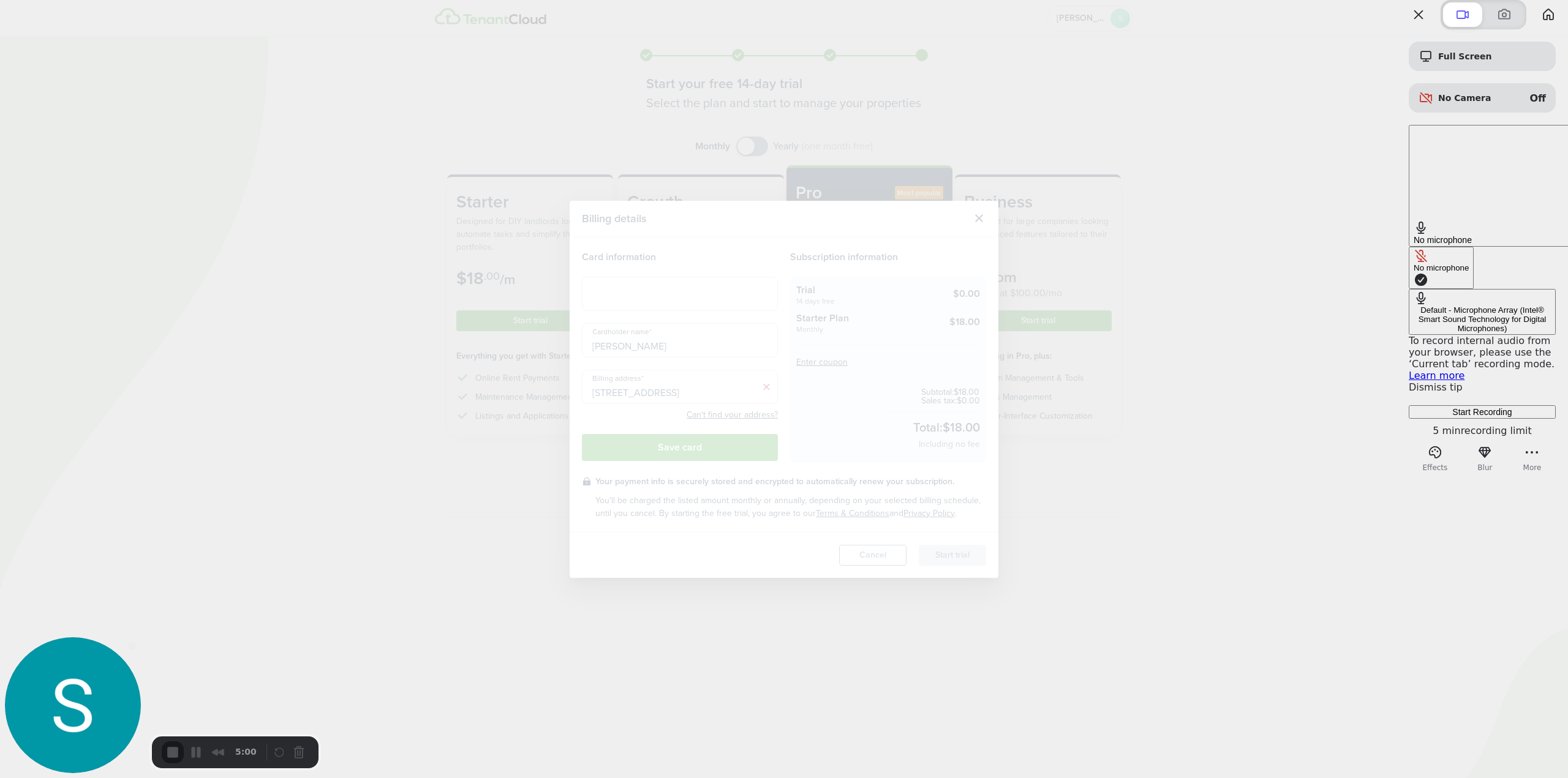
click at [1413, 305] on div "Default - Microphone Array (Intel® Smart Sound Technology for Digital Microphon…" at bounding box center [1481, 319] width 137 height 28
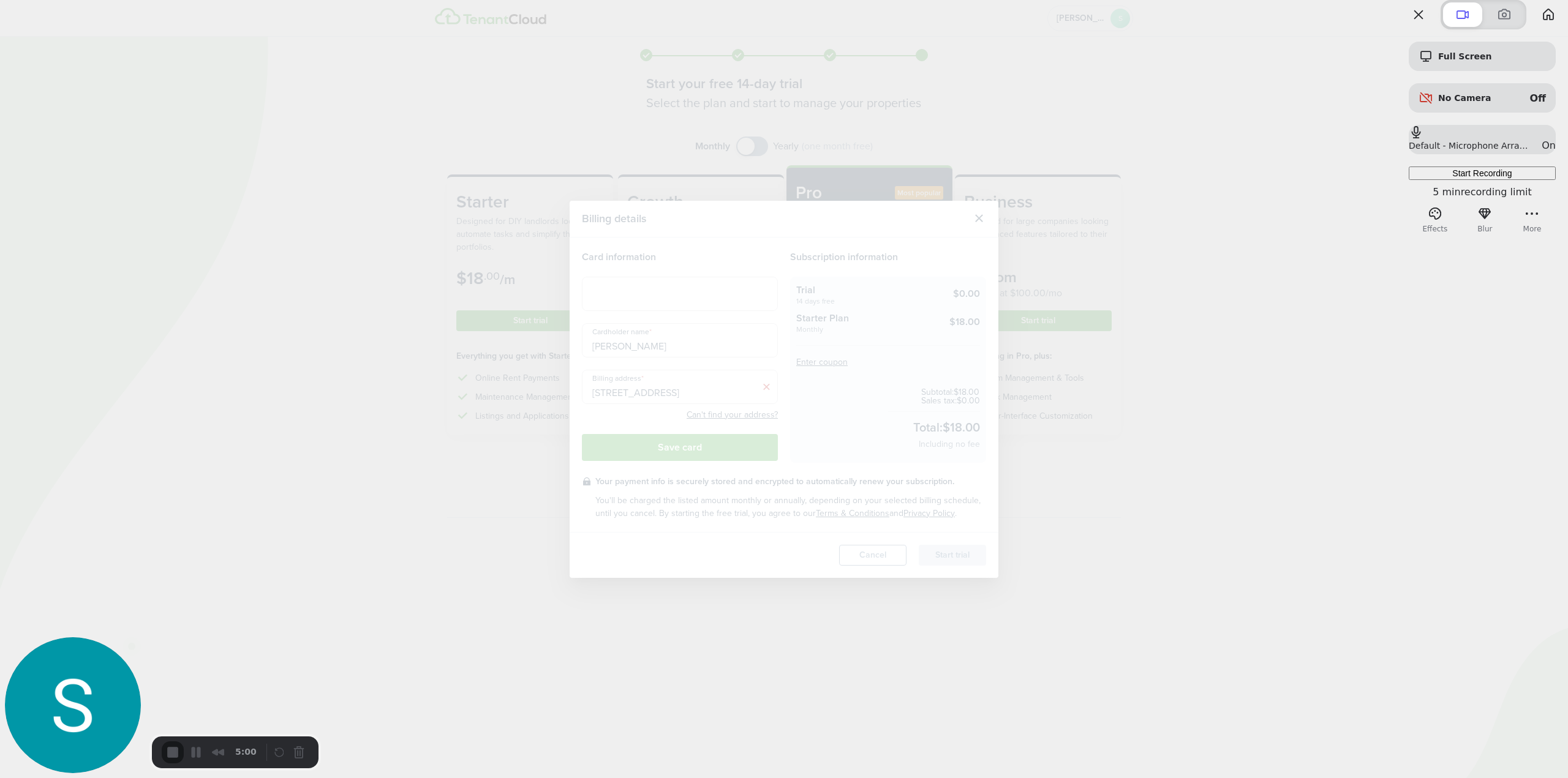
click at [1473, 178] on span "Start Recording" at bounding box center [1481, 173] width 60 height 10
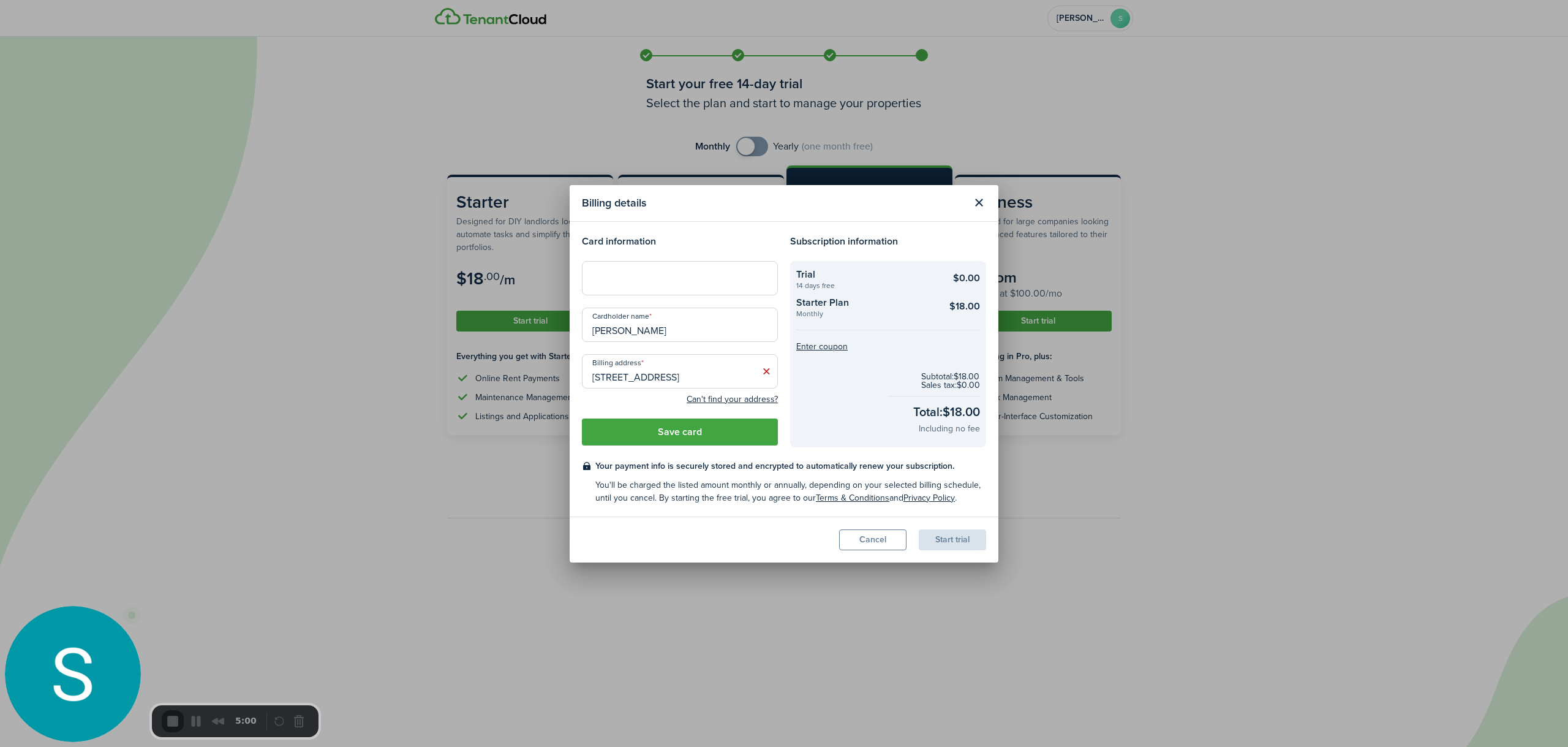
click at [669, 330] on input "[PERSON_NAME]" at bounding box center [680, 324] width 196 height 34
click at [656, 384] on input "[STREET_ADDRESS]" at bounding box center [680, 371] width 196 height 34
click at [702, 431] on button "Save card" at bounding box center [680, 432] width 196 height 27
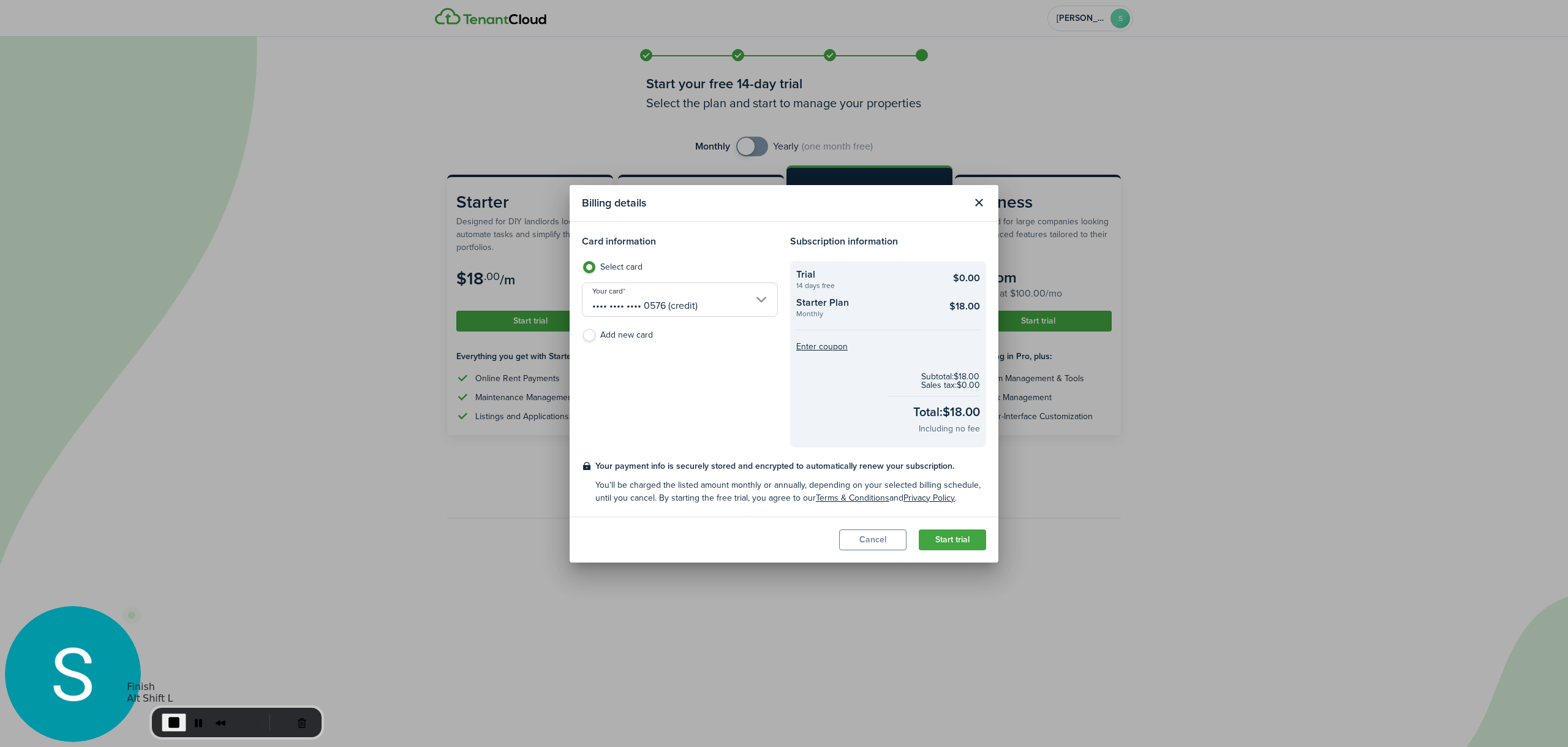
click at [179, 715] on span "End Recording" at bounding box center [173, 722] width 14 height 14
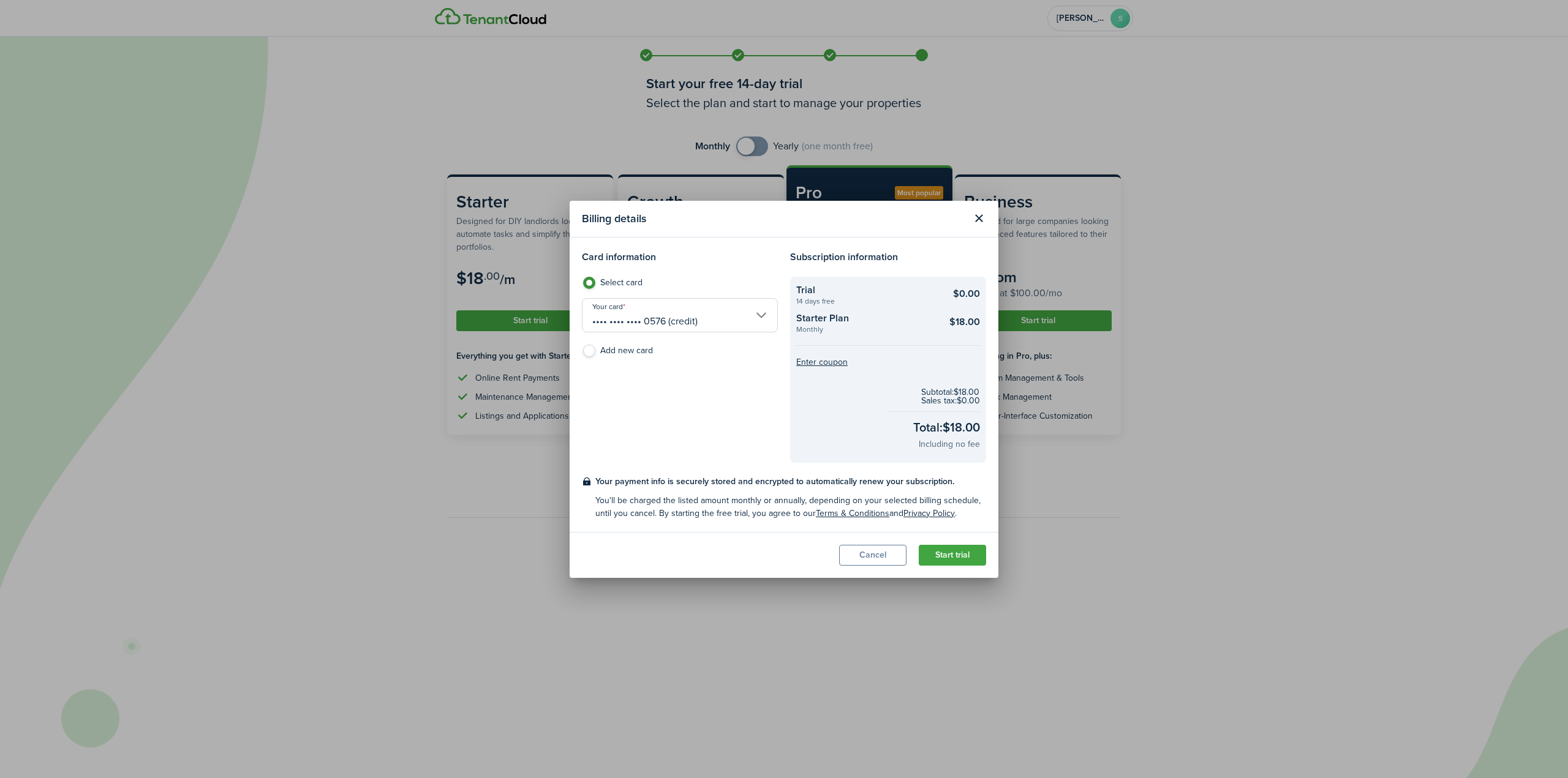
click at [958, 557] on button "Start trial" at bounding box center [952, 555] width 67 height 21
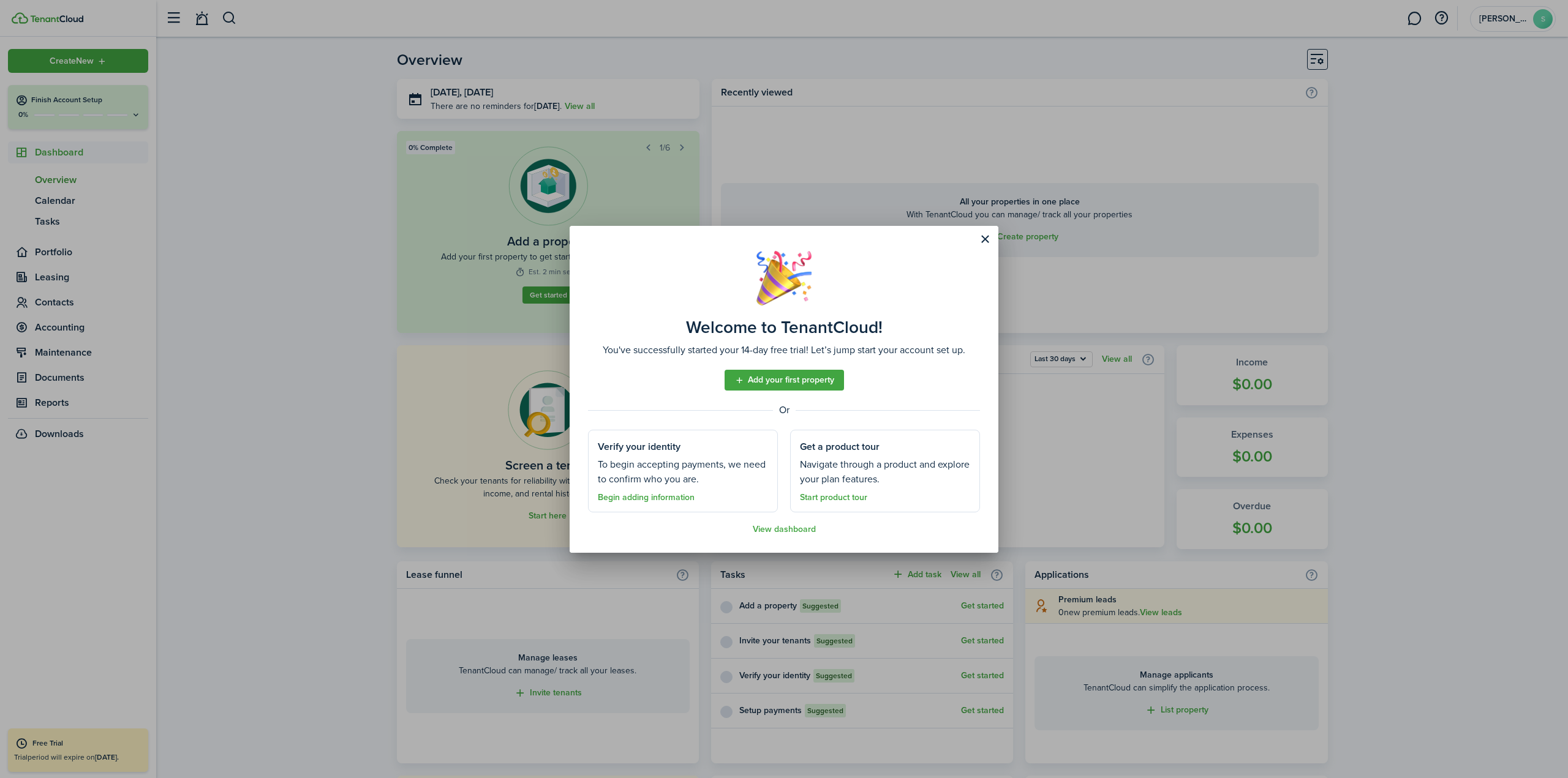
click at [988, 241] on button "Close modal" at bounding box center [984, 239] width 21 height 21
